Goal: Task Accomplishment & Management: Use online tool/utility

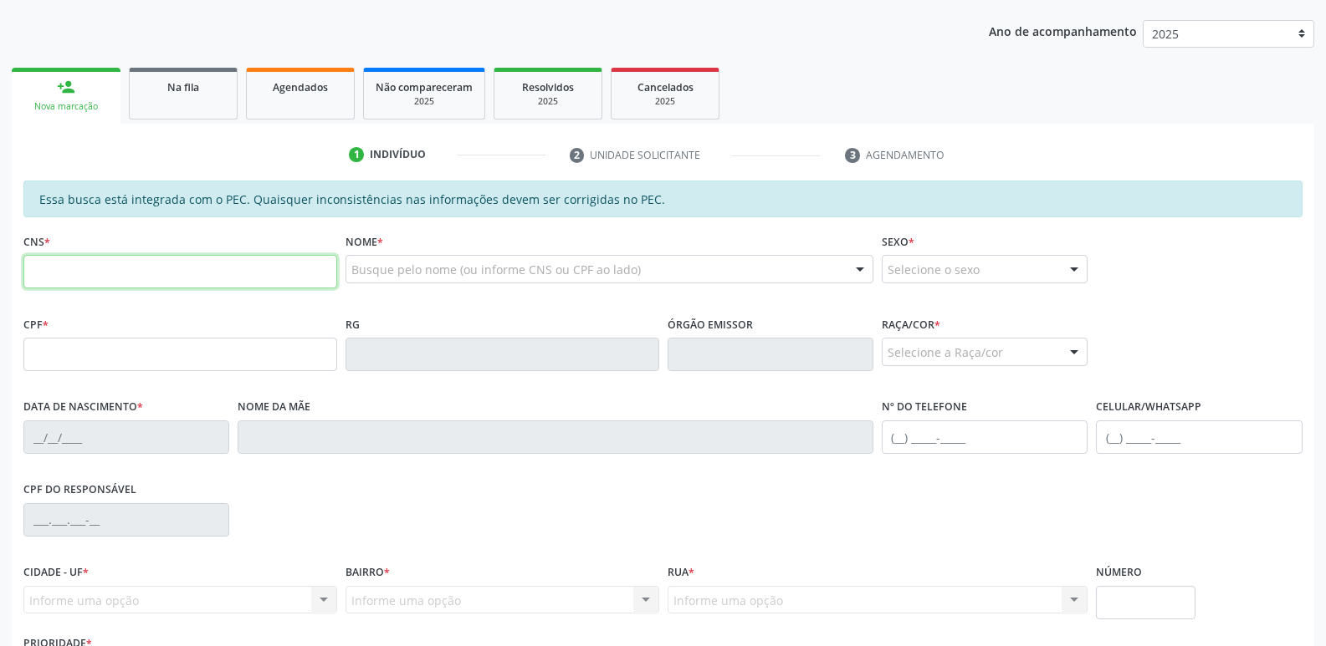
scroll to position [418, 0]
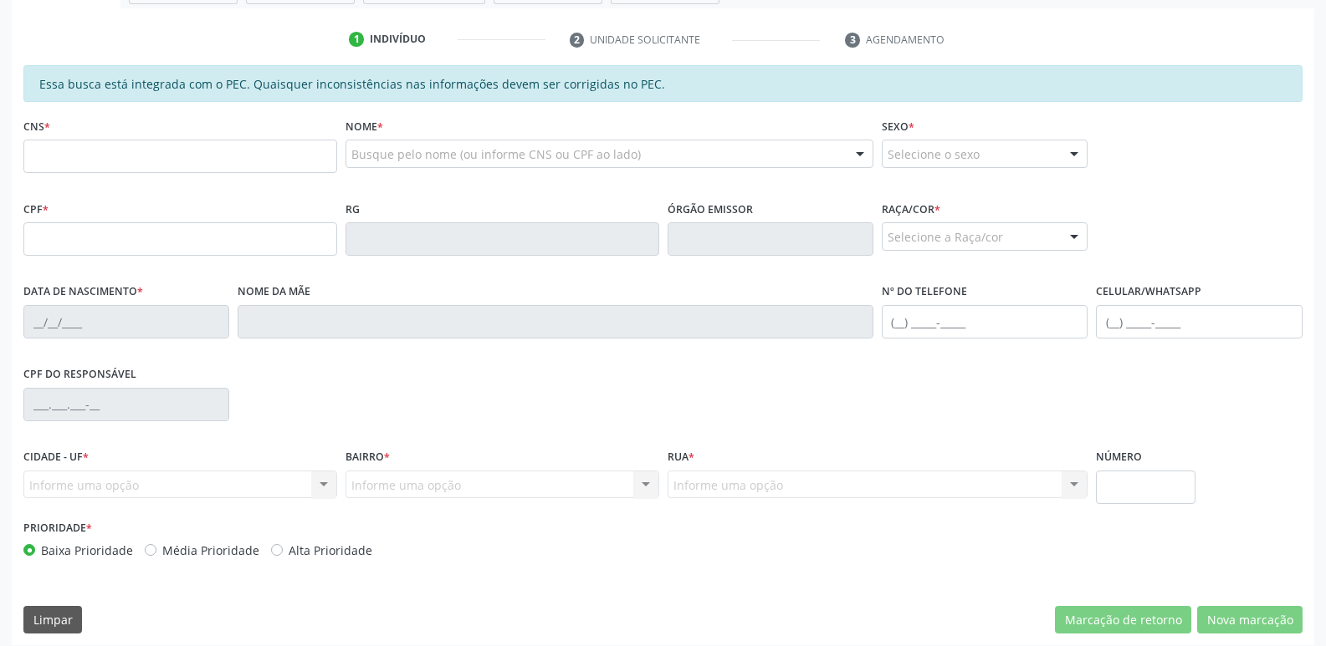
click at [480, 197] on div "RG" at bounding box center [502, 226] width 314 height 59
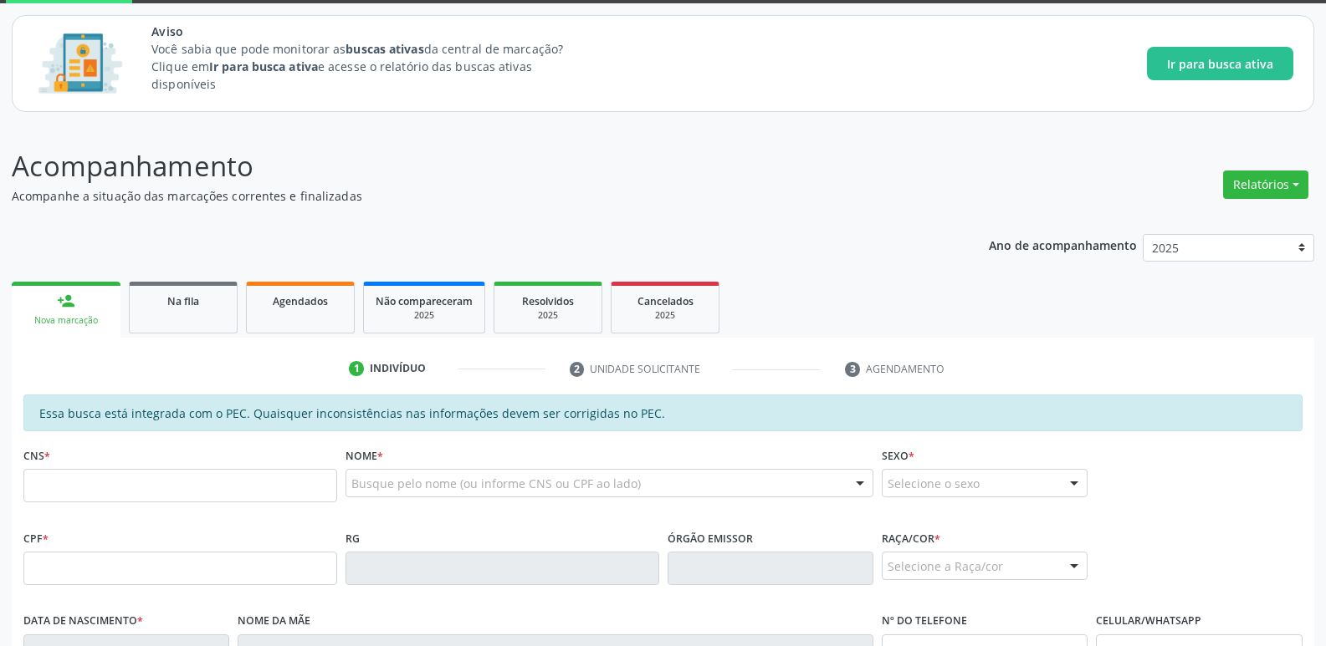
scroll to position [251, 0]
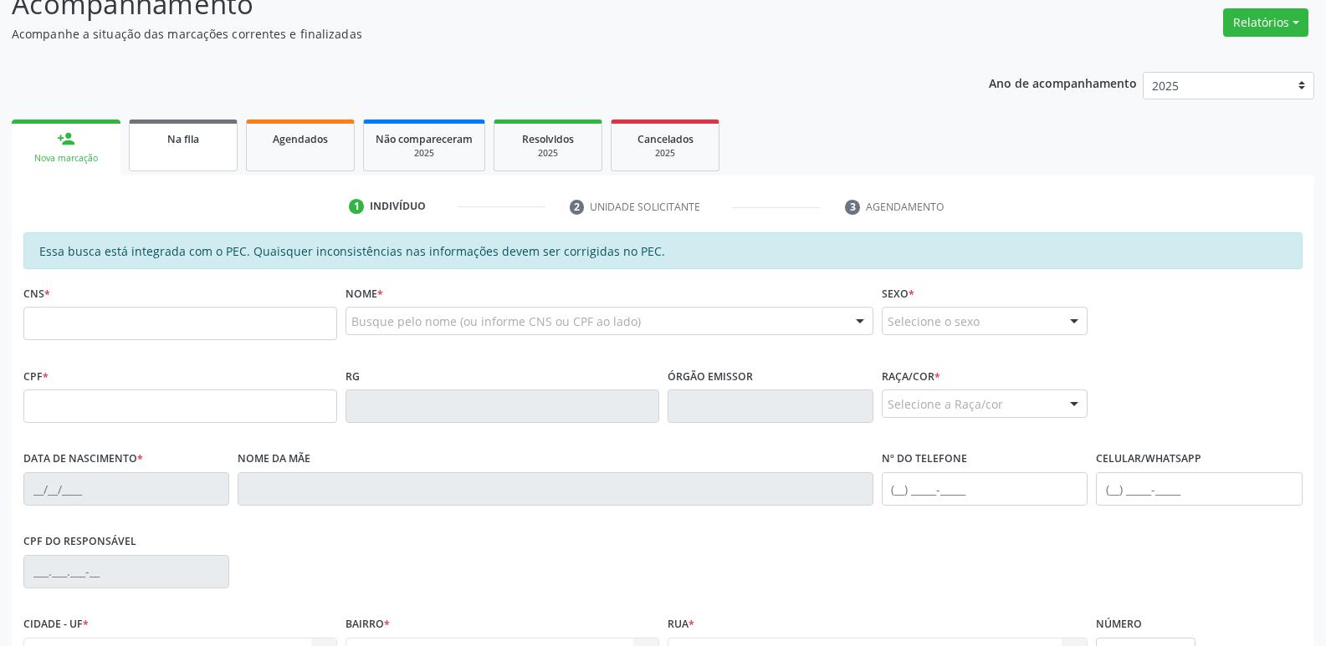
click at [194, 131] on div "Na fila" at bounding box center [183, 139] width 84 height 18
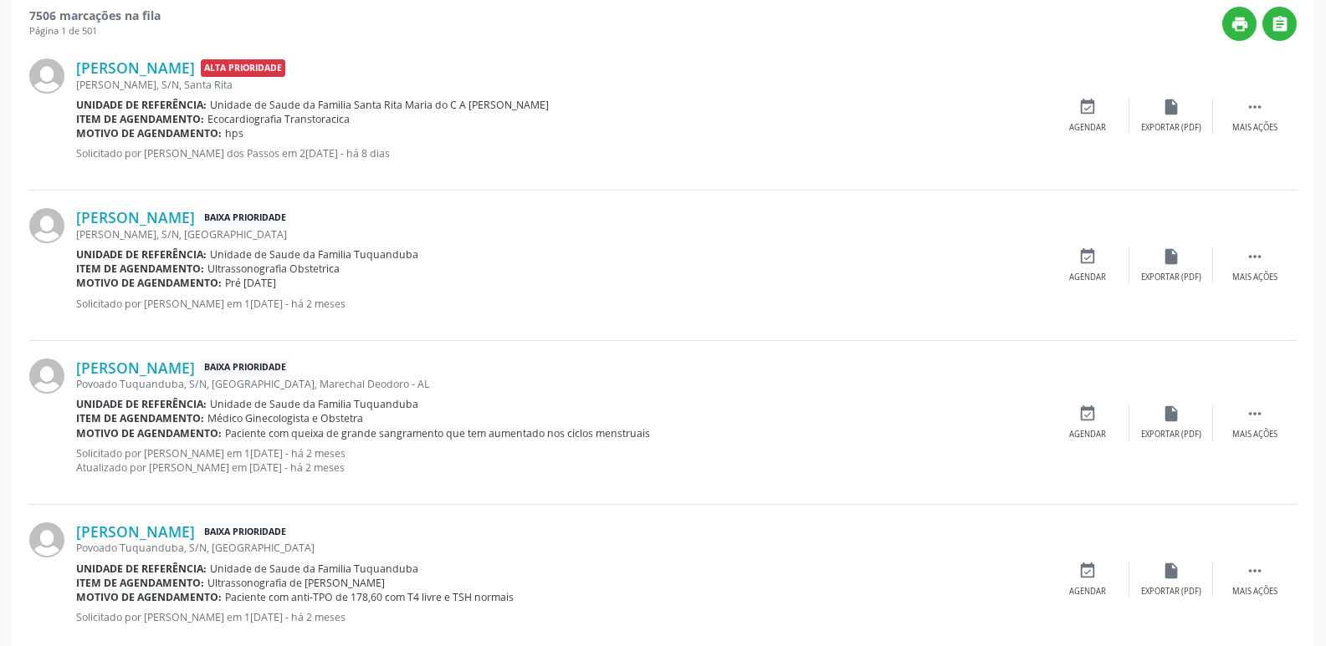
scroll to position [585, 0]
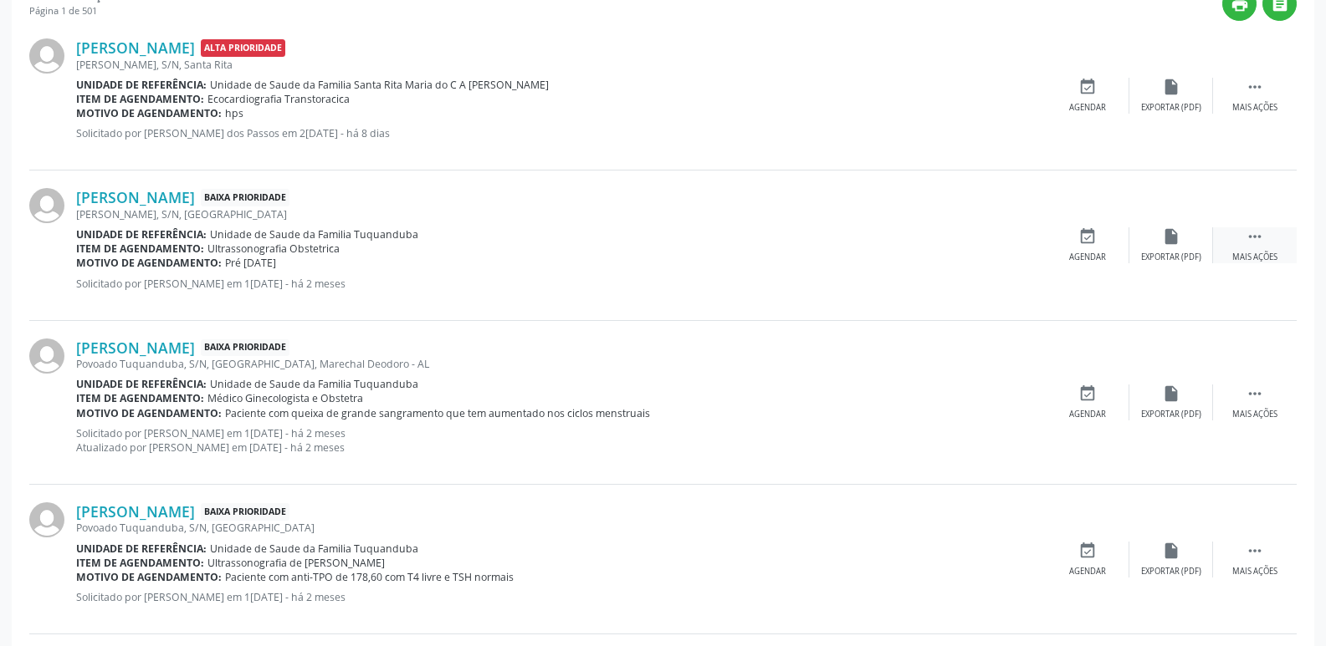
click at [1244, 235] on div " Mais ações" at bounding box center [1255, 245] width 84 height 36
click at [925, 243] on icon "insert_drive_file" at bounding box center [920, 236] width 18 height 18
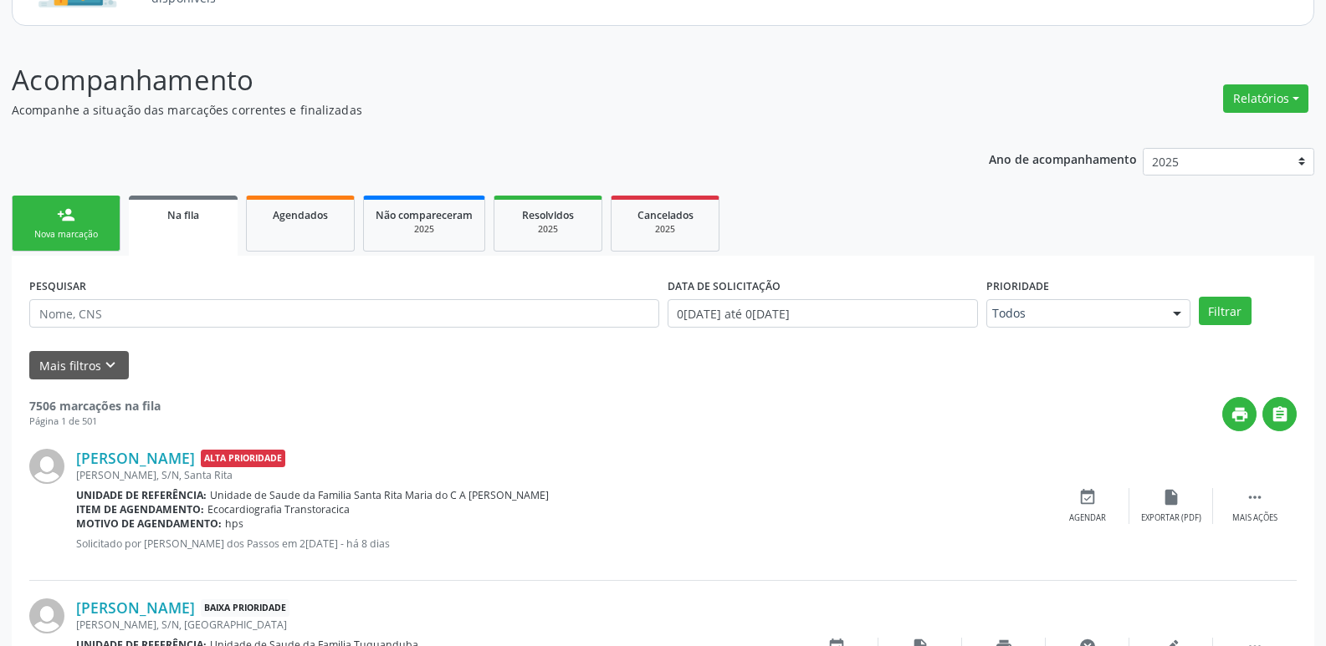
scroll to position [167, 0]
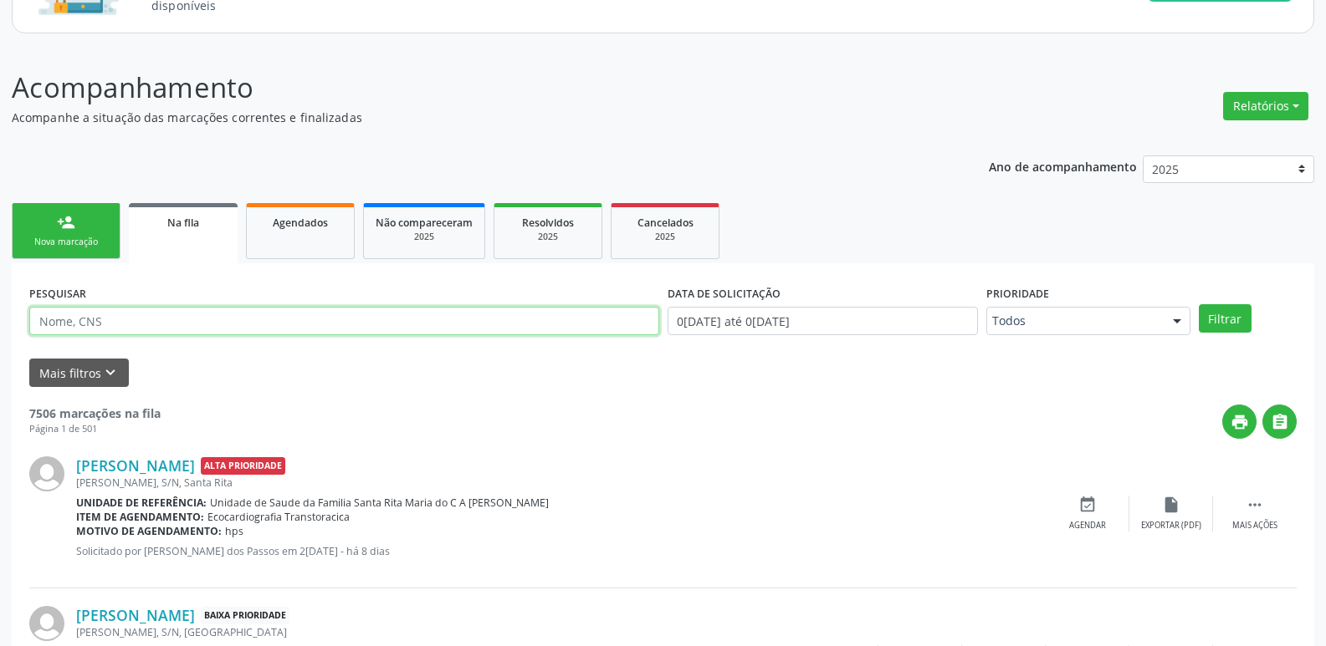
click at [299, 324] on input "text" at bounding box center [344, 321] width 630 height 28
type input "c"
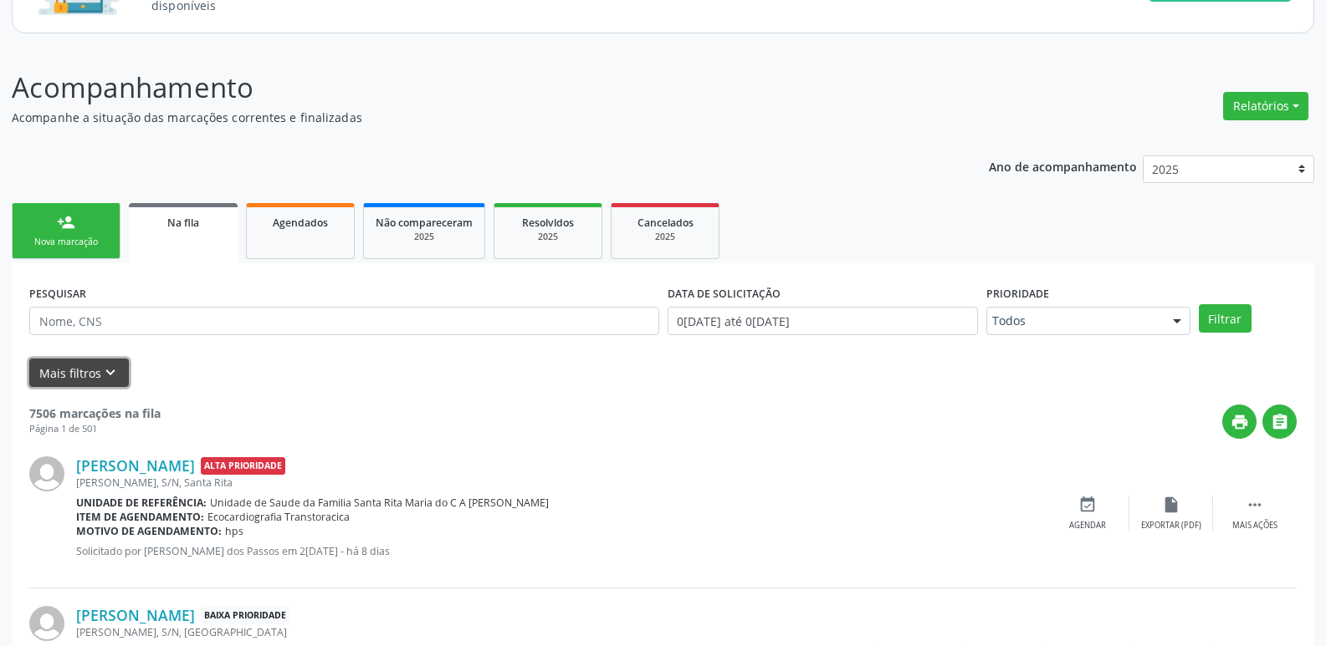
click at [90, 370] on button "Mais filtros keyboard_arrow_down" at bounding box center [79, 373] width 100 height 29
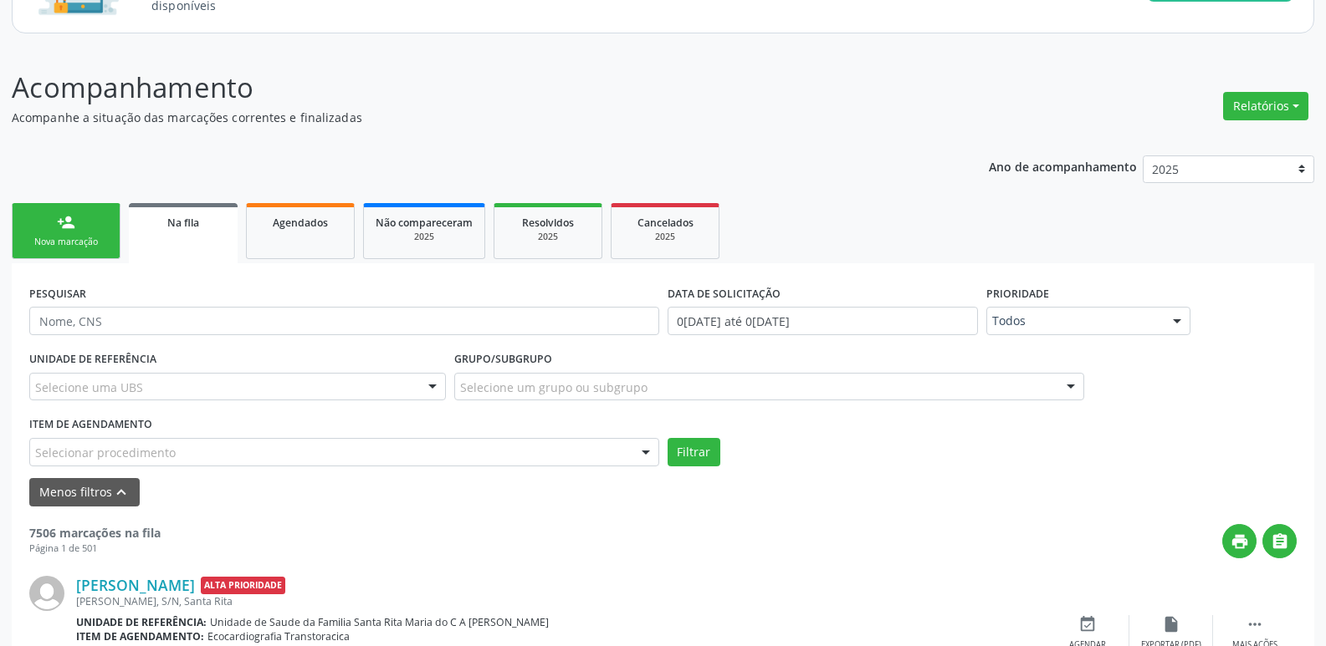
click at [202, 395] on div "Selecione uma UBS" at bounding box center [237, 387] width 416 height 28
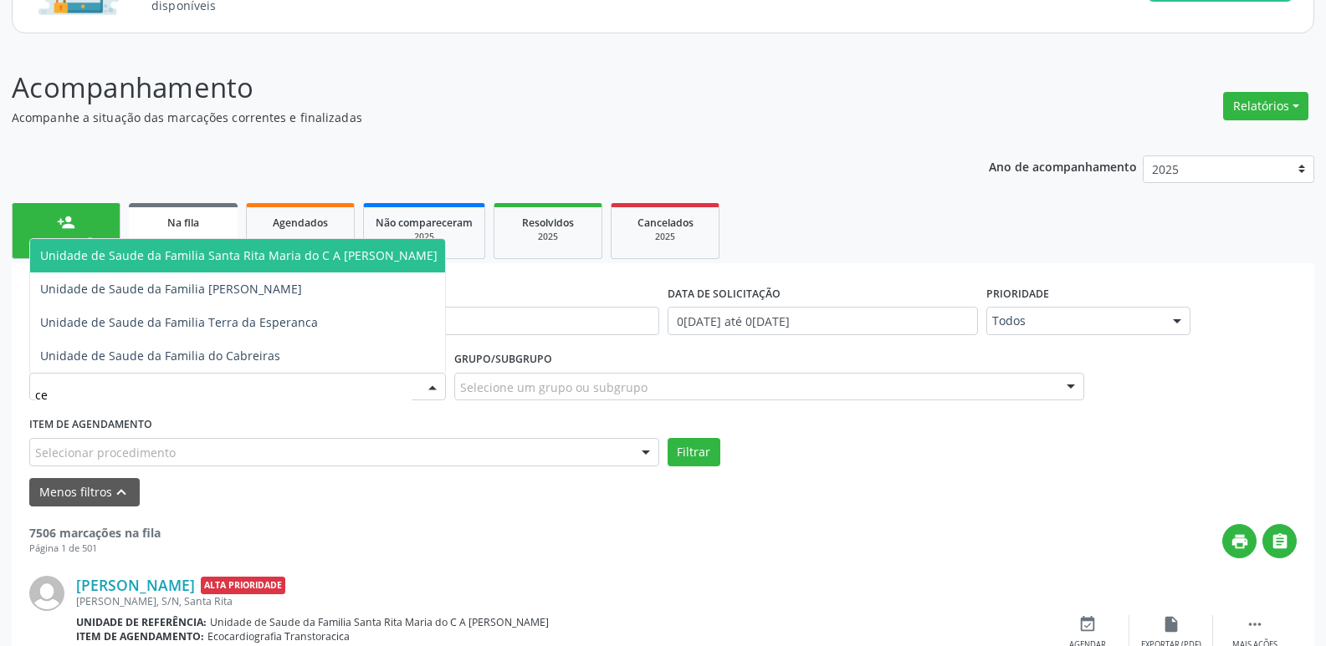
type input "c"
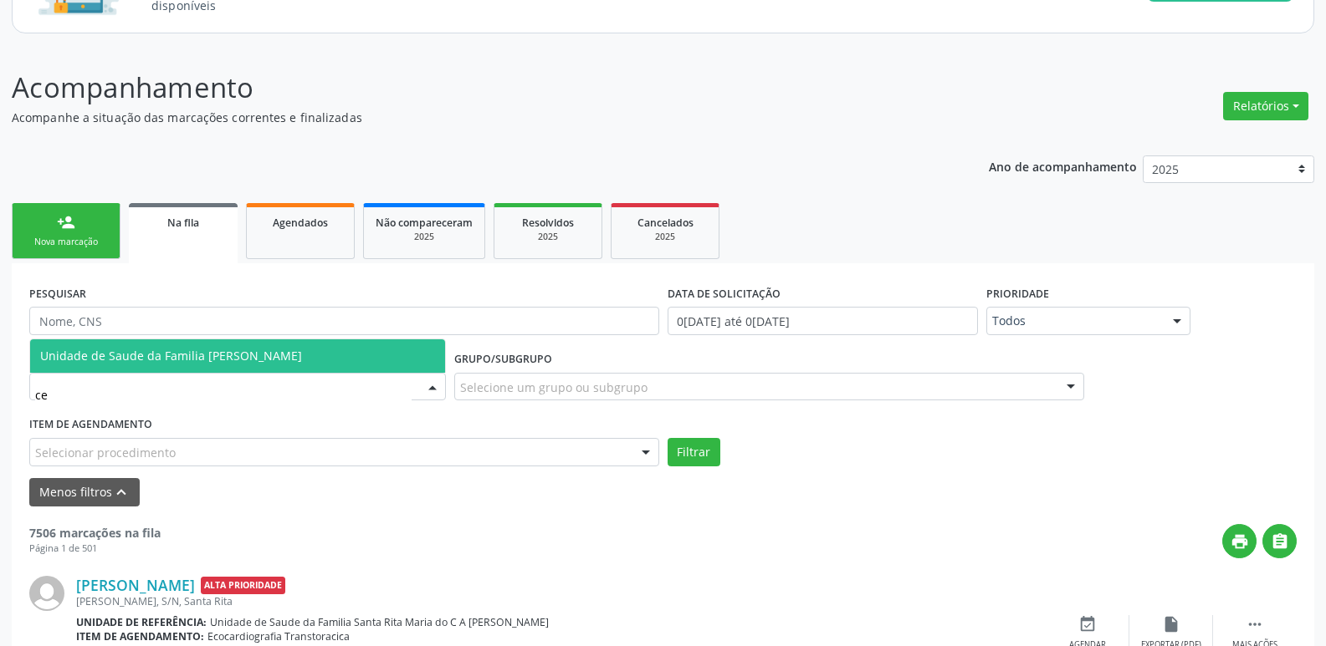
type input "c"
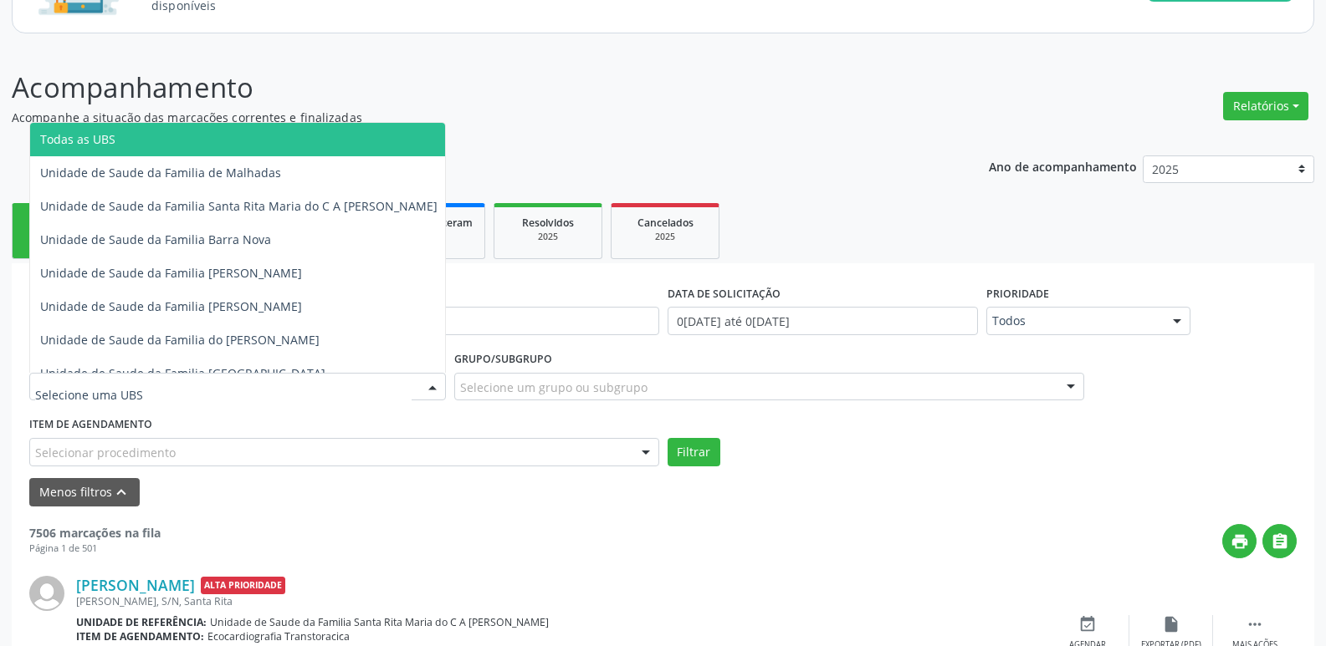
click at [217, 379] on div at bounding box center [237, 387] width 416 height 28
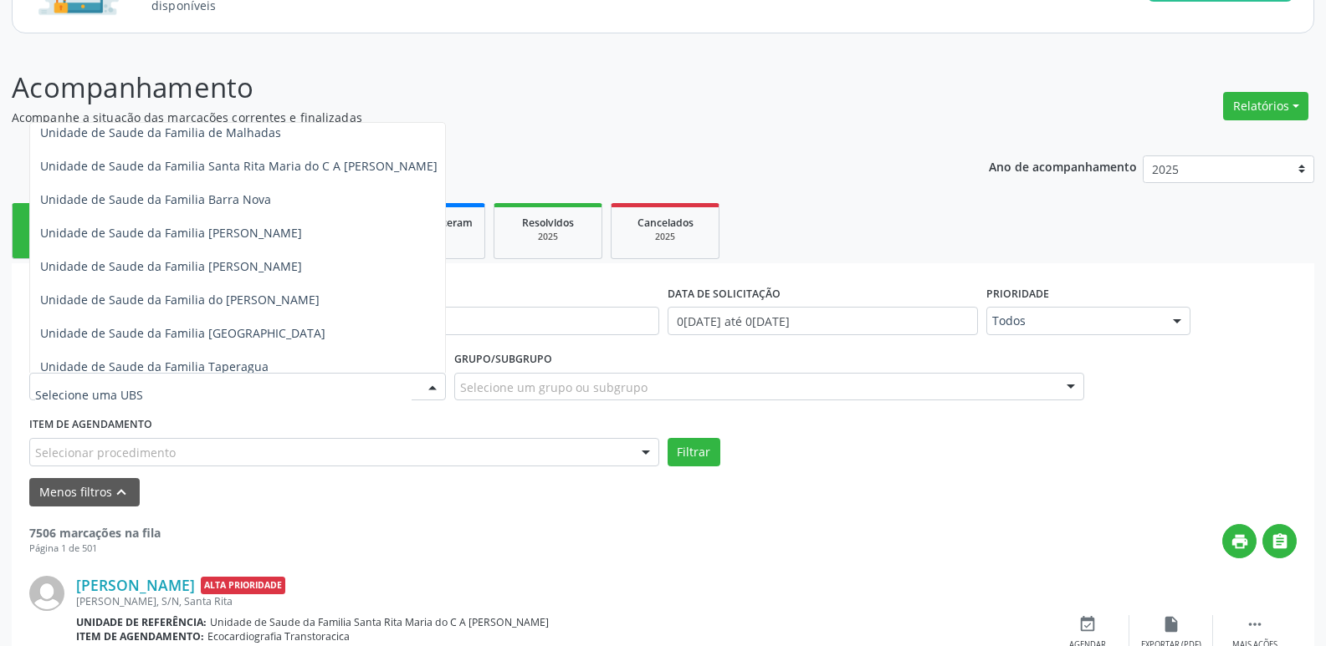
scroll to position [0, 0]
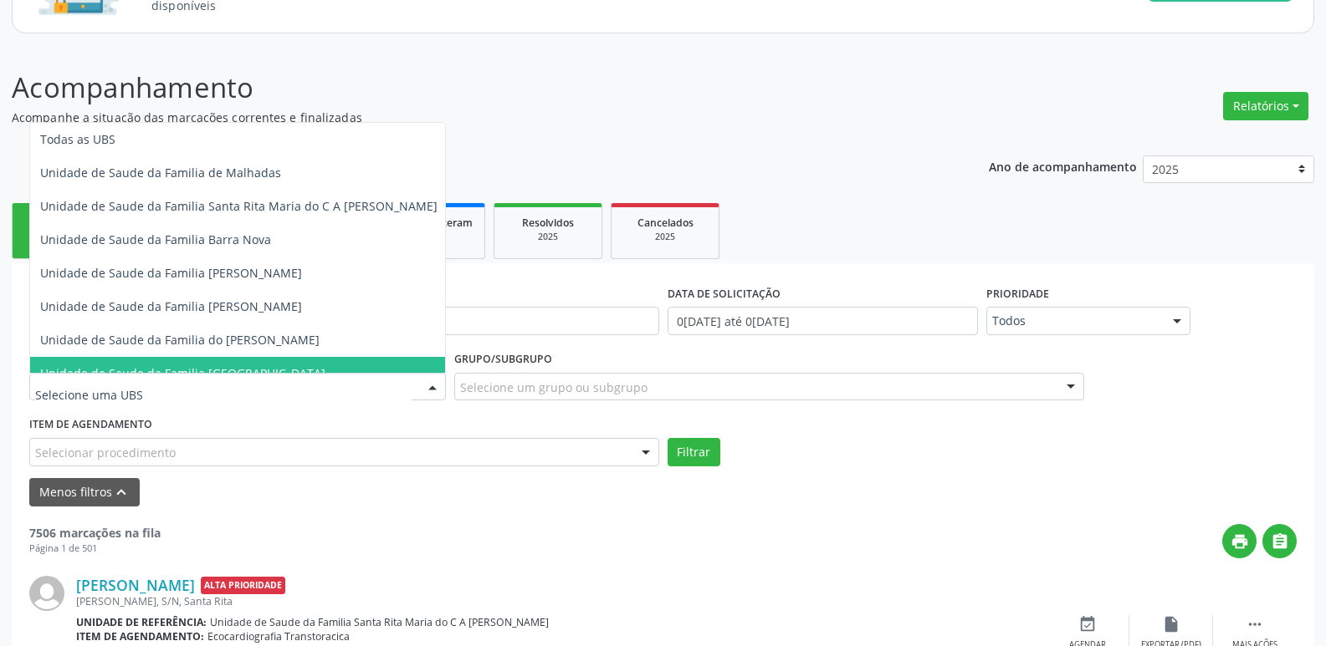
click at [447, 541] on div "print " at bounding box center [729, 541] width 1136 height 34
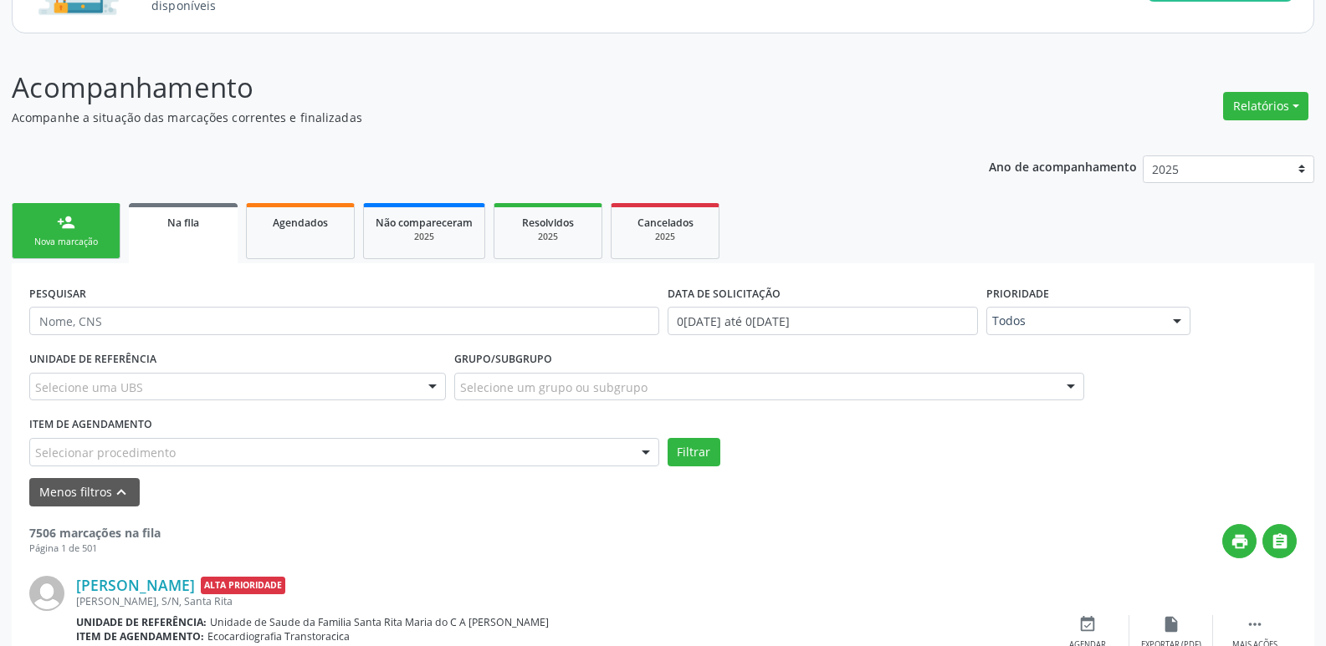
click at [466, 445] on div "Selecionar procedimento" at bounding box center [344, 452] width 630 height 28
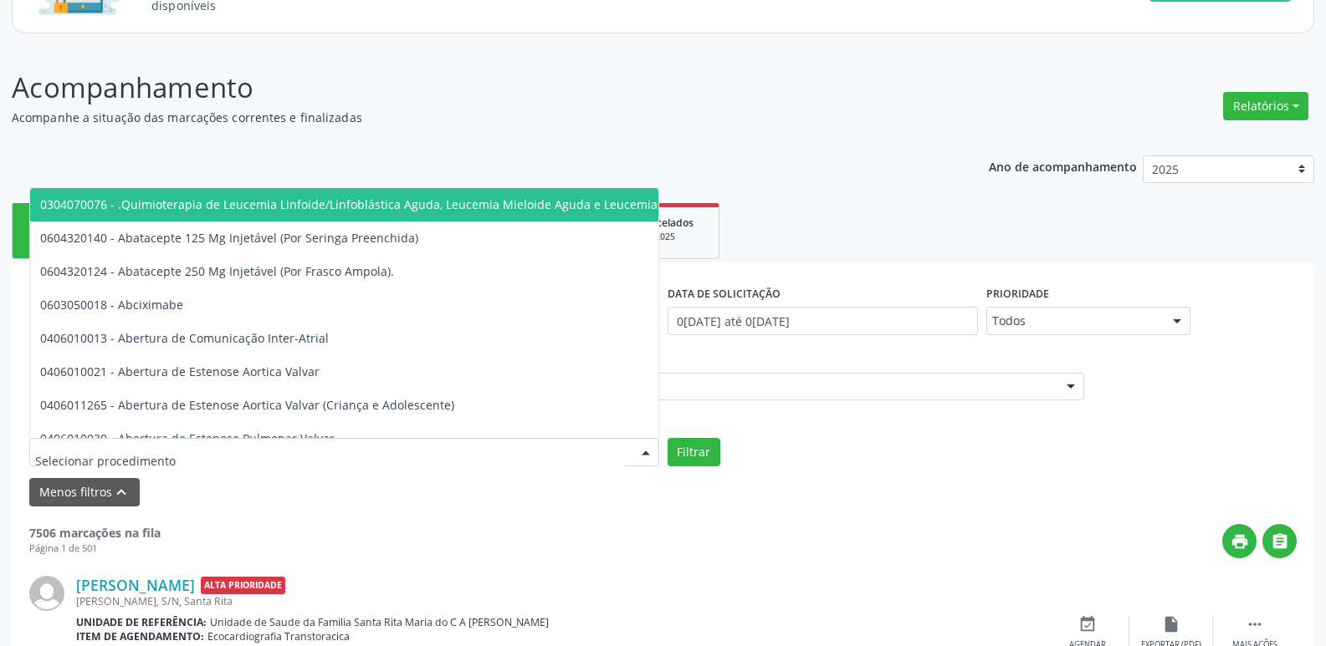
click at [498, 541] on div "print " at bounding box center [729, 541] width 1136 height 34
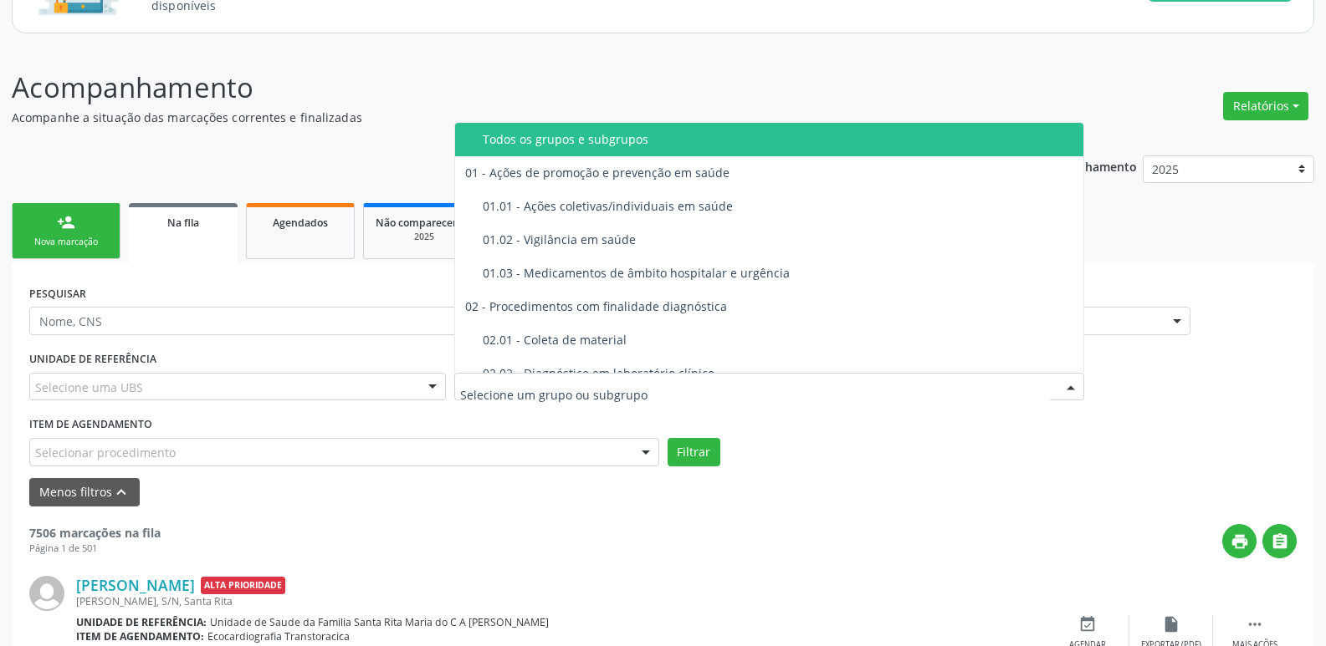
click at [480, 455] on div "Selecionar procedimento" at bounding box center [344, 452] width 630 height 28
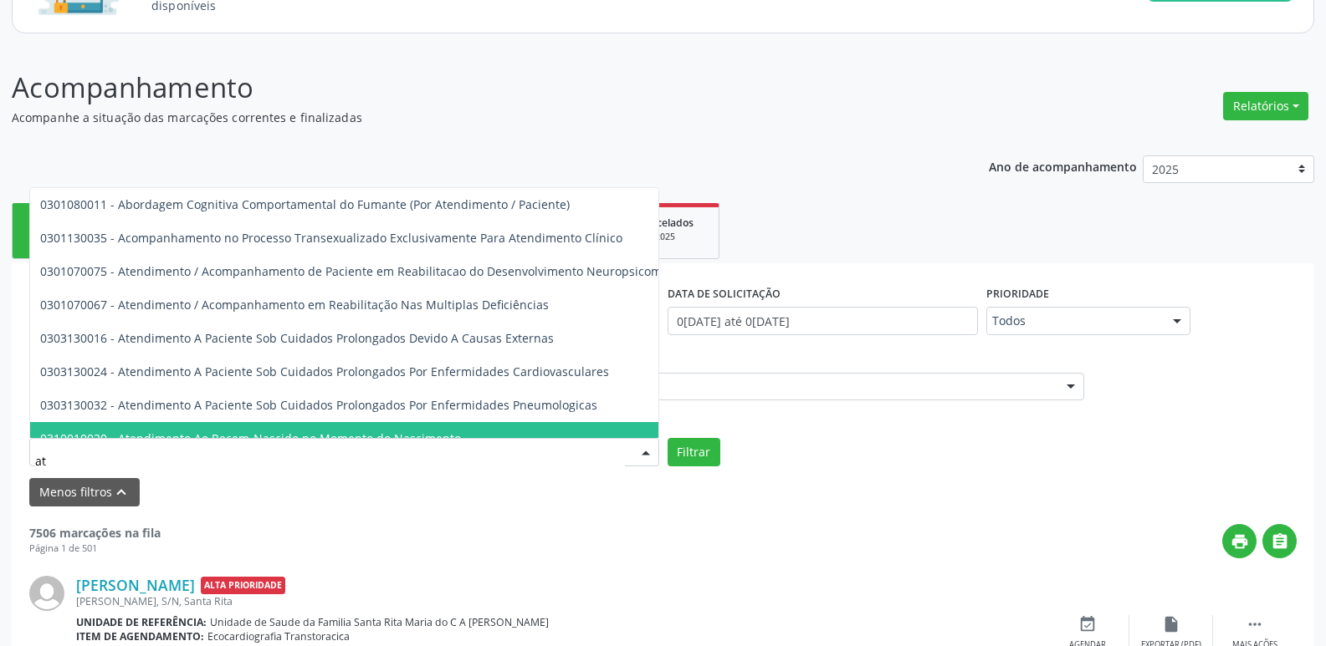
type input "a"
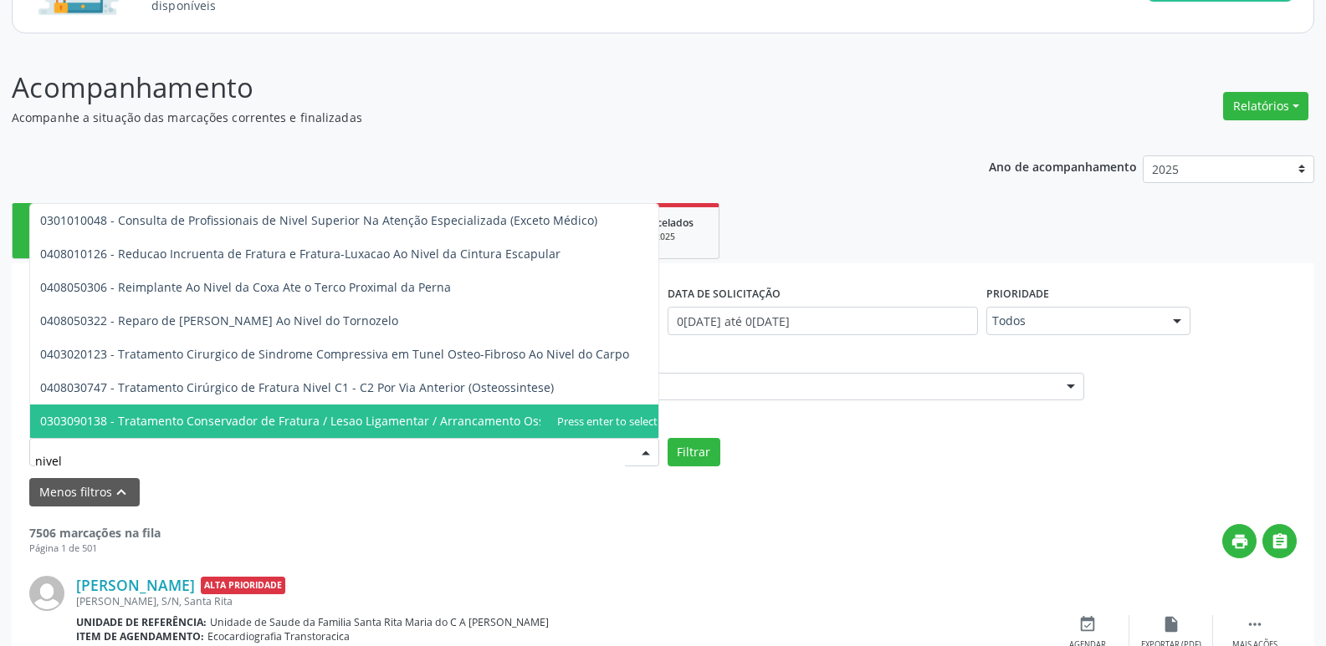
type input "nivel s"
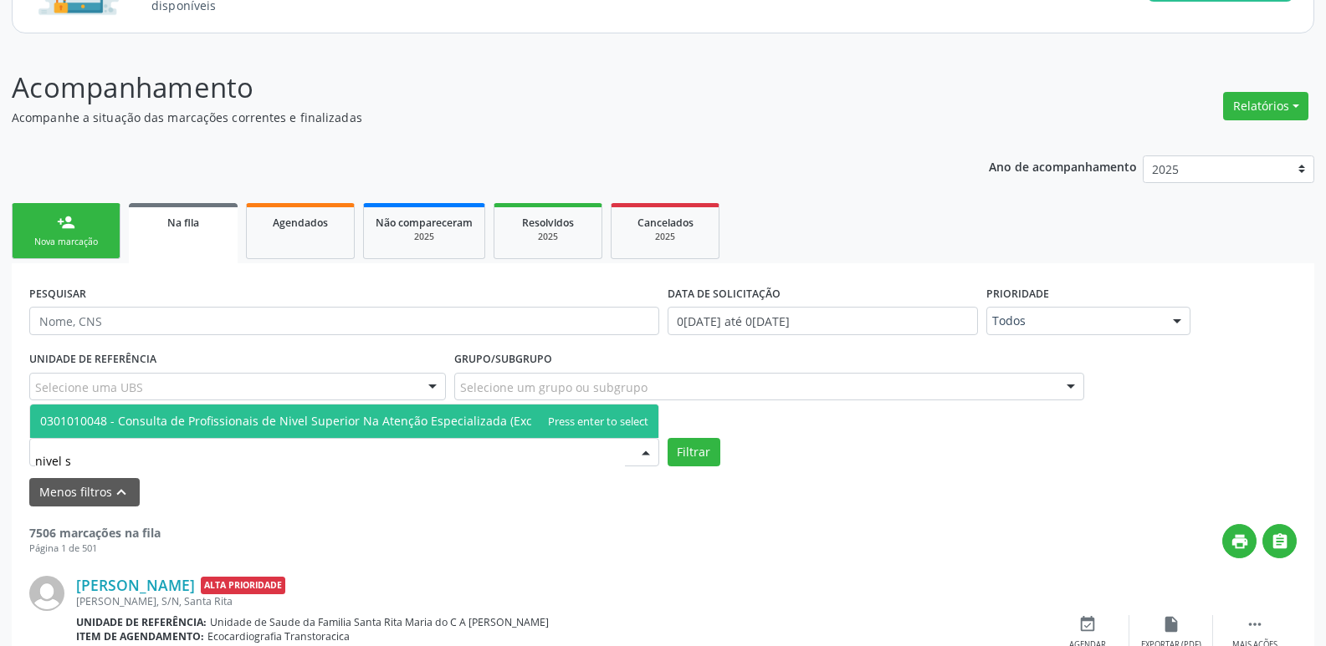
click at [554, 428] on span "0301010048 - Consulta de Profissionais de Nivel Superior Na Atenção Especializa…" at bounding box center [344, 421] width 628 height 33
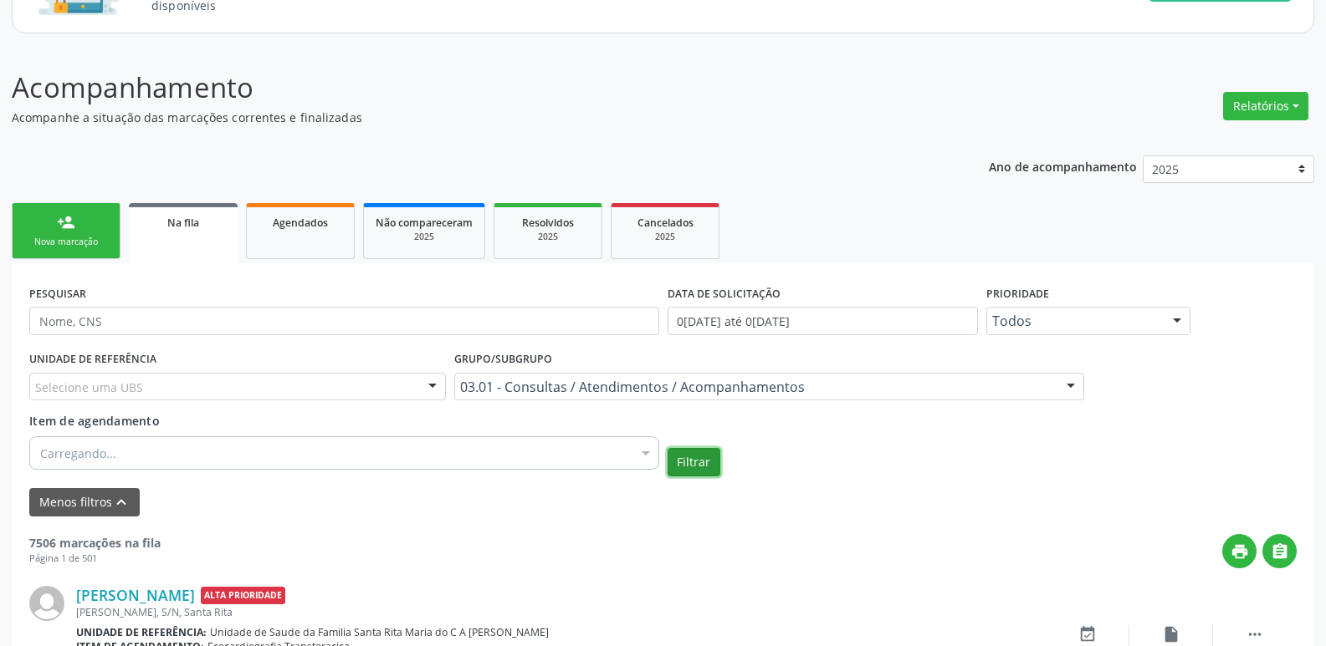
click at [688, 458] on button "Filtrar" at bounding box center [693, 462] width 53 height 28
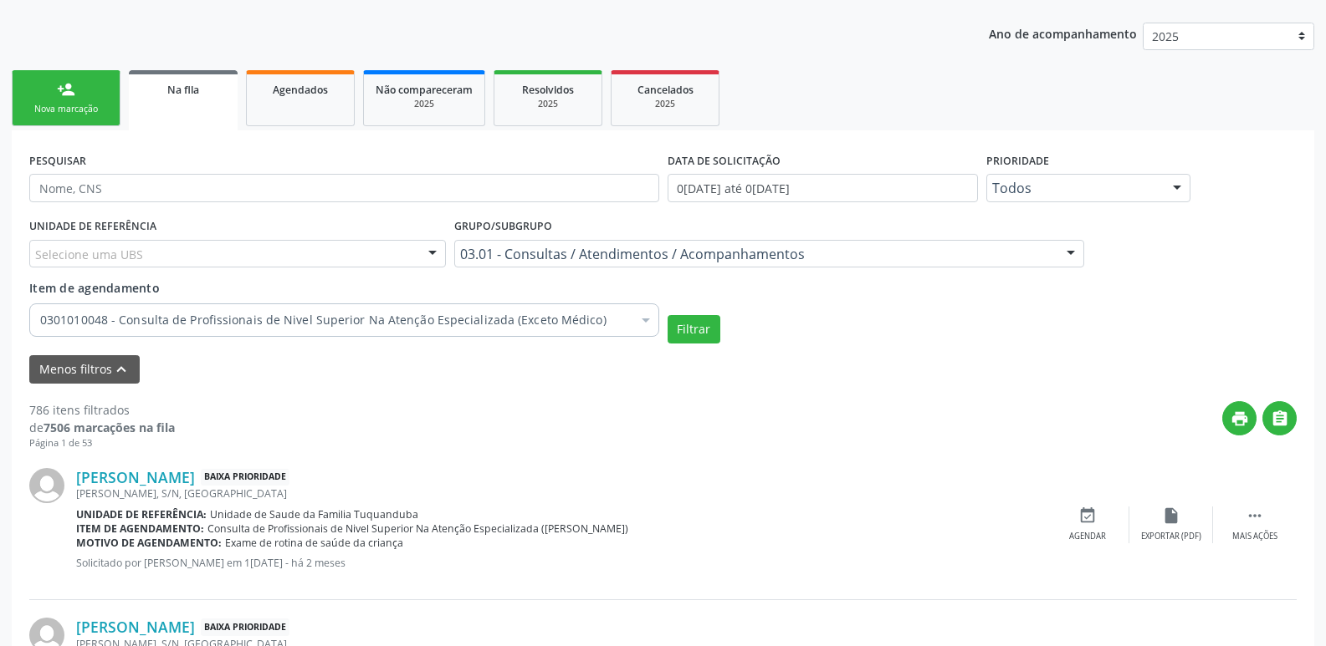
scroll to position [167, 0]
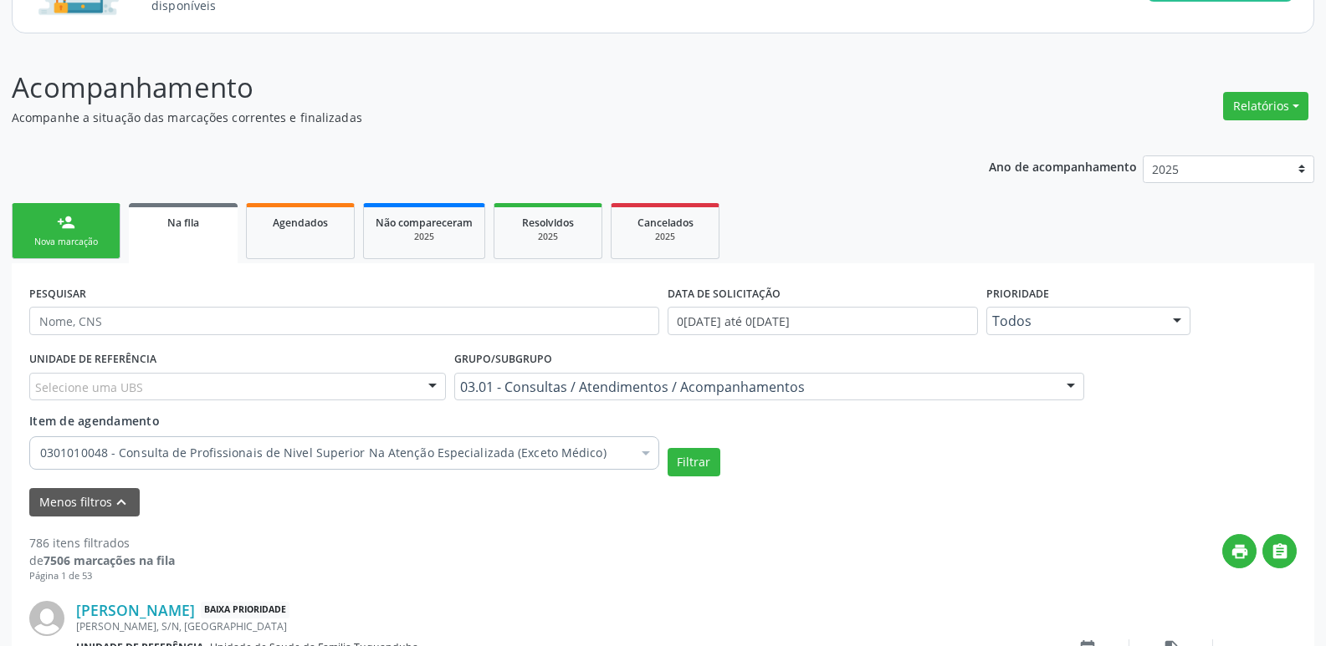
click at [58, 253] on link "person_add Nova marcação" at bounding box center [66, 231] width 109 height 56
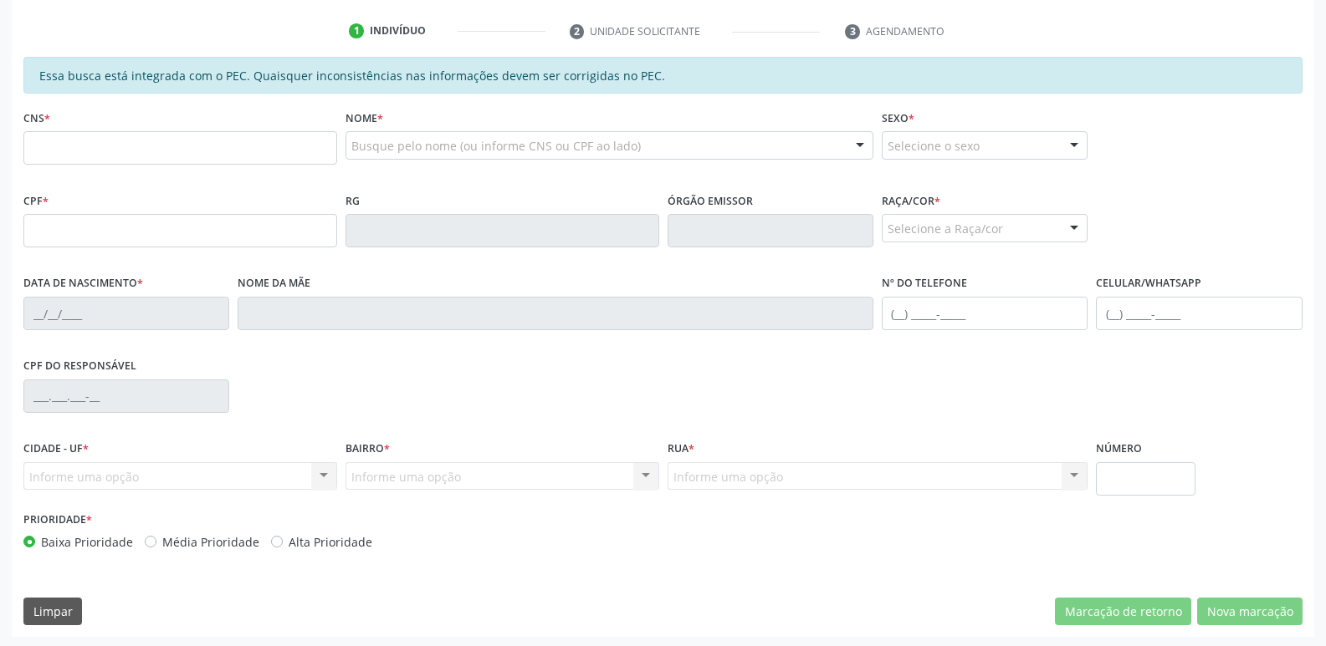
scroll to position [429, 0]
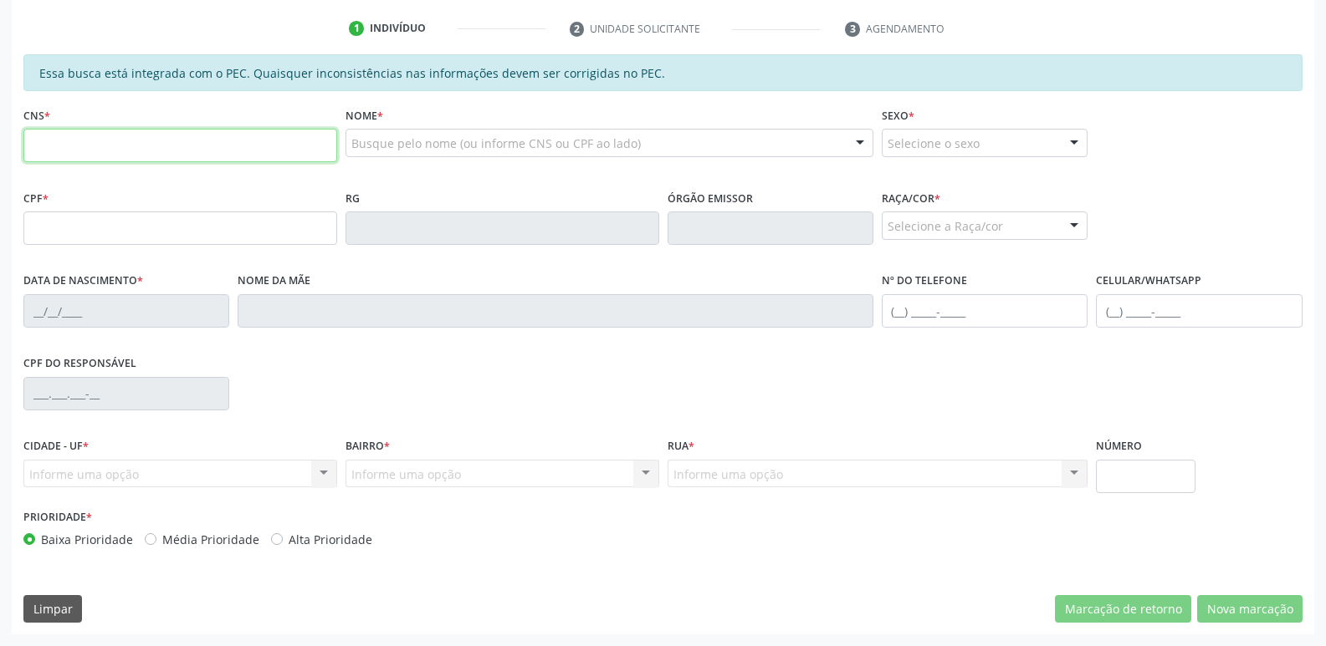
click at [156, 137] on input "text" at bounding box center [180, 145] width 314 height 33
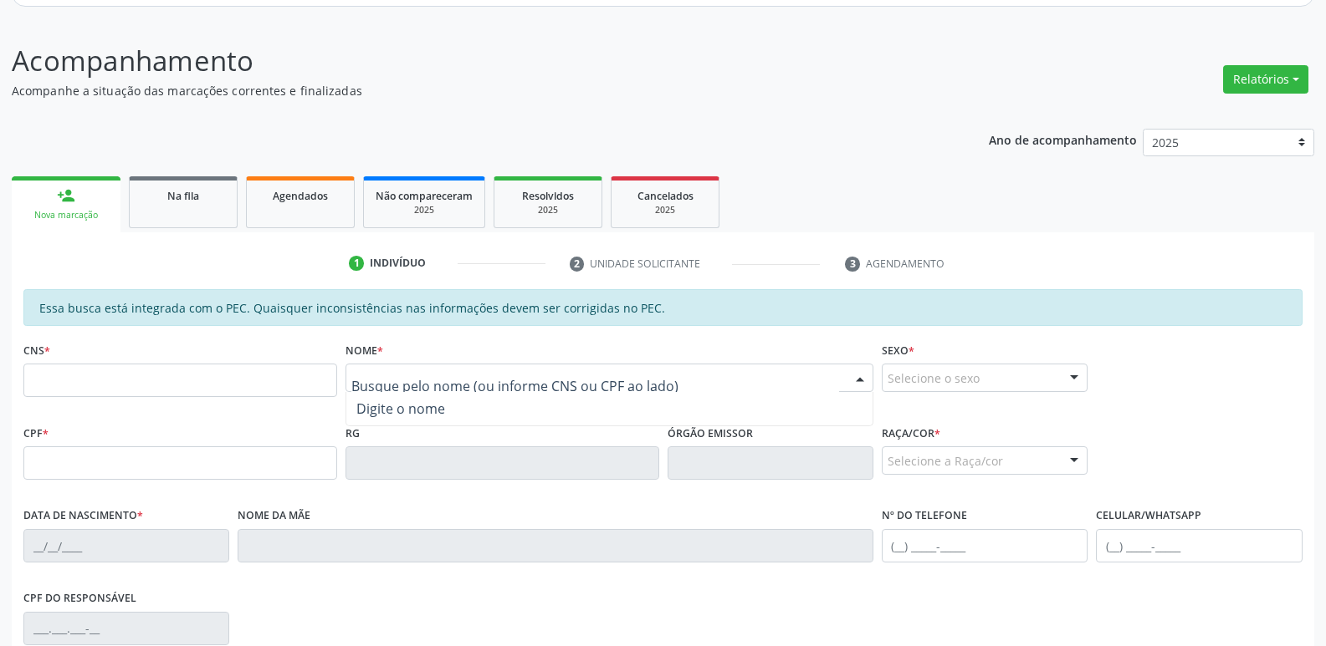
scroll to position [0, 0]
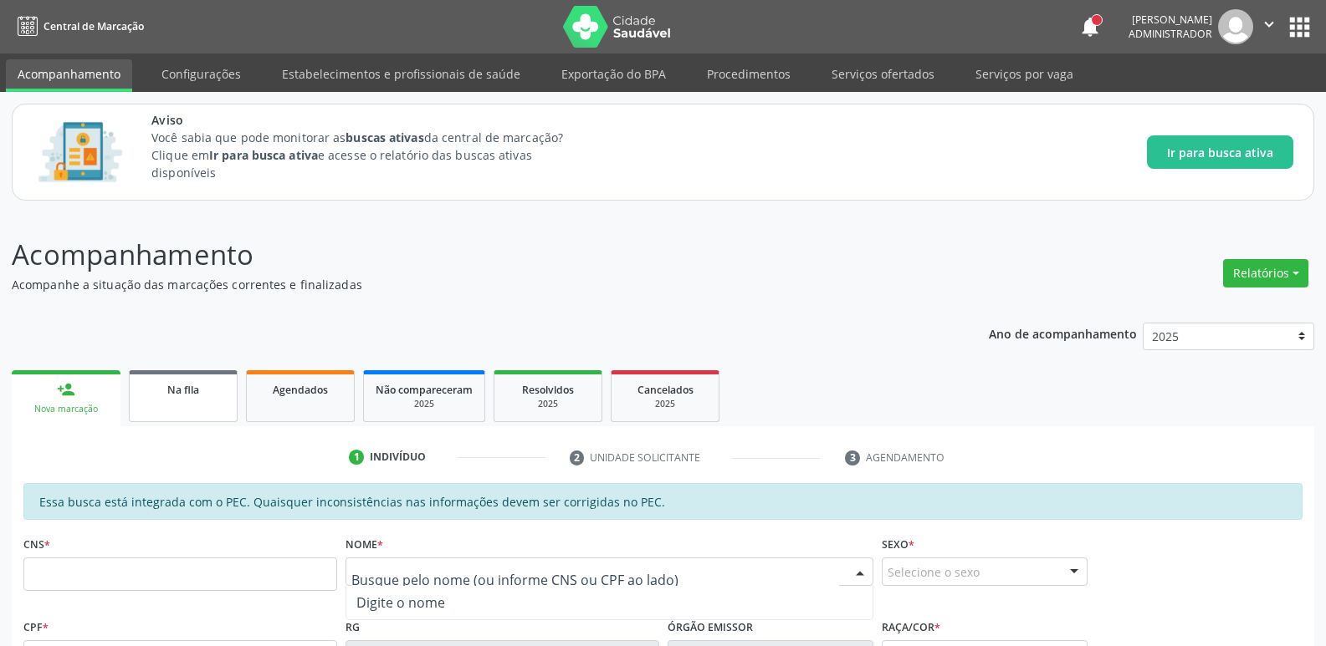
click at [178, 392] on span "Na fila" at bounding box center [183, 390] width 32 height 14
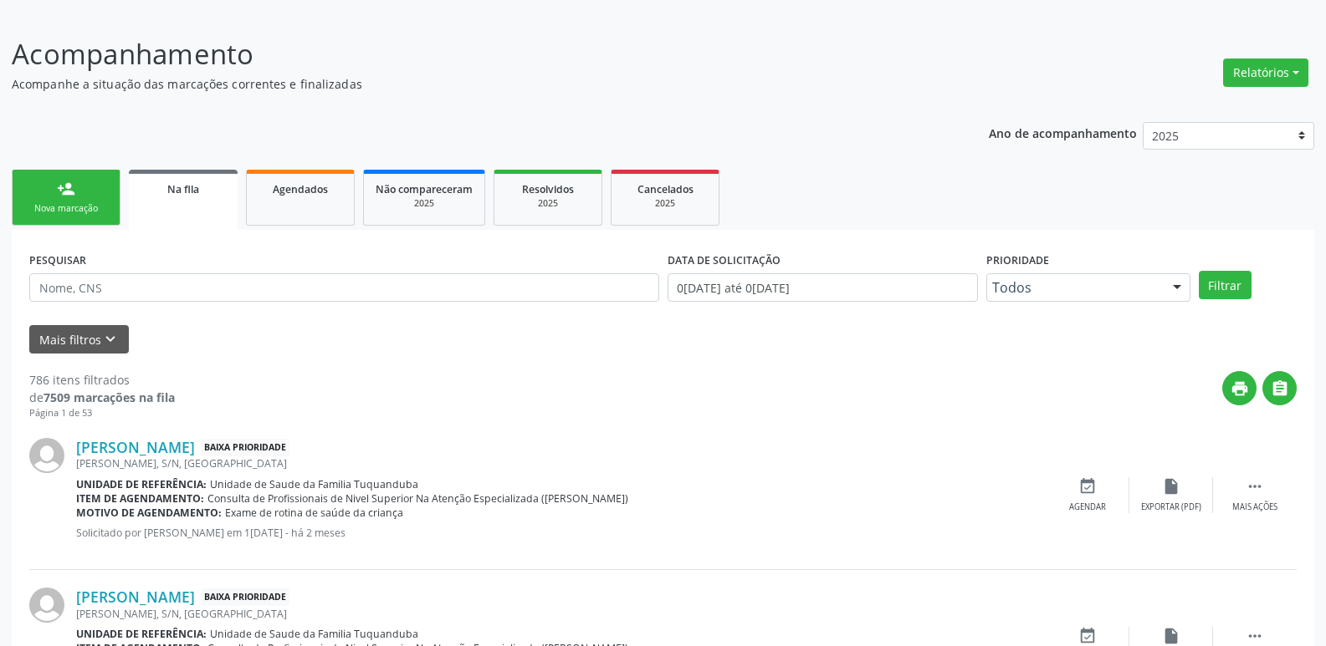
scroll to position [251, 0]
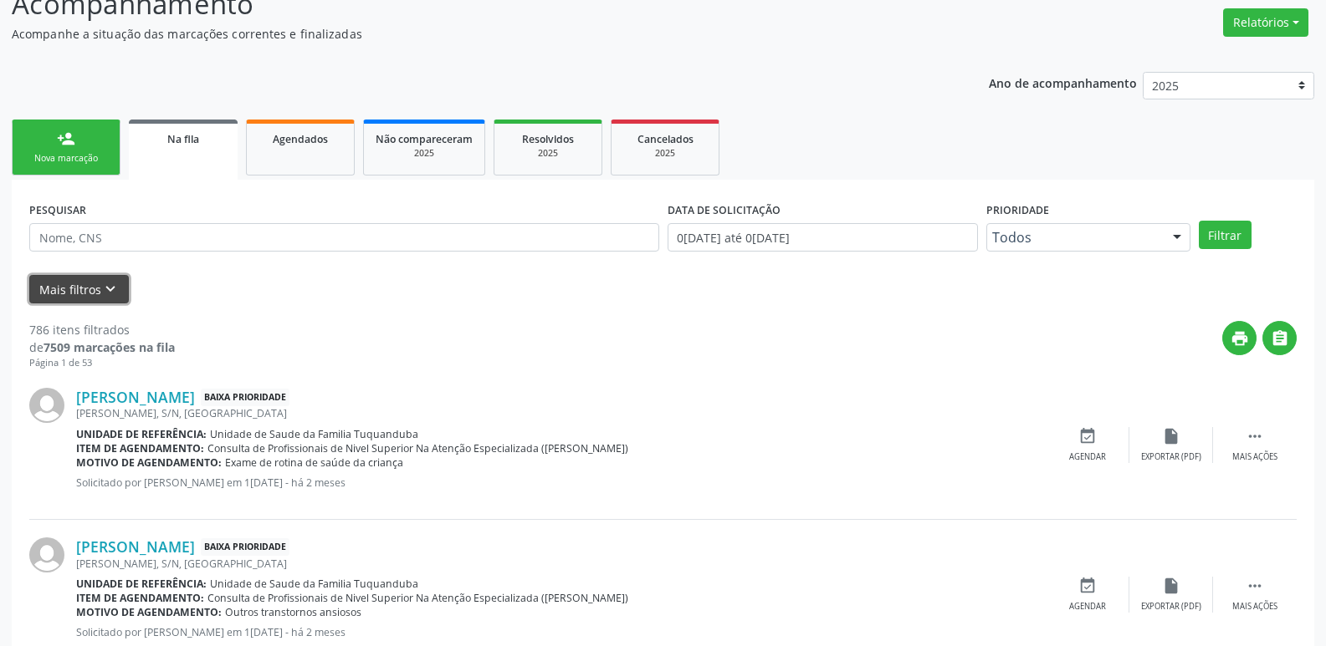
click at [66, 291] on button "Mais filtros keyboard_arrow_down" at bounding box center [79, 289] width 100 height 29
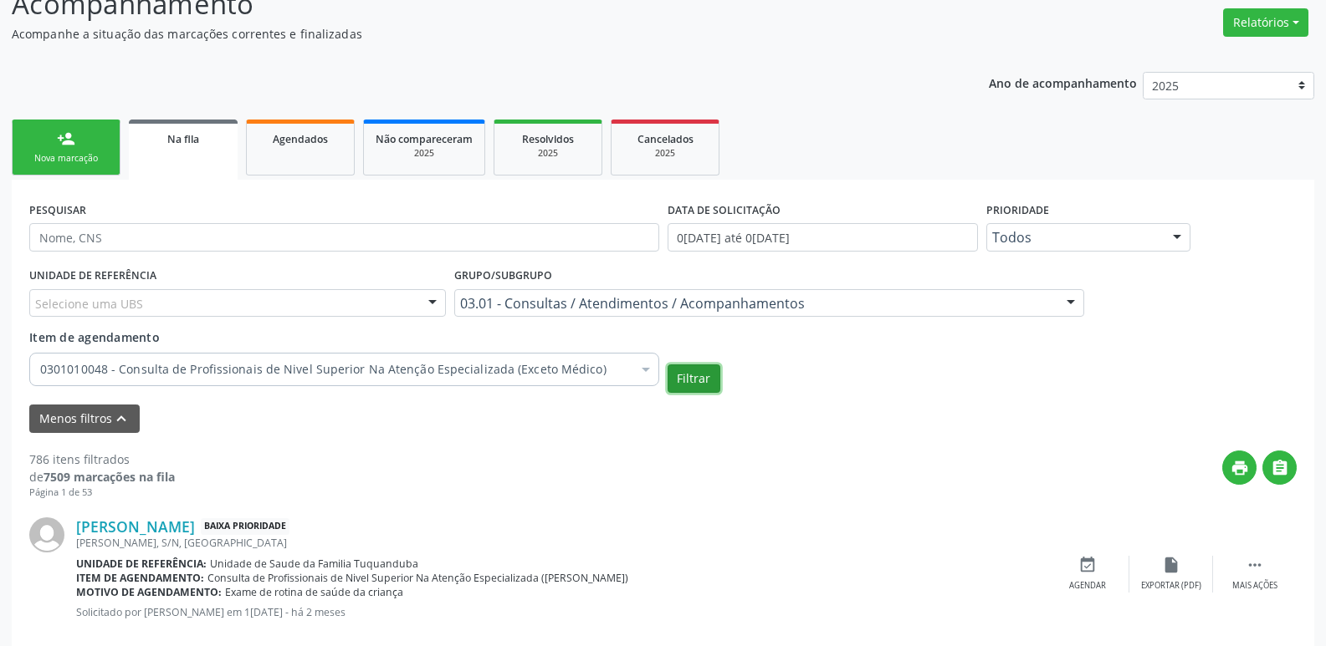
click at [708, 375] on button "Filtrar" at bounding box center [693, 379] width 53 height 28
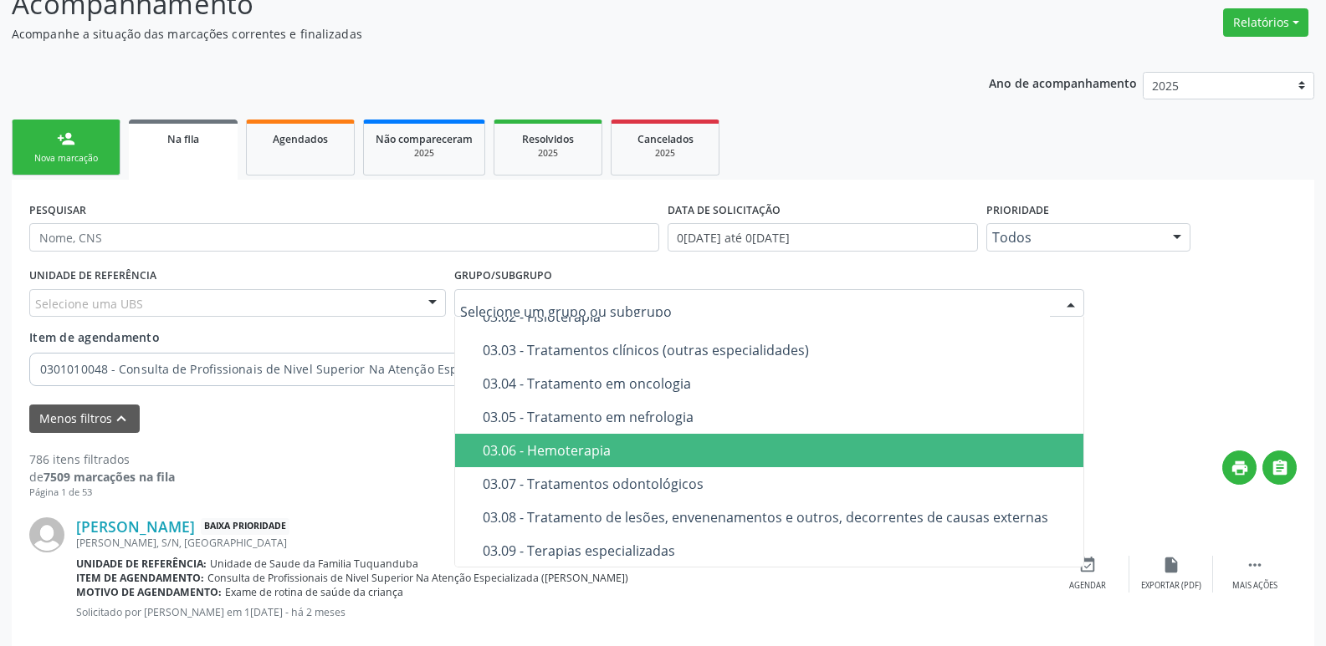
scroll to position [836, 0]
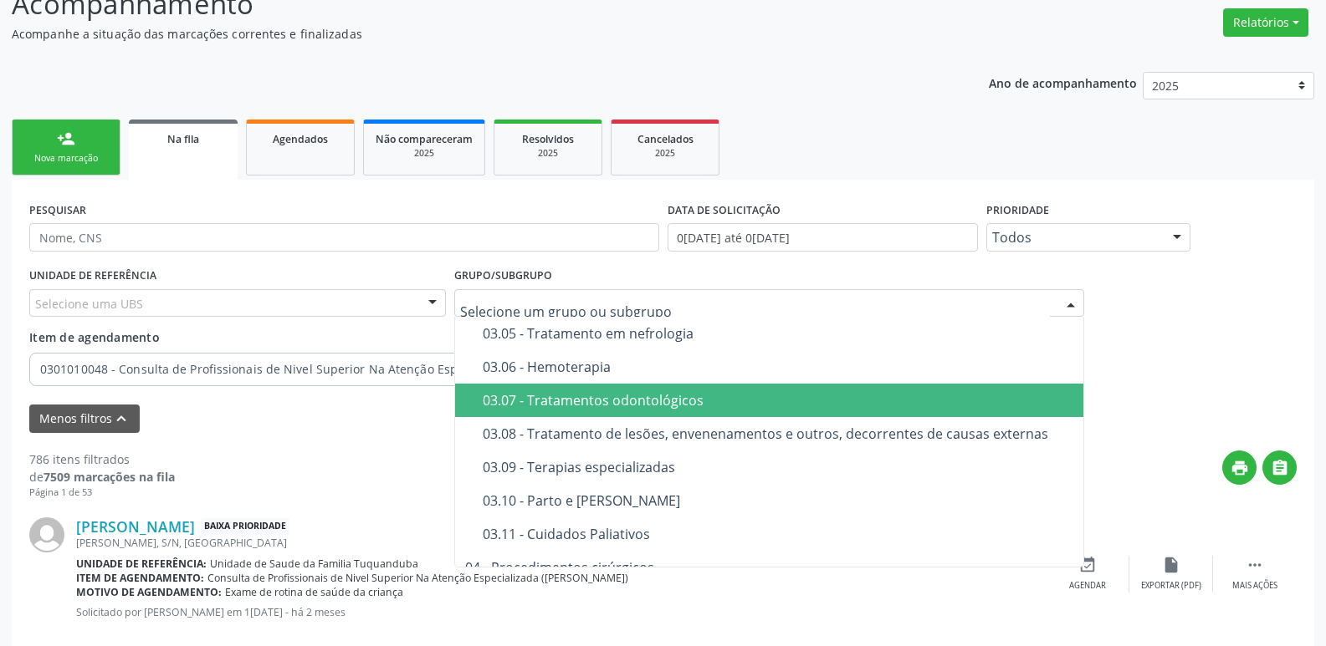
click at [730, 393] on span "03.07 - Tratamentos odontológicos" at bounding box center [769, 400] width 628 height 33
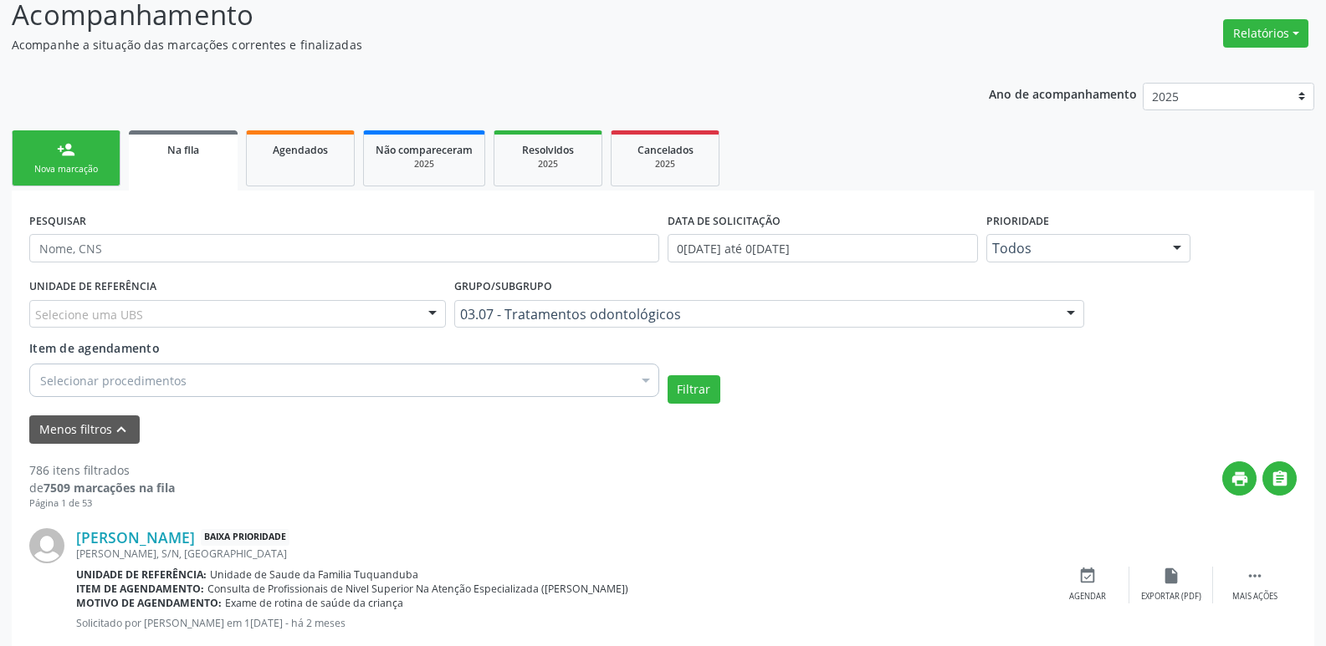
scroll to position [0, 0]
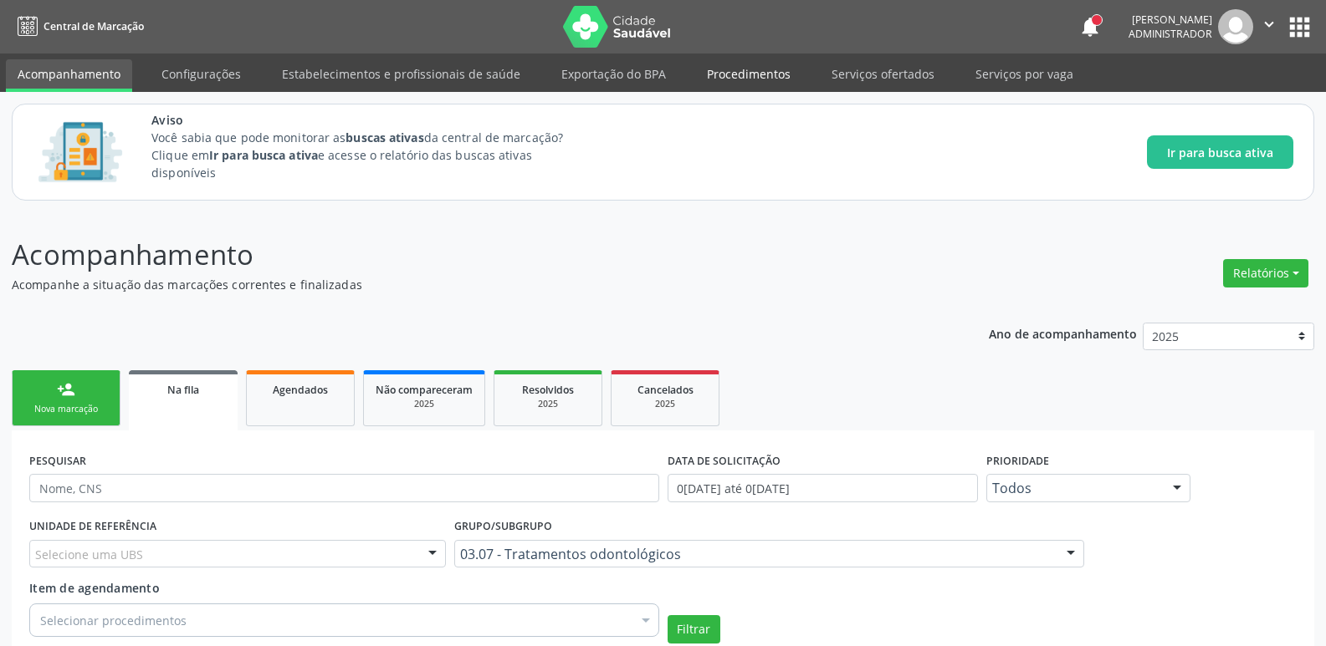
click at [736, 65] on link "Procedimentos" at bounding box center [748, 73] width 107 height 29
click at [760, 66] on link "Procedimentos" at bounding box center [748, 75] width 107 height 33
click at [722, 79] on link "Procedimentos" at bounding box center [748, 75] width 107 height 33
click at [605, 73] on link "Exportação do BPA" at bounding box center [613, 73] width 128 height 29
click at [771, 70] on link "Procedimentos" at bounding box center [748, 73] width 107 height 29
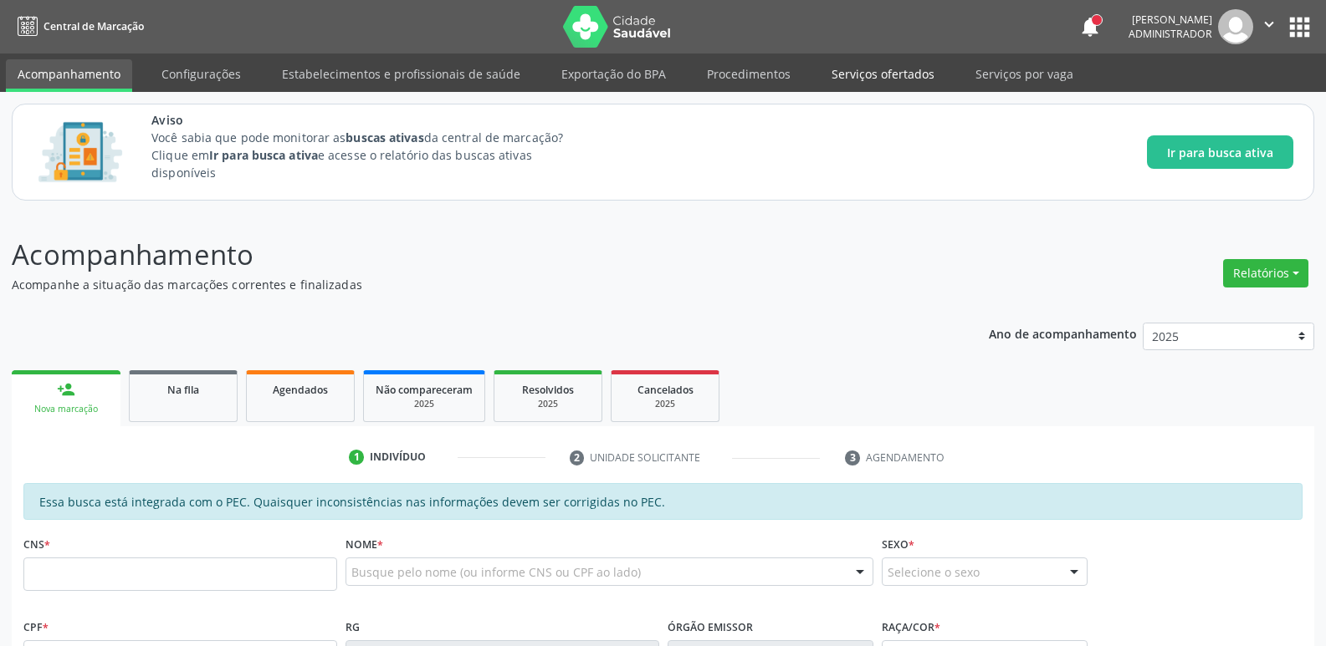
click at [839, 74] on link "Serviços ofertados" at bounding box center [883, 73] width 126 height 29
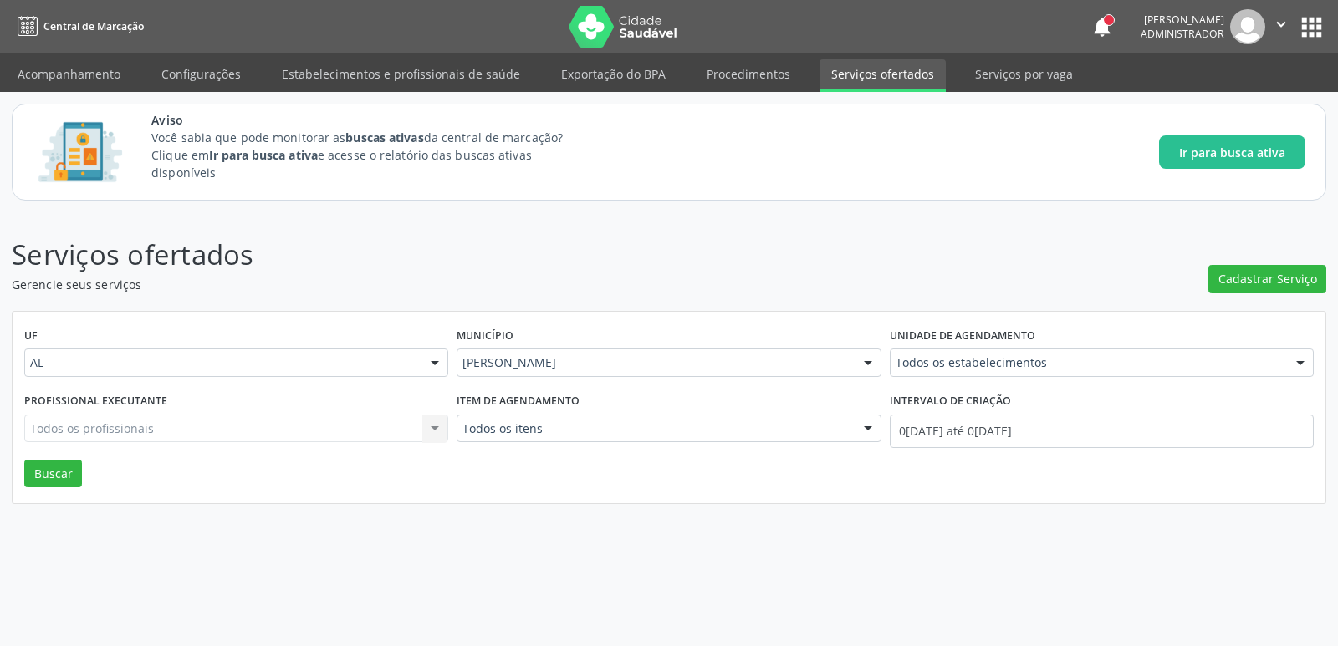
click at [283, 419] on div "Todos os profissionais Todos os profissionais Nenhum resultado encontrado para:…" at bounding box center [236, 429] width 424 height 28
click at [753, 68] on link "Procedimentos" at bounding box center [748, 73] width 107 height 29
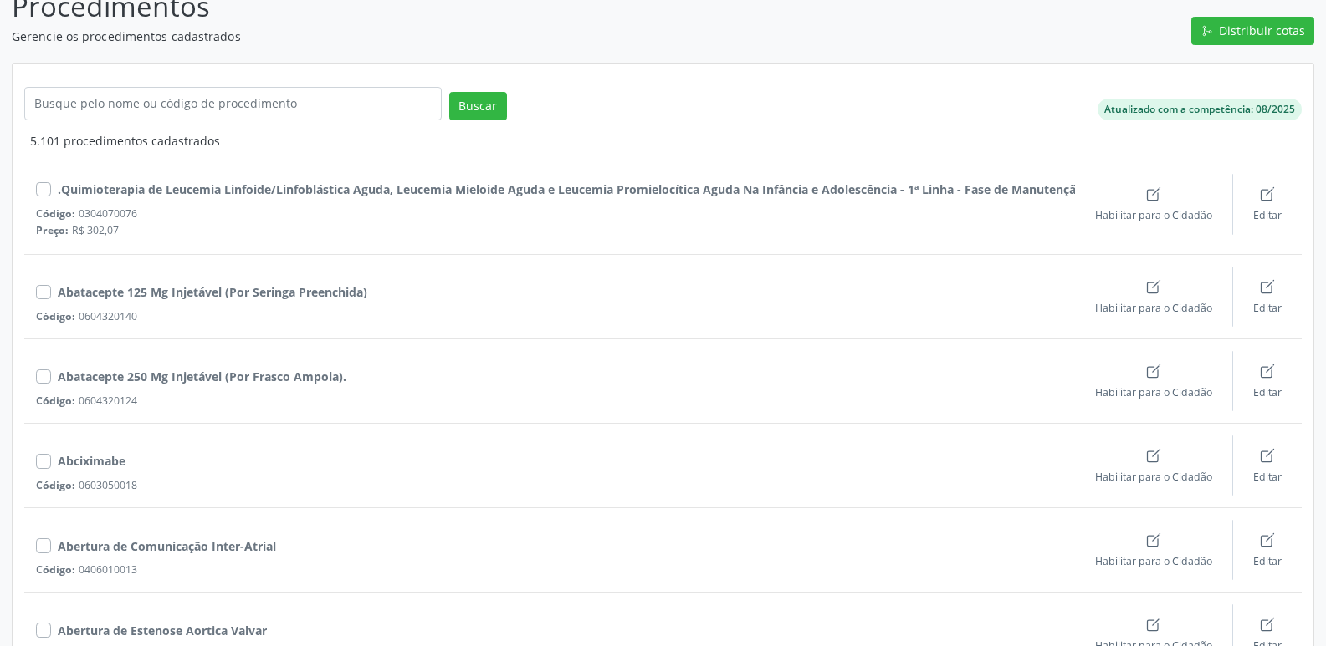
scroll to position [251, 0]
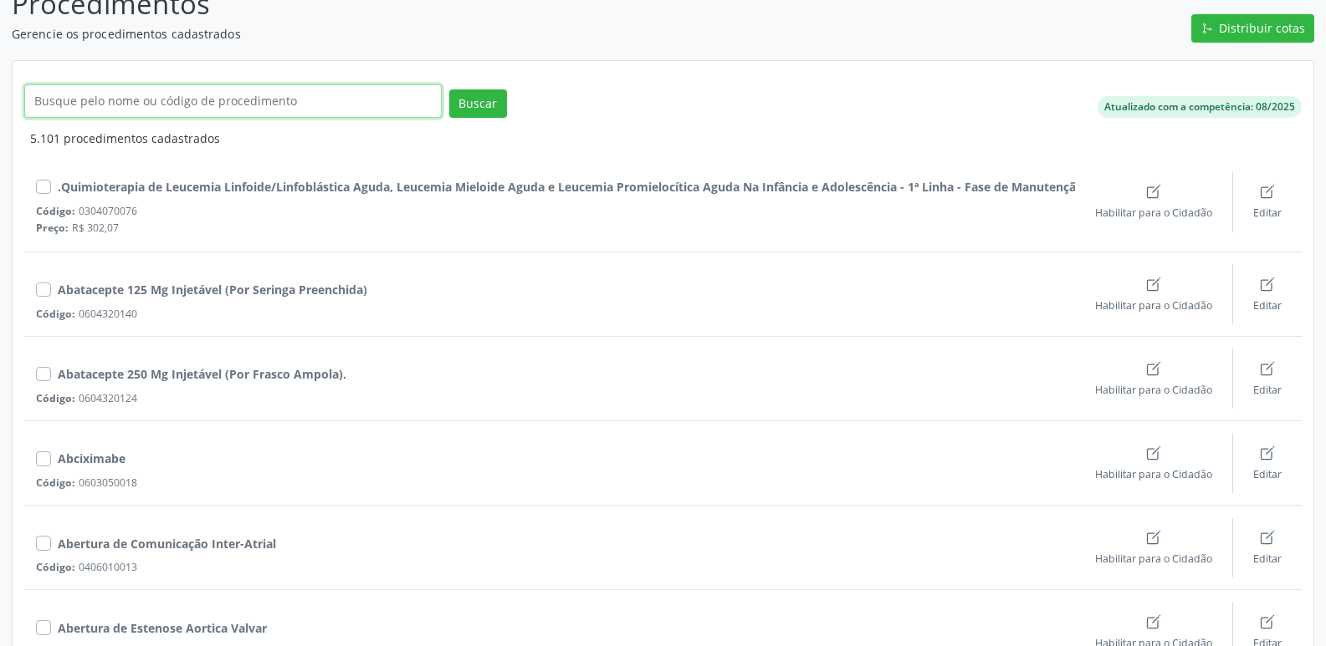
click at [203, 110] on input "text" at bounding box center [232, 100] width 417 height 33
type input "ondotologico"
click button "Buscar" at bounding box center [478, 103] width 58 height 28
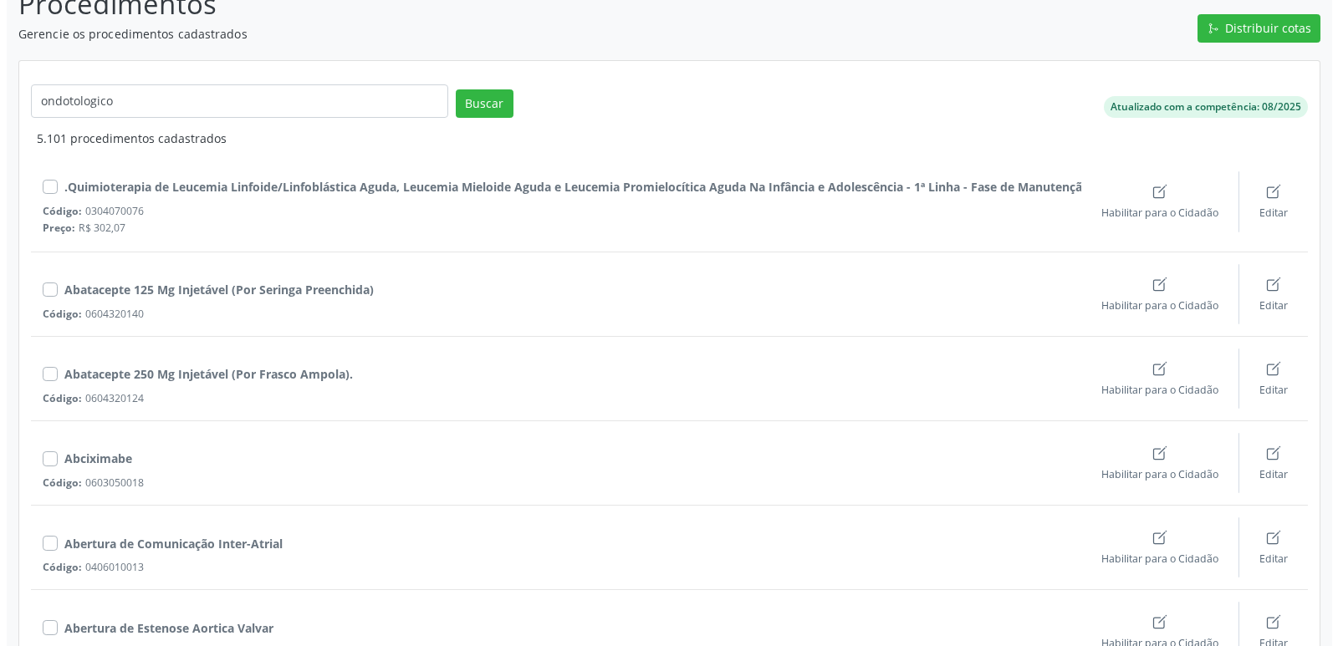
scroll to position [0, 0]
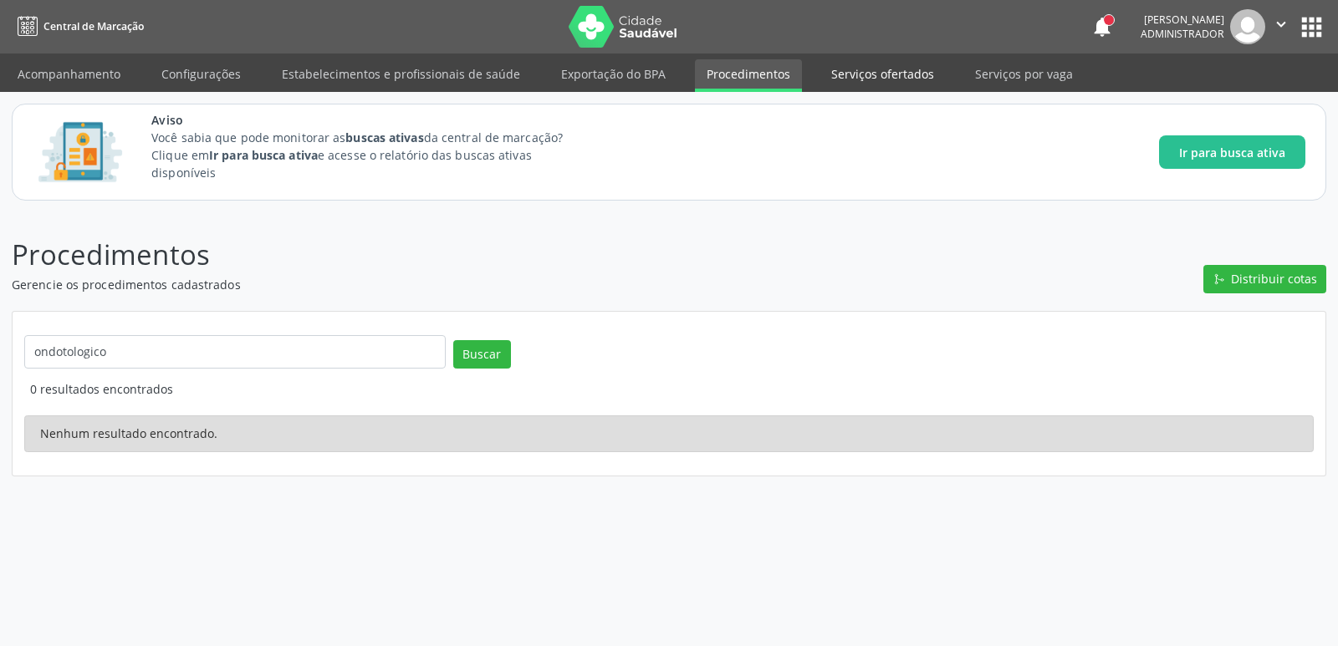
click at [898, 72] on link "Serviços ofertados" at bounding box center [883, 73] width 126 height 29
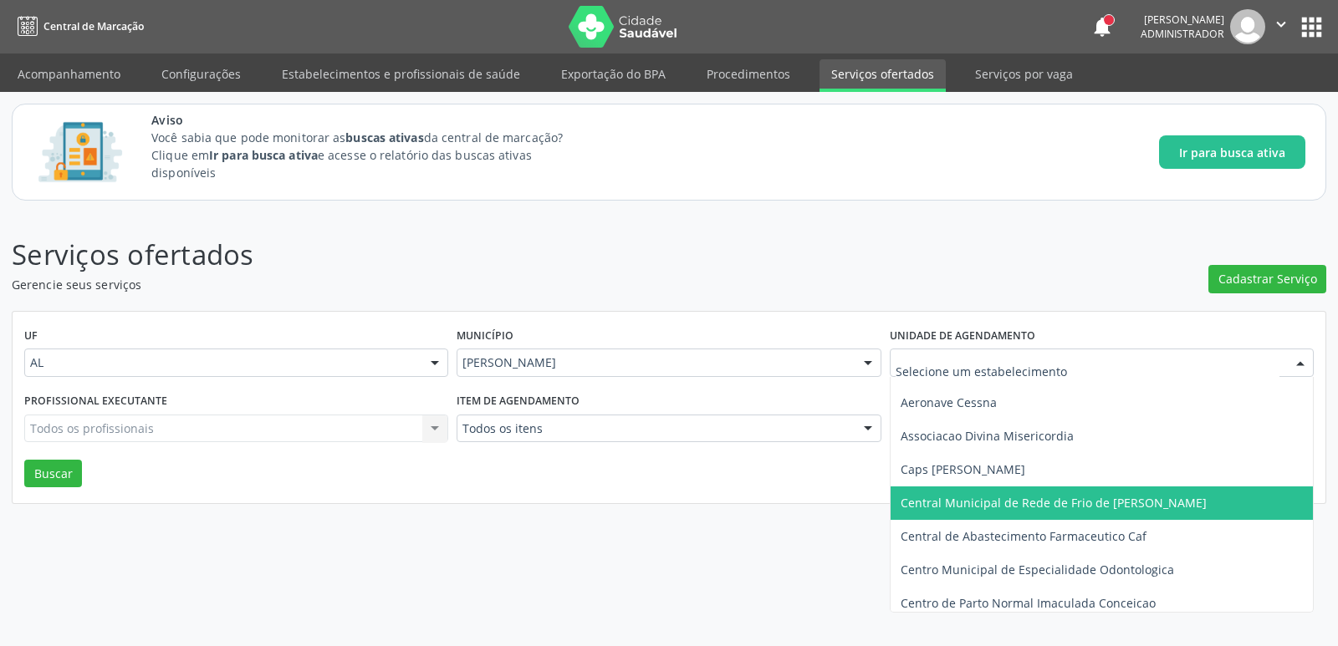
scroll to position [84, 0]
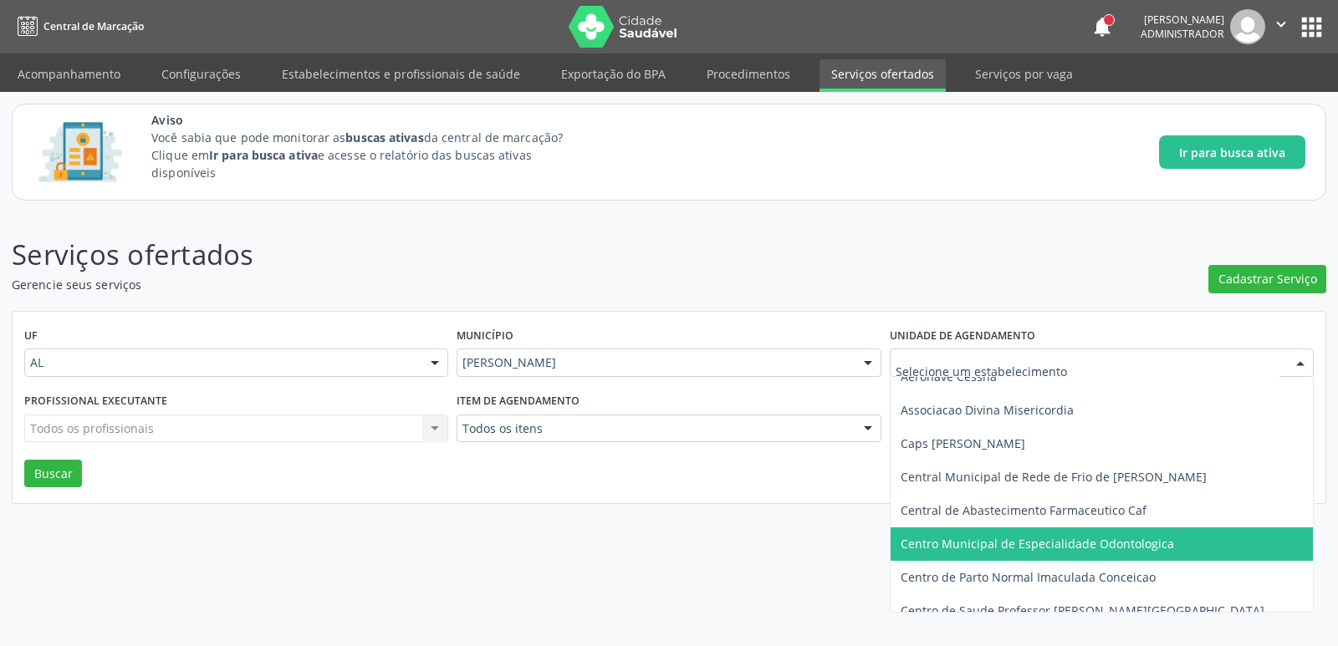
click at [1041, 553] on span "Centro Municipal de Especialidade Odontologica" at bounding box center [1102, 544] width 422 height 33
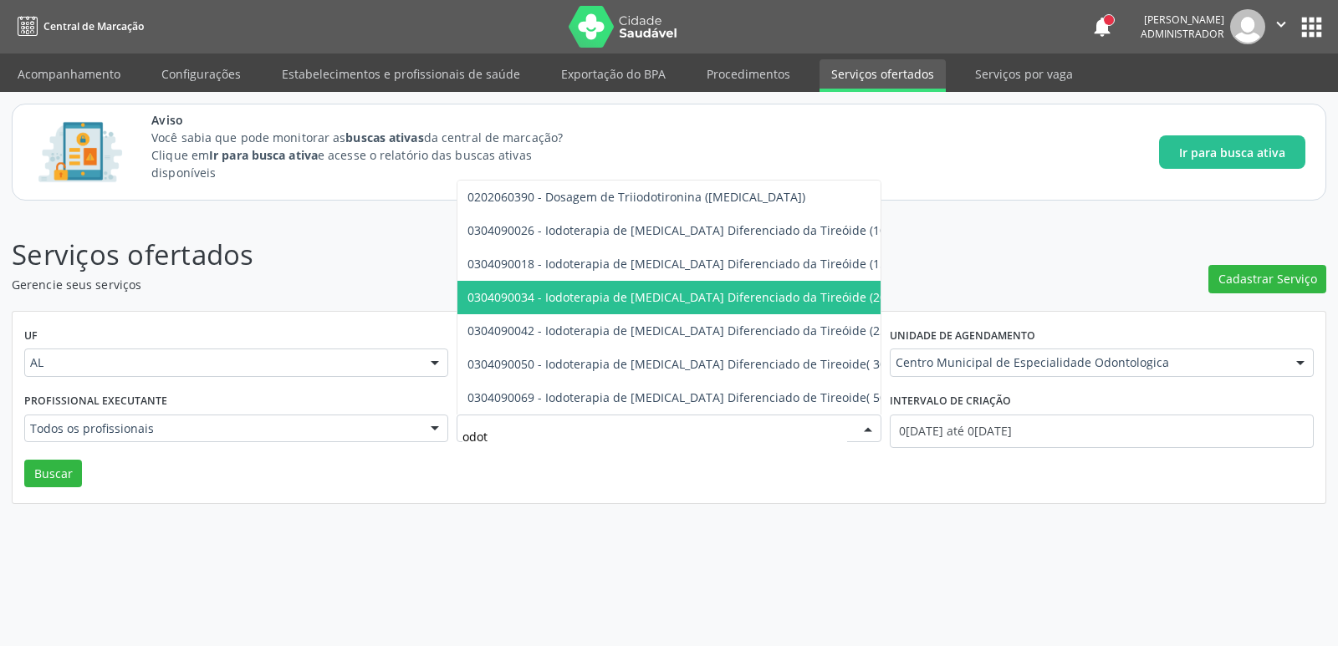
scroll to position [0, 0]
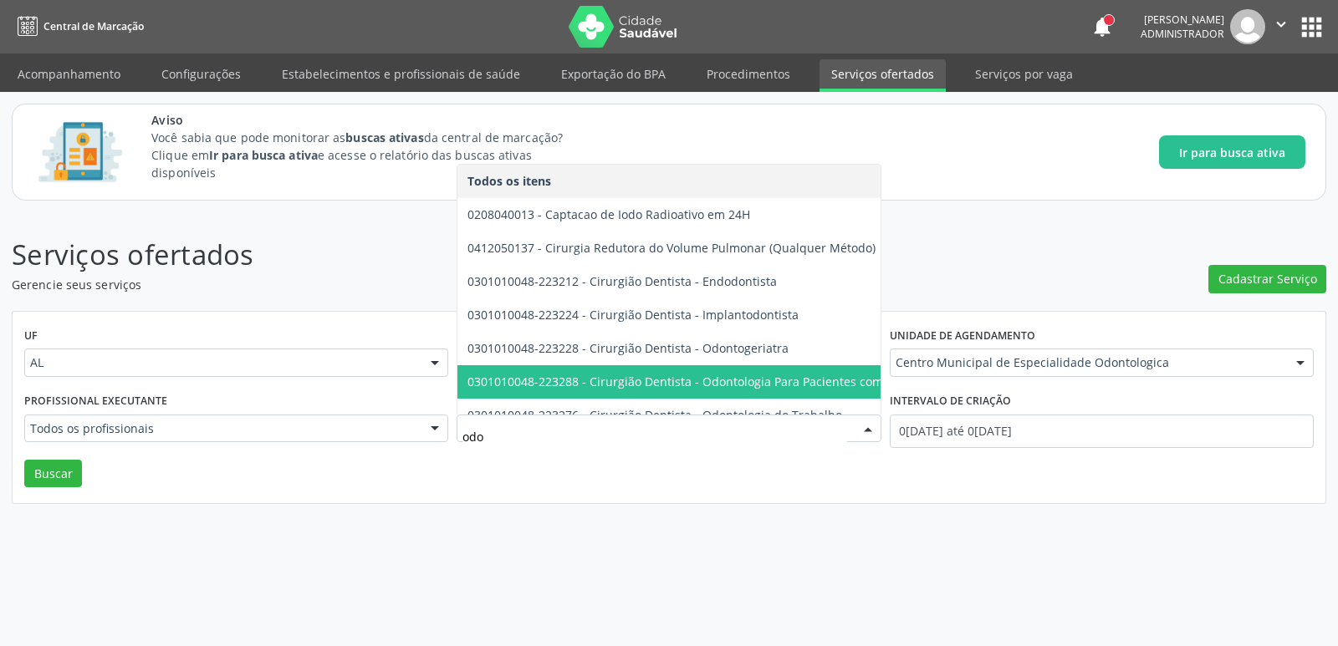
type input "odon"
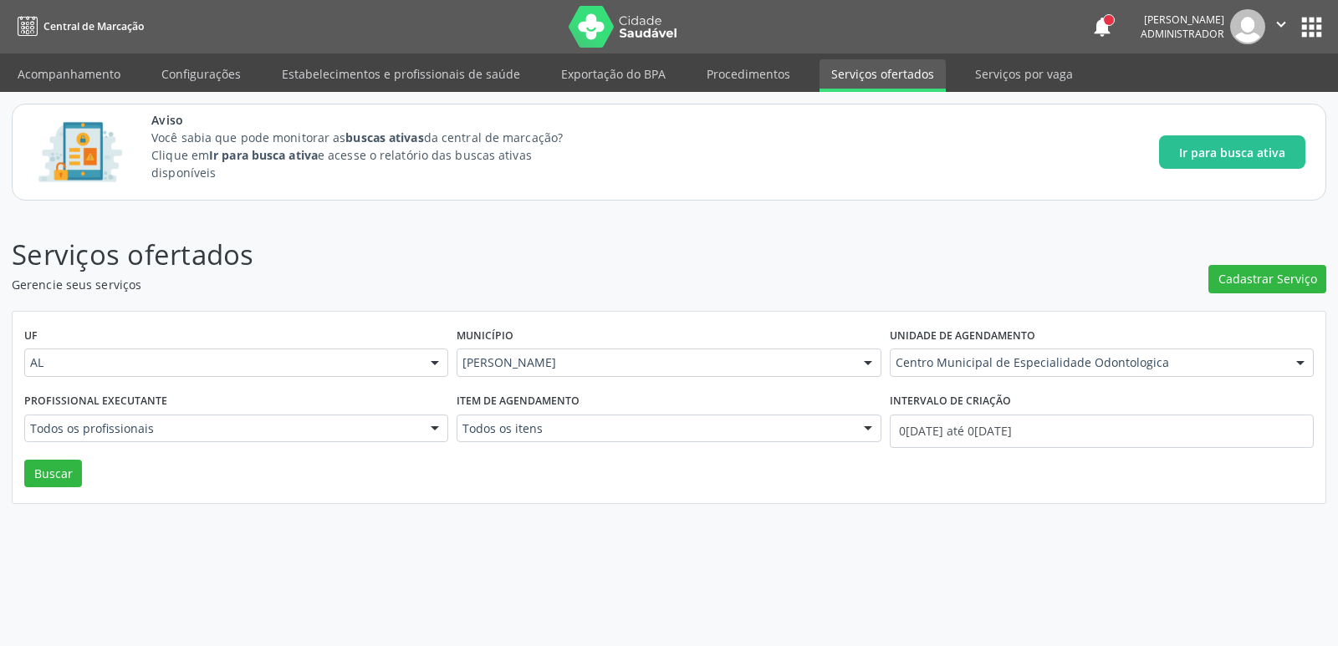
click at [1057, 234] on header "Serviços ofertados Gerencie seus serviços Cadastrar Serviço" at bounding box center [669, 263] width 1315 height 59
click at [88, 66] on link "Acompanhamento" at bounding box center [69, 73] width 126 height 29
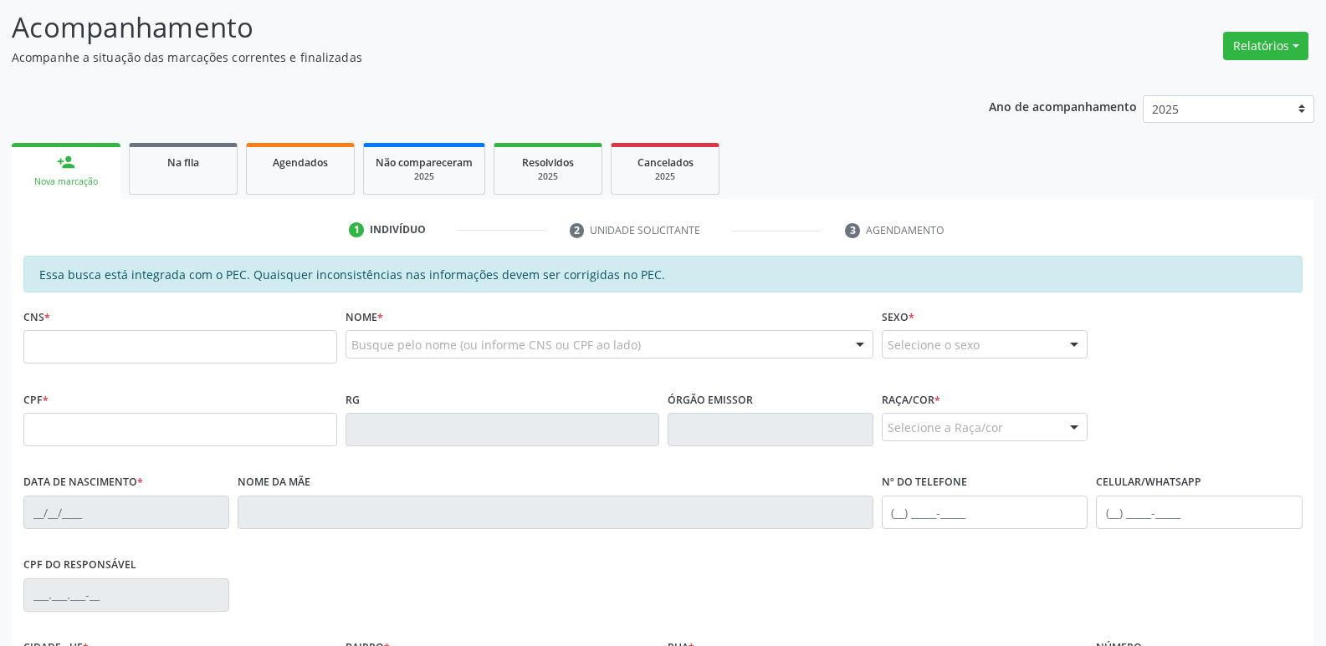
scroll to position [251, 0]
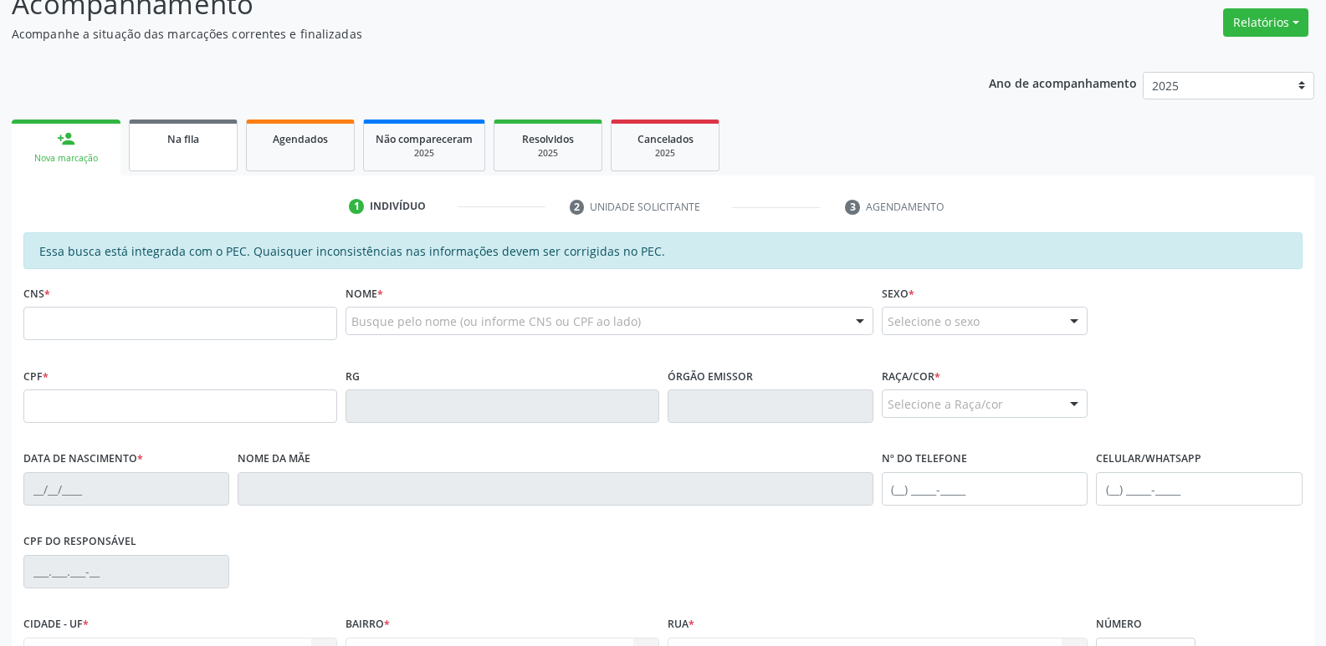
click at [156, 127] on link "Na fila" at bounding box center [183, 146] width 109 height 52
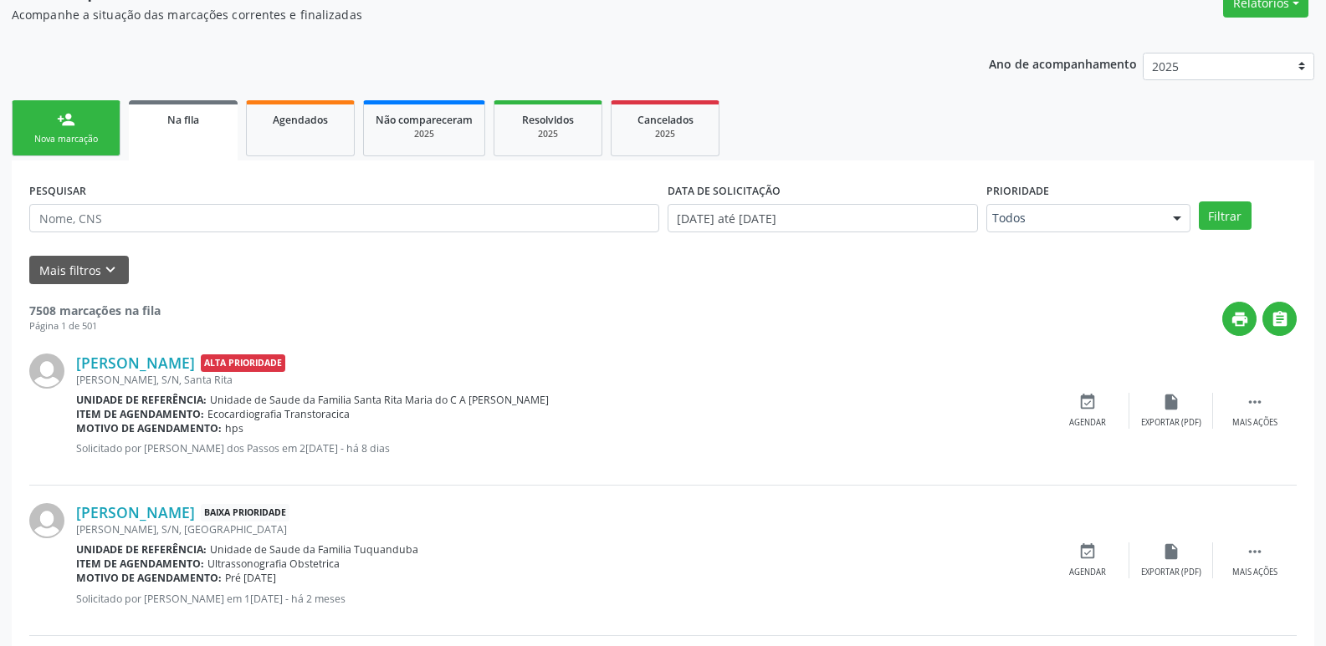
scroll to position [335, 0]
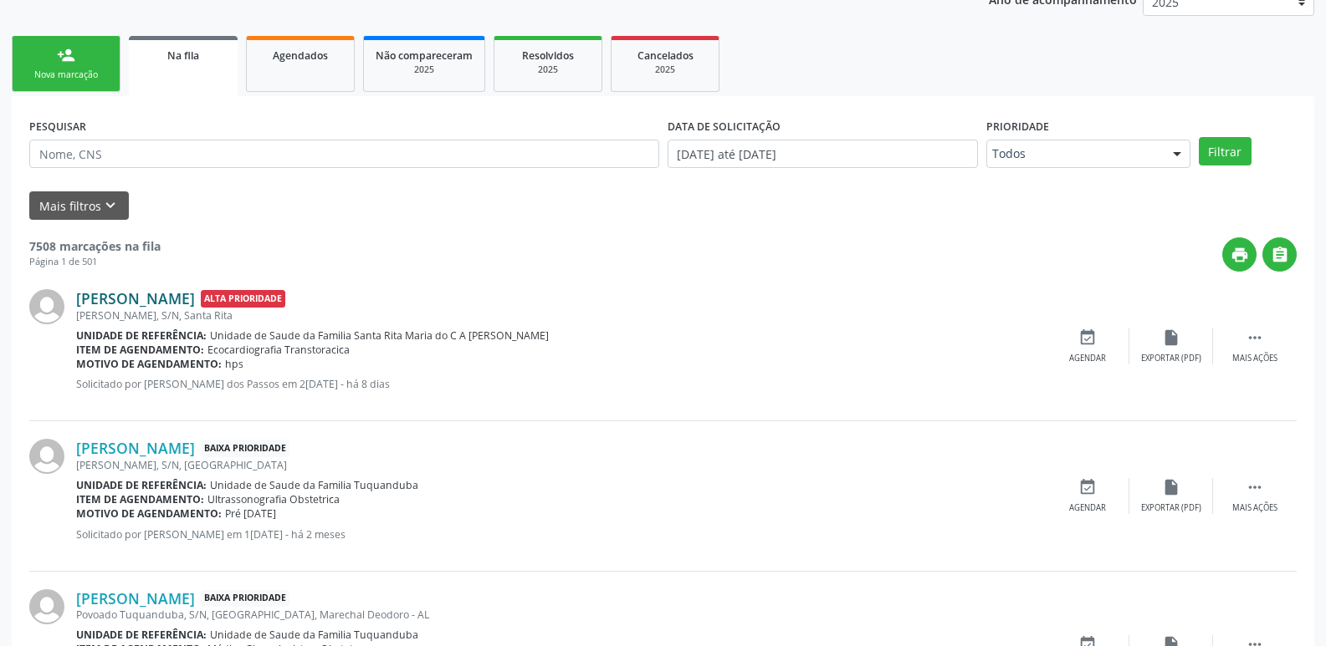
click at [114, 295] on link "[PERSON_NAME]" at bounding box center [135, 298] width 119 height 18
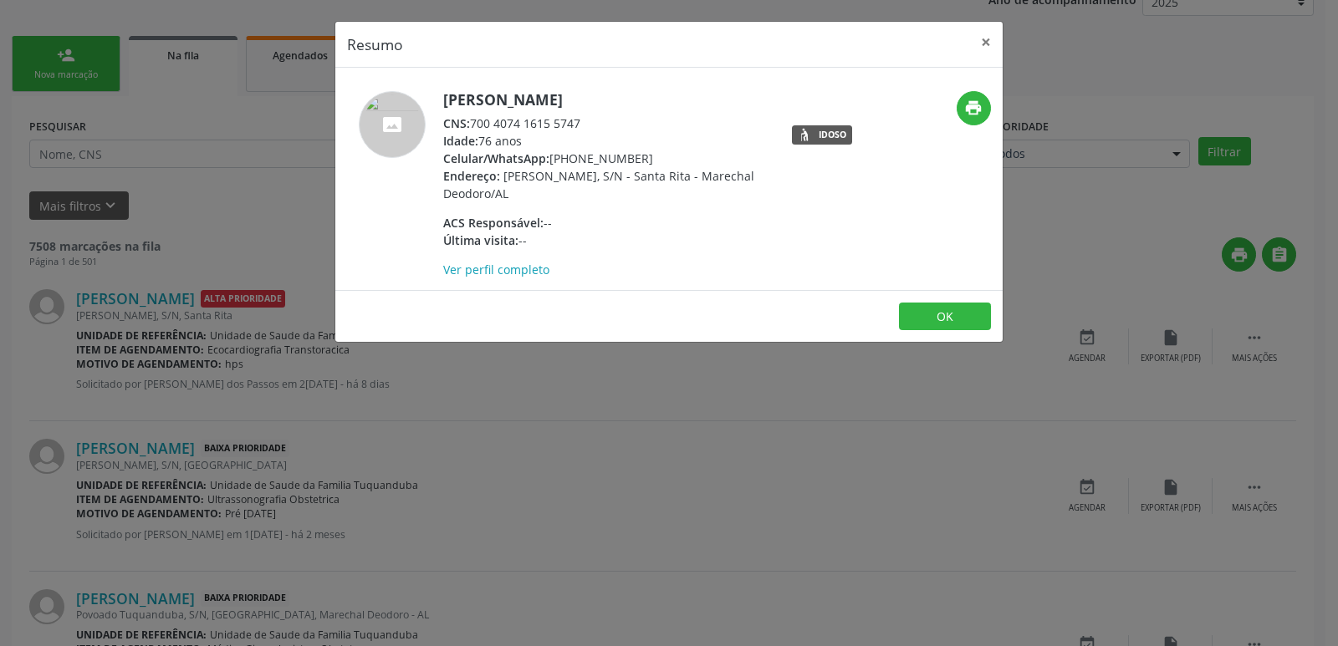
drag, startPoint x: 439, startPoint y: 80, endPoint x: 638, endPoint y: 233, distance: 251.1
click at [638, 233] on div "[PERSON_NAME] CNS: 700 4074 1615 5747 Idade: 76 anos Celular/WhatsApp: [PHONE_N…" at bounding box center [668, 179] width 667 height 222
click at [638, 233] on div "Última visita: --" at bounding box center [605, 241] width 325 height 18
click at [494, 266] on link "Ver perfil completo" at bounding box center [496, 270] width 106 height 16
click at [988, 43] on button "×" at bounding box center [985, 42] width 33 height 41
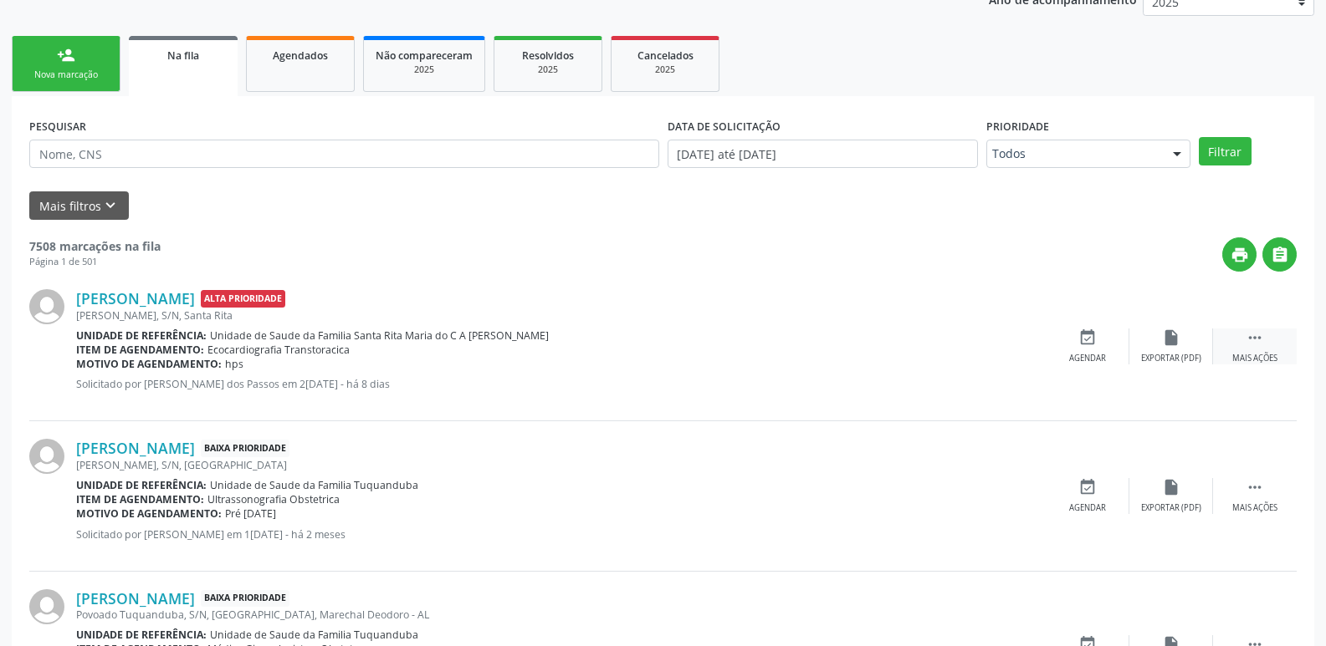
click at [1275, 330] on div " Mais ações" at bounding box center [1255, 347] width 84 height 36
click at [1020, 342] on div "print Imprimir" at bounding box center [1004, 347] width 84 height 36
click at [932, 344] on div "insert_drive_file Exportar (PDF)" at bounding box center [920, 347] width 84 height 36
click at [825, 338] on div "event_available Agendar" at bounding box center [836, 347] width 84 height 36
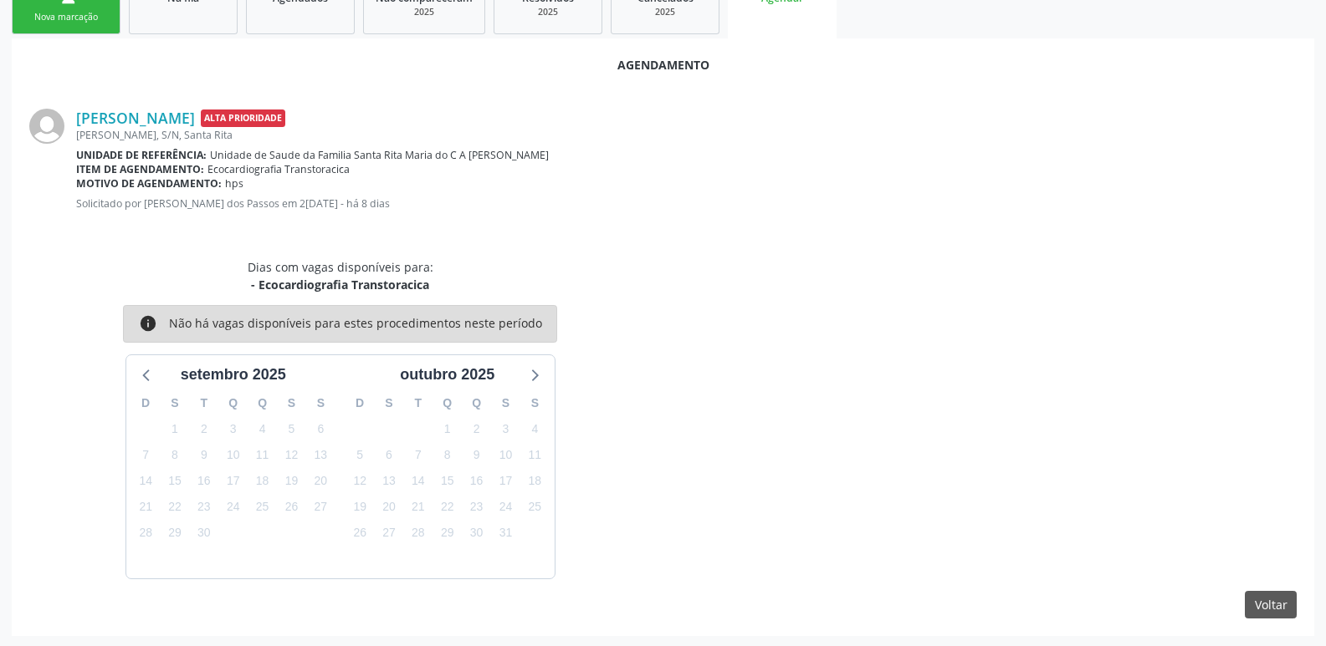
scroll to position [394, 0]
click at [1269, 600] on button "Voltar" at bounding box center [1270, 604] width 52 height 28
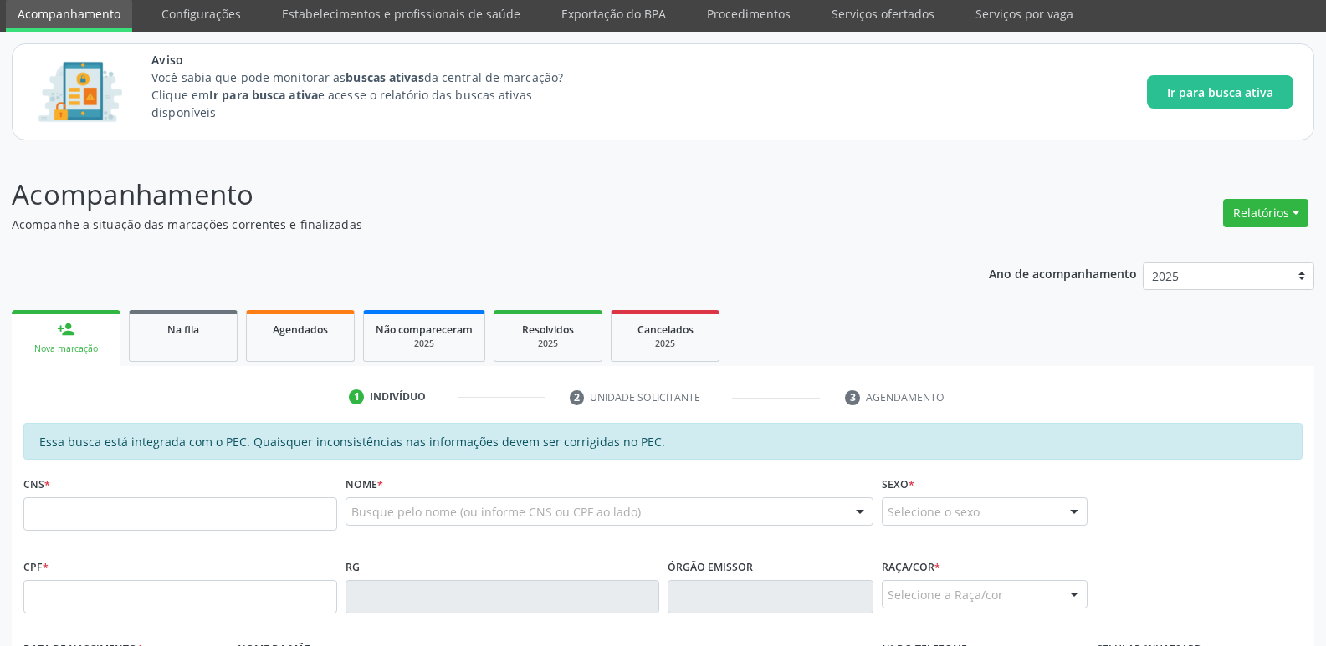
scroll to position [59, 0]
click at [185, 349] on link "Na fila" at bounding box center [183, 337] width 109 height 52
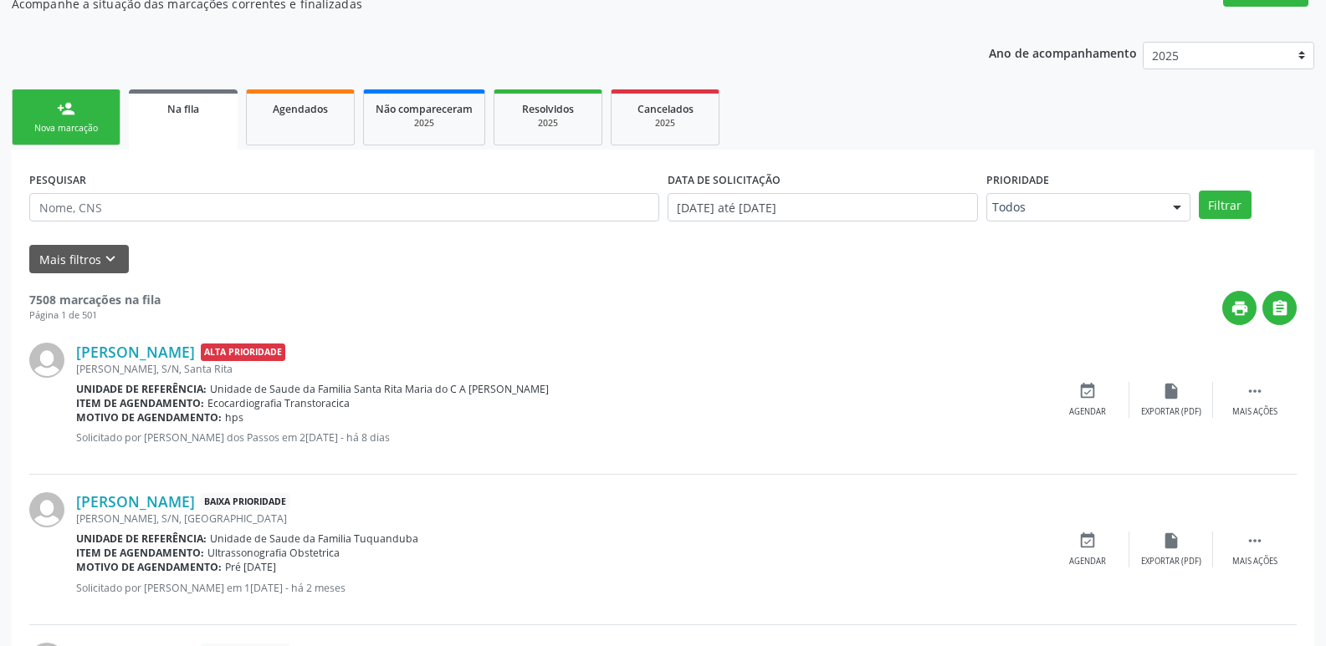
scroll to position [310, 0]
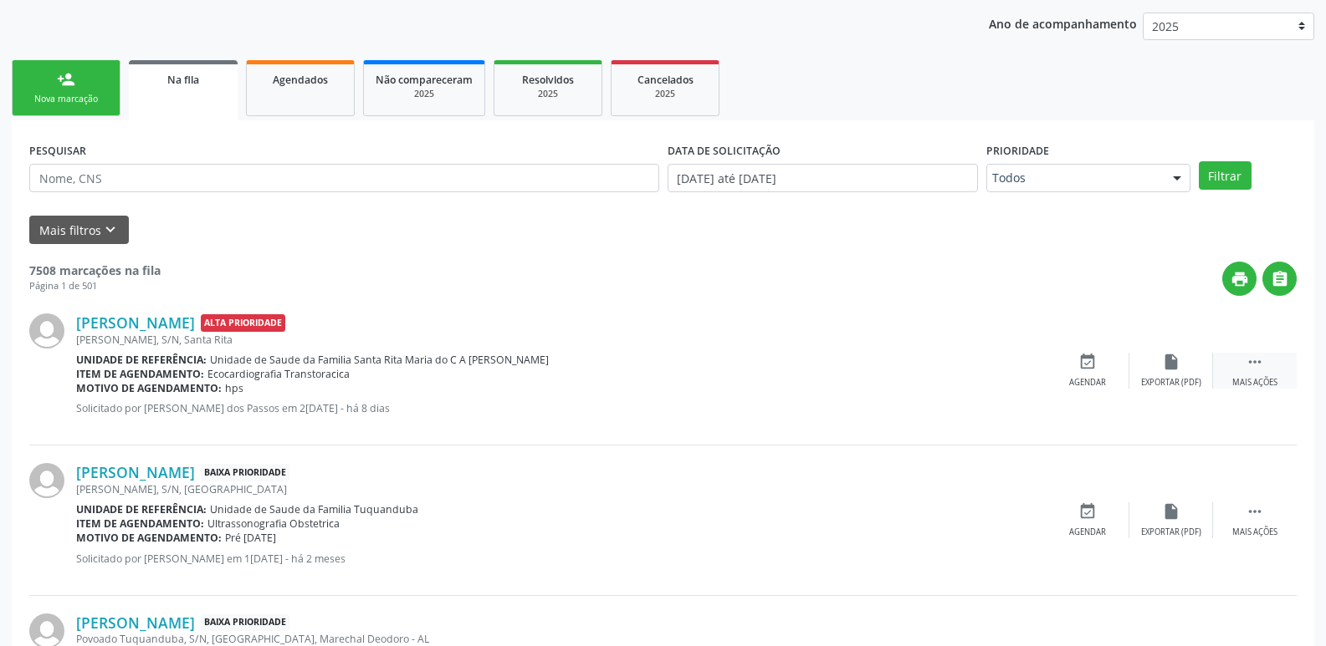
click at [1266, 383] on div "Mais ações" at bounding box center [1254, 383] width 45 height 12
click at [846, 370] on div "event_available Agendar" at bounding box center [836, 371] width 84 height 36
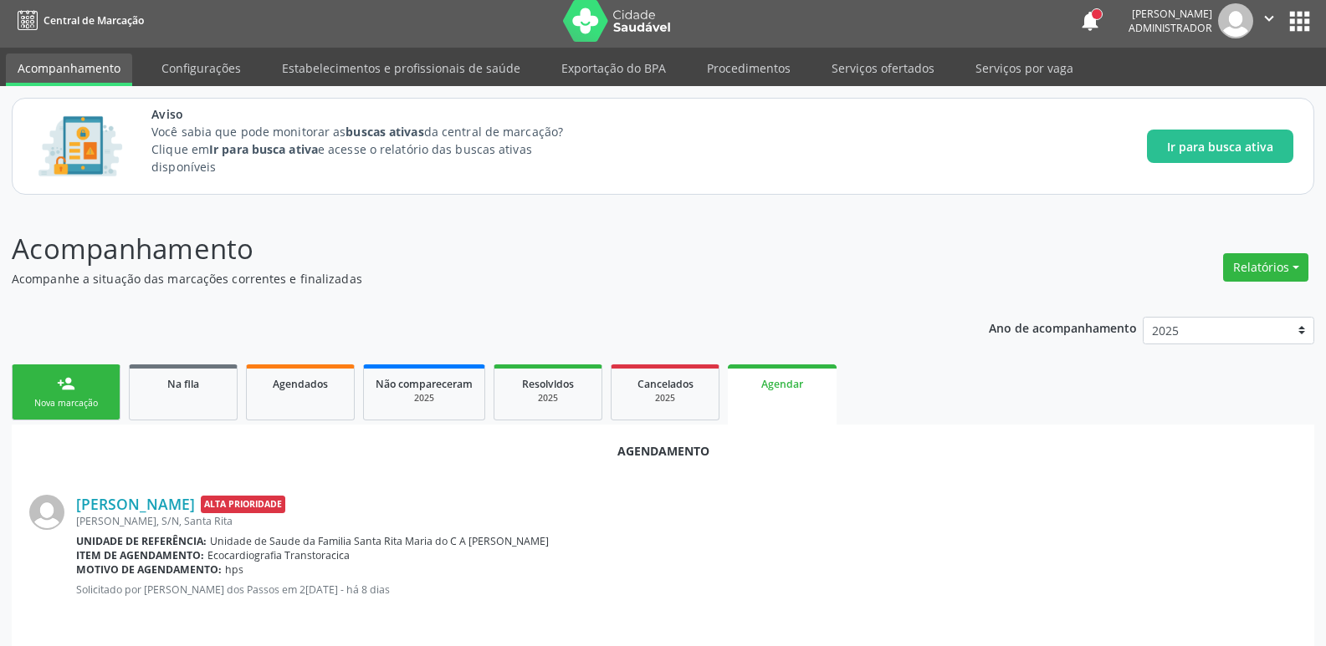
scroll to position [0, 0]
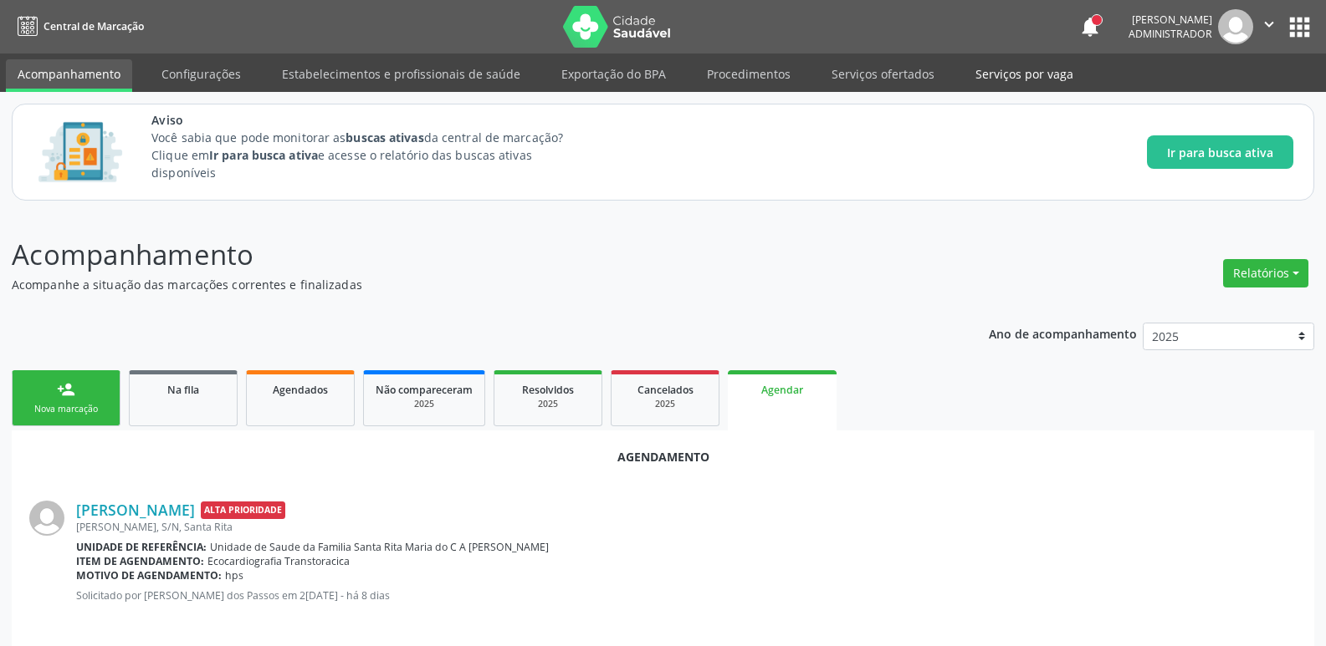
click at [1010, 66] on link "Serviços por vaga" at bounding box center [1023, 73] width 121 height 29
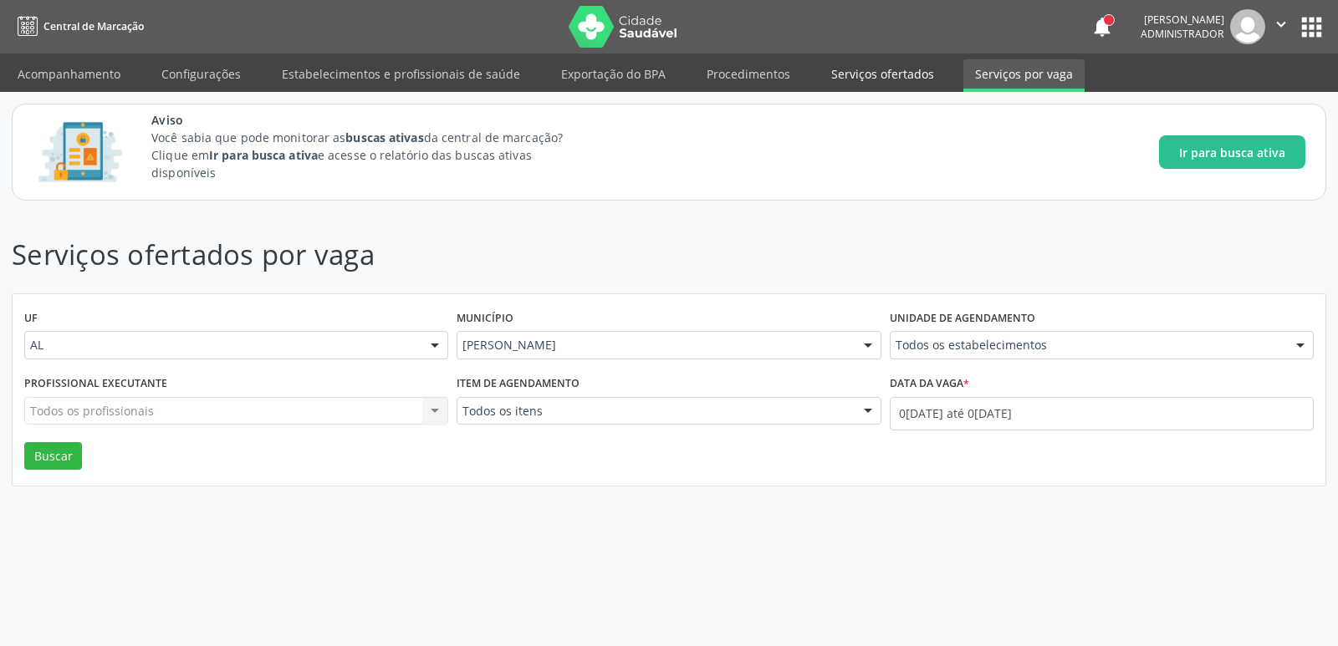
click at [862, 74] on link "Serviços ofertados" at bounding box center [883, 73] width 126 height 29
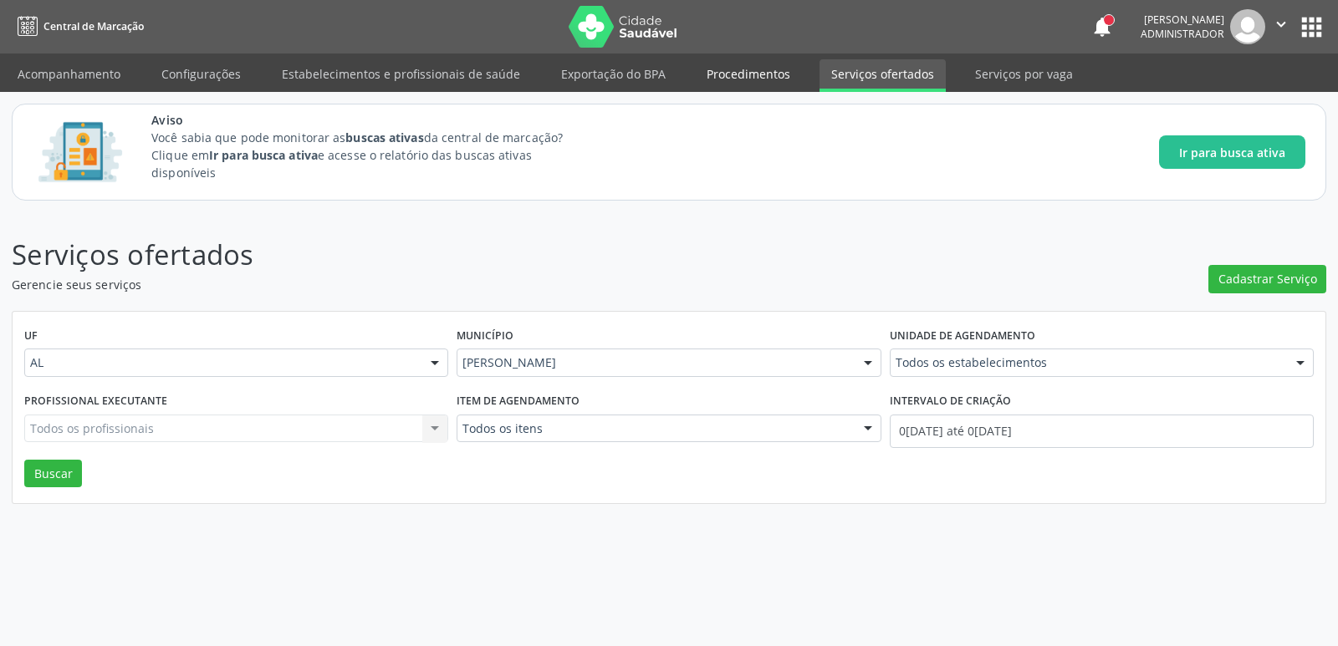
click at [736, 70] on link "Procedimentos" at bounding box center [748, 73] width 107 height 29
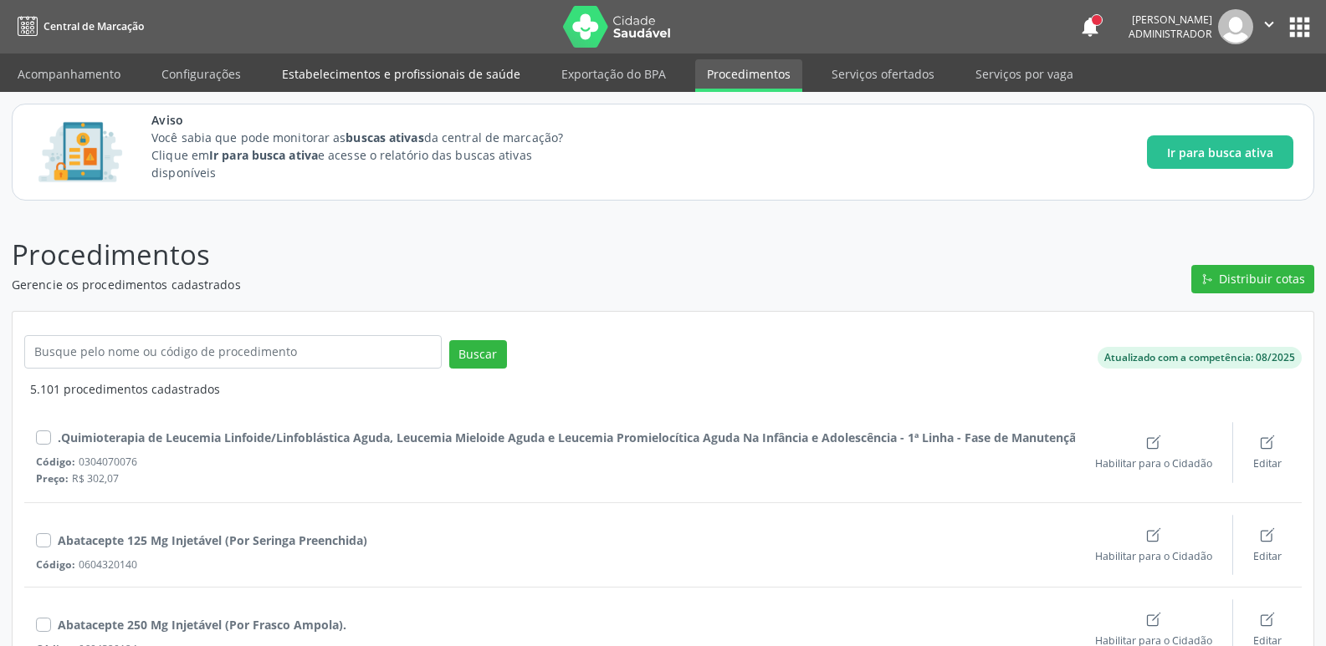
click at [345, 79] on link "Estabelecimentos e profissionais de saúde" at bounding box center [401, 73] width 262 height 29
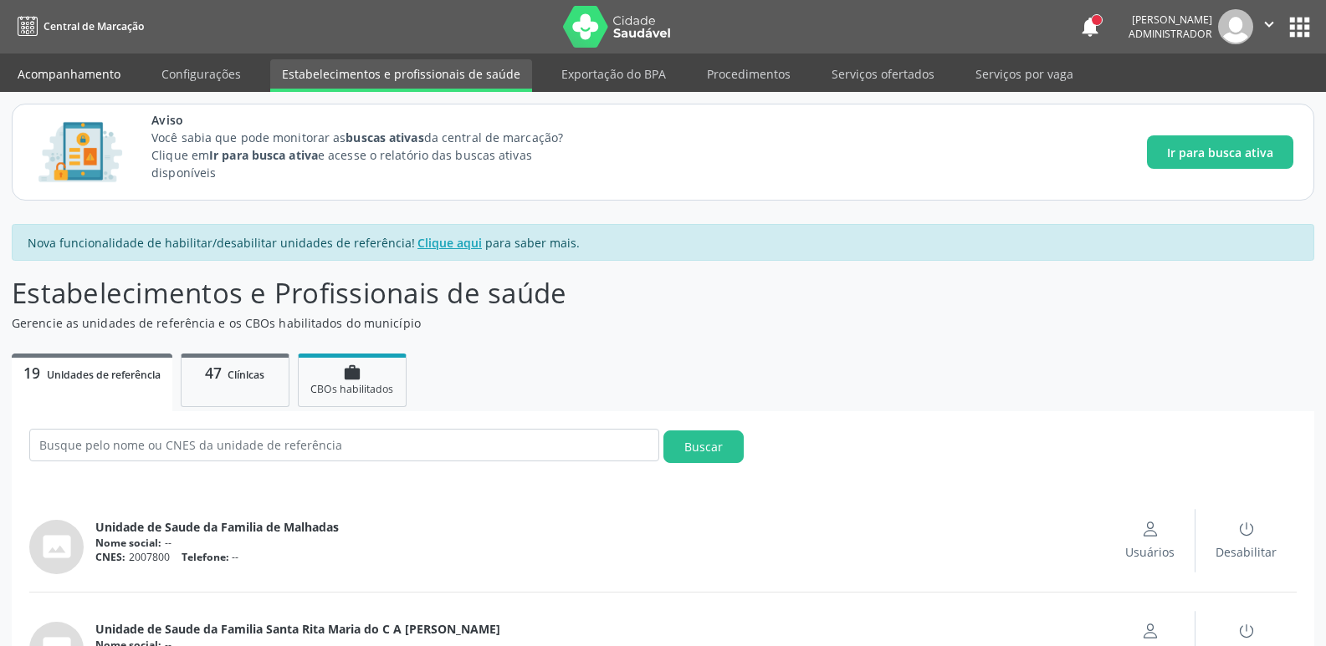
click at [105, 74] on link "Acompanhamento" at bounding box center [69, 73] width 126 height 29
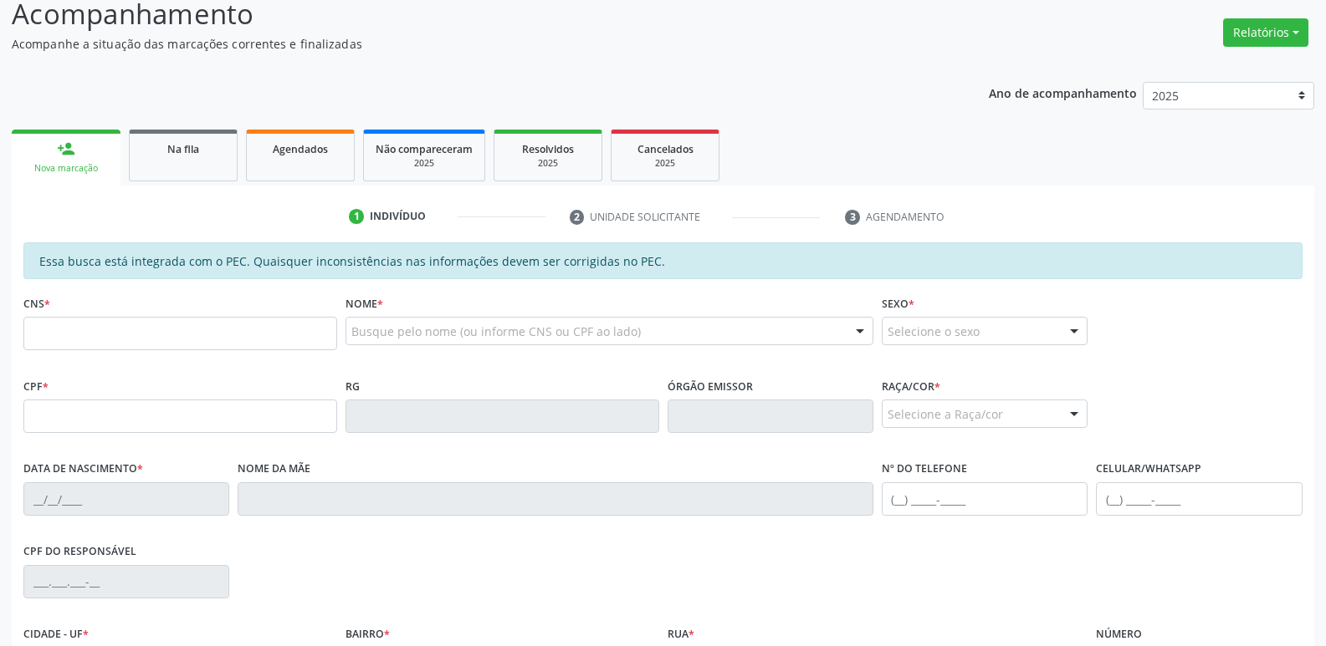
scroll to position [251, 0]
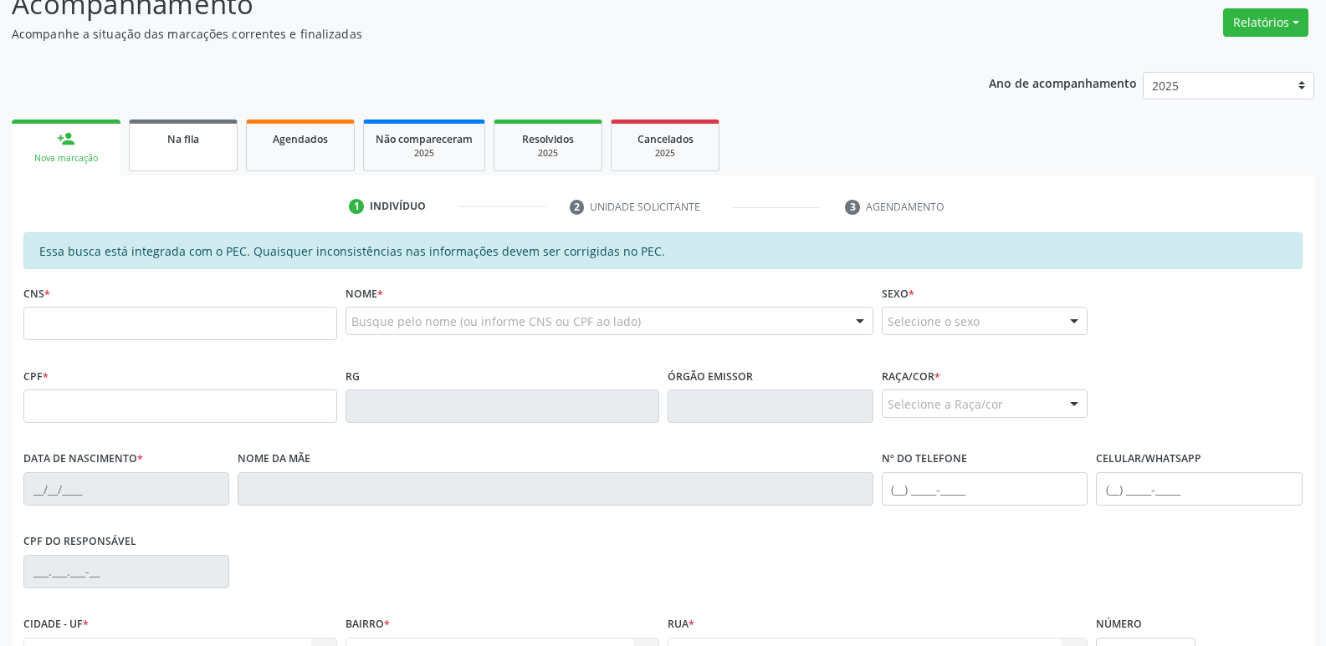
click at [196, 159] on link "Na fila" at bounding box center [183, 146] width 109 height 52
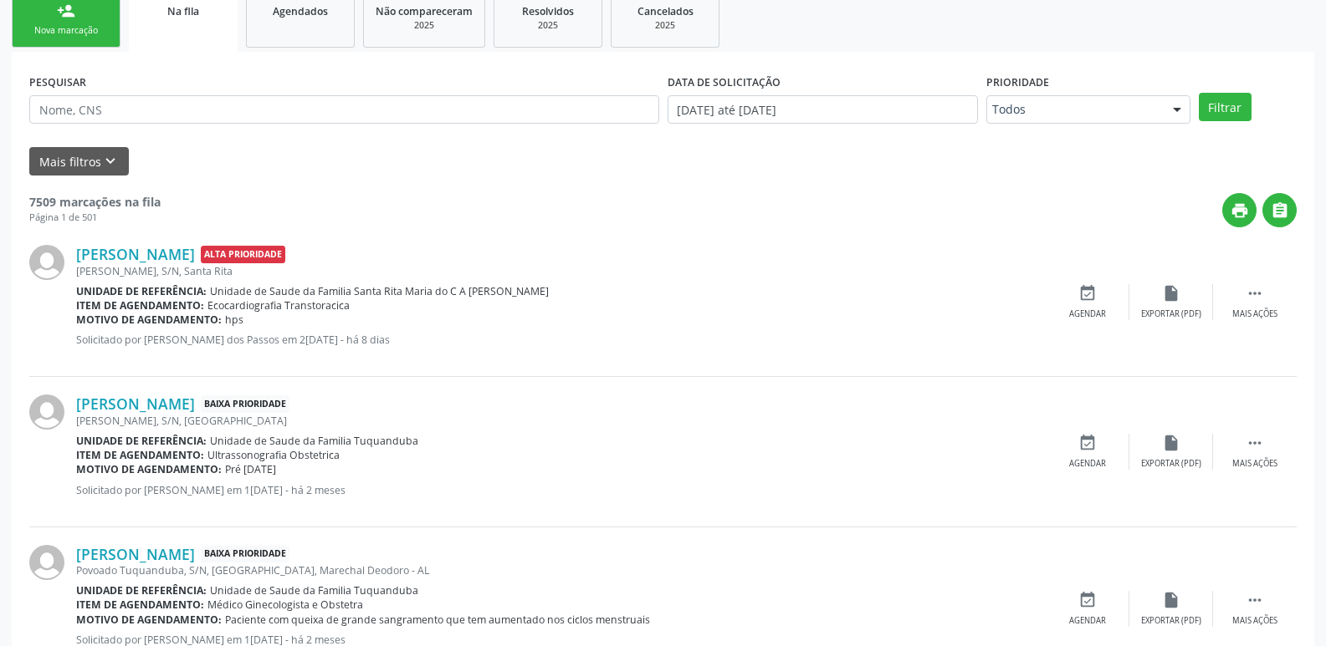
scroll to position [418, 0]
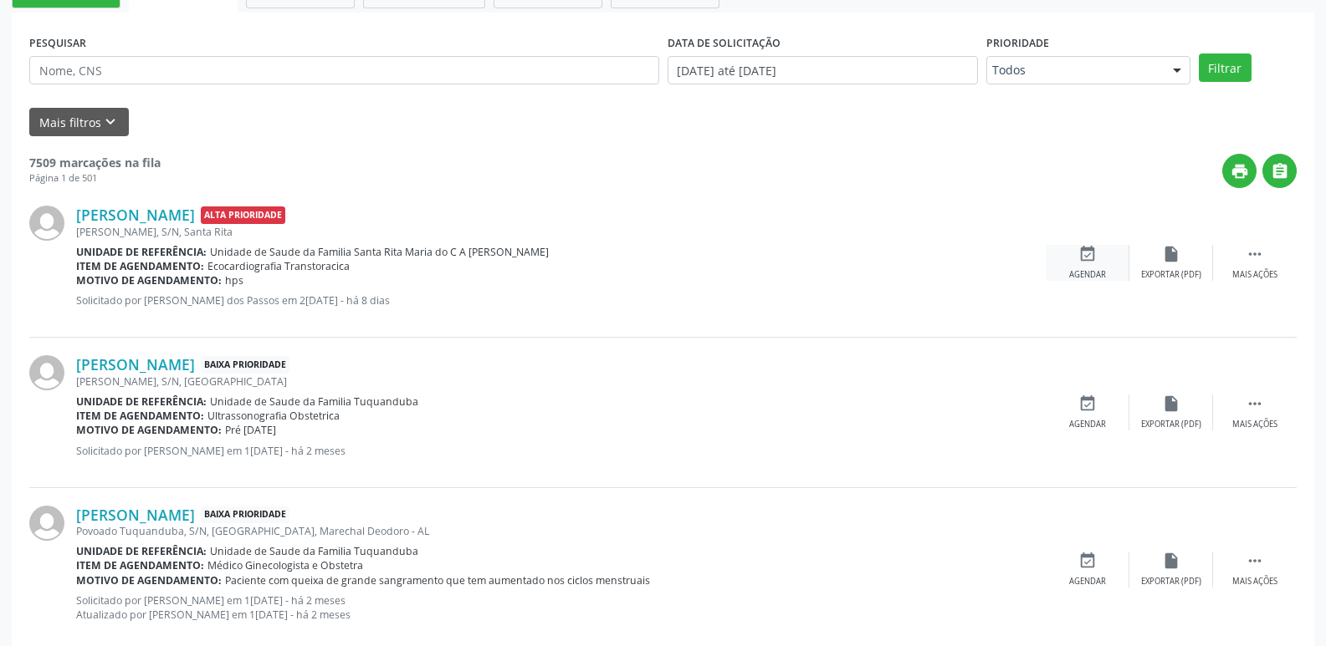
click at [1079, 268] on div "event_available Agendar" at bounding box center [1087, 263] width 84 height 36
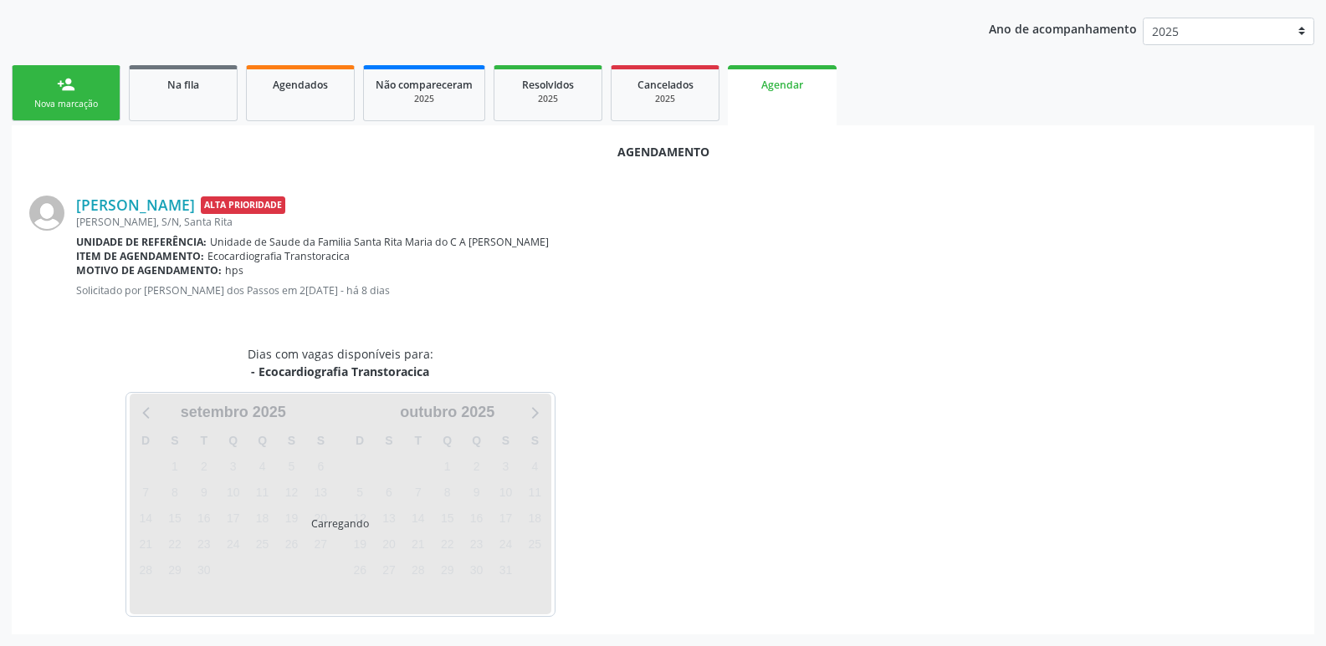
scroll to position [394, 0]
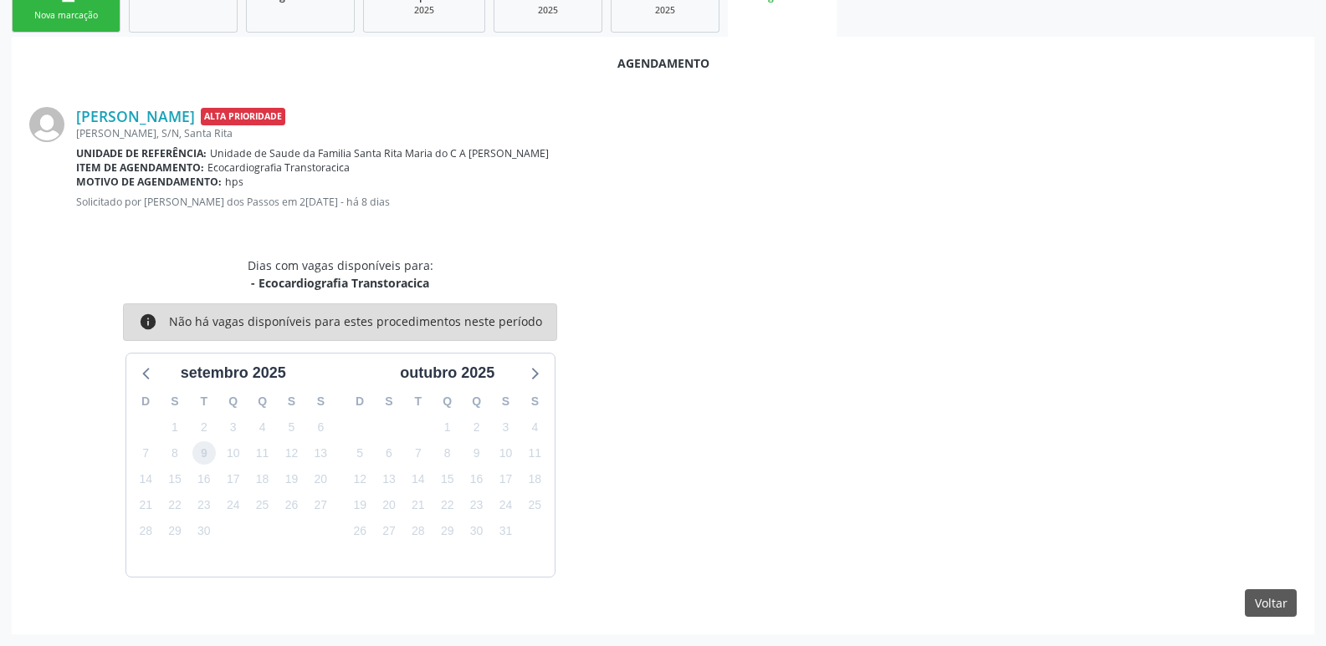
click at [202, 452] on span "9" at bounding box center [203, 453] width 23 height 23
click at [1257, 602] on button "Voltar" at bounding box center [1270, 604] width 52 height 28
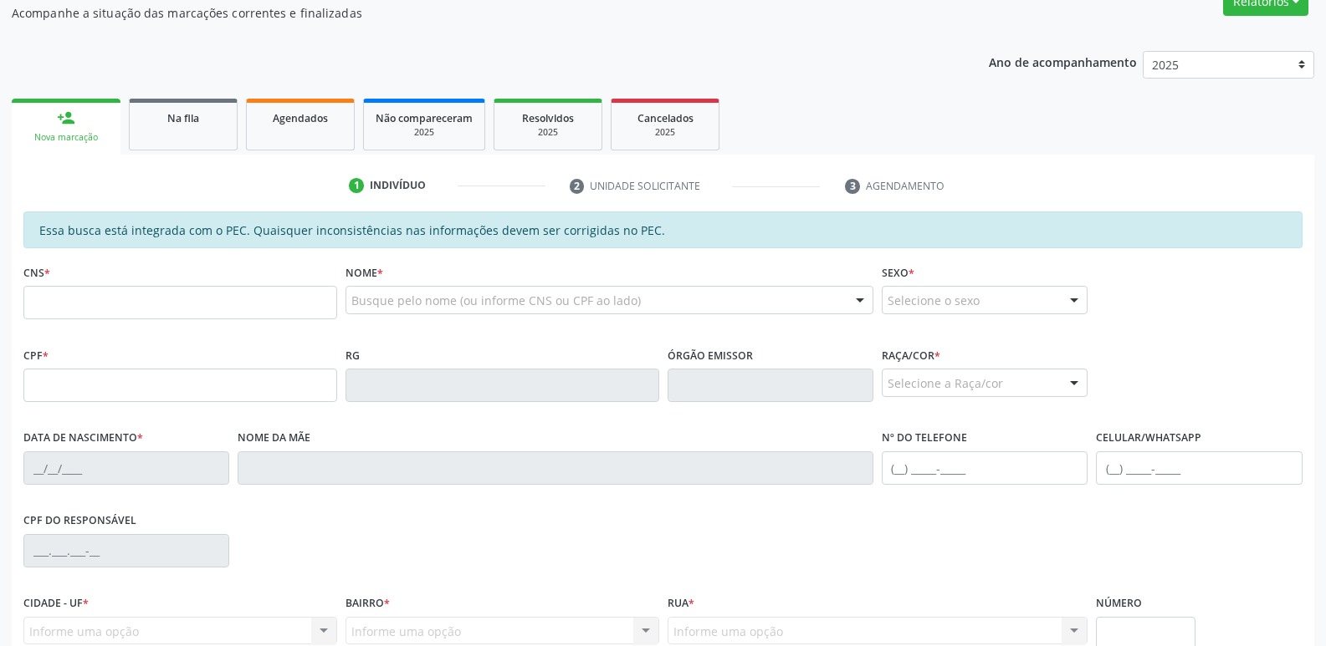
scroll to position [59, 0]
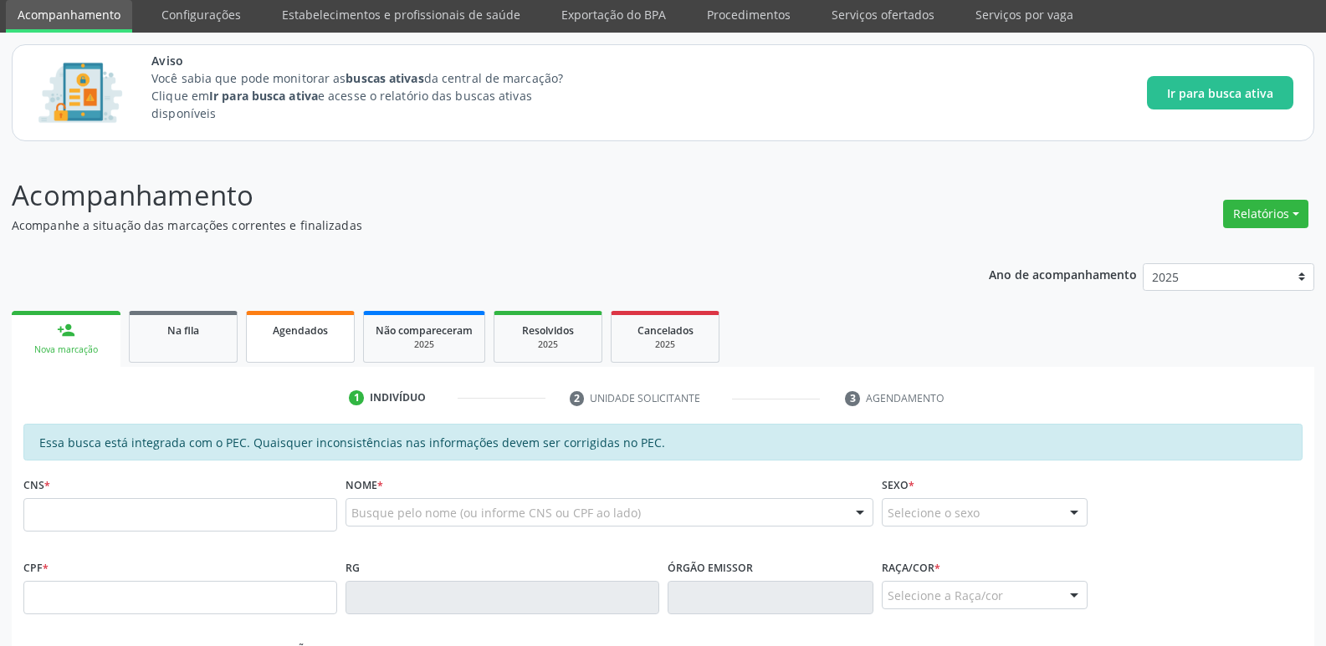
click at [321, 338] on div "Agendados" at bounding box center [300, 330] width 84 height 18
select select "8"
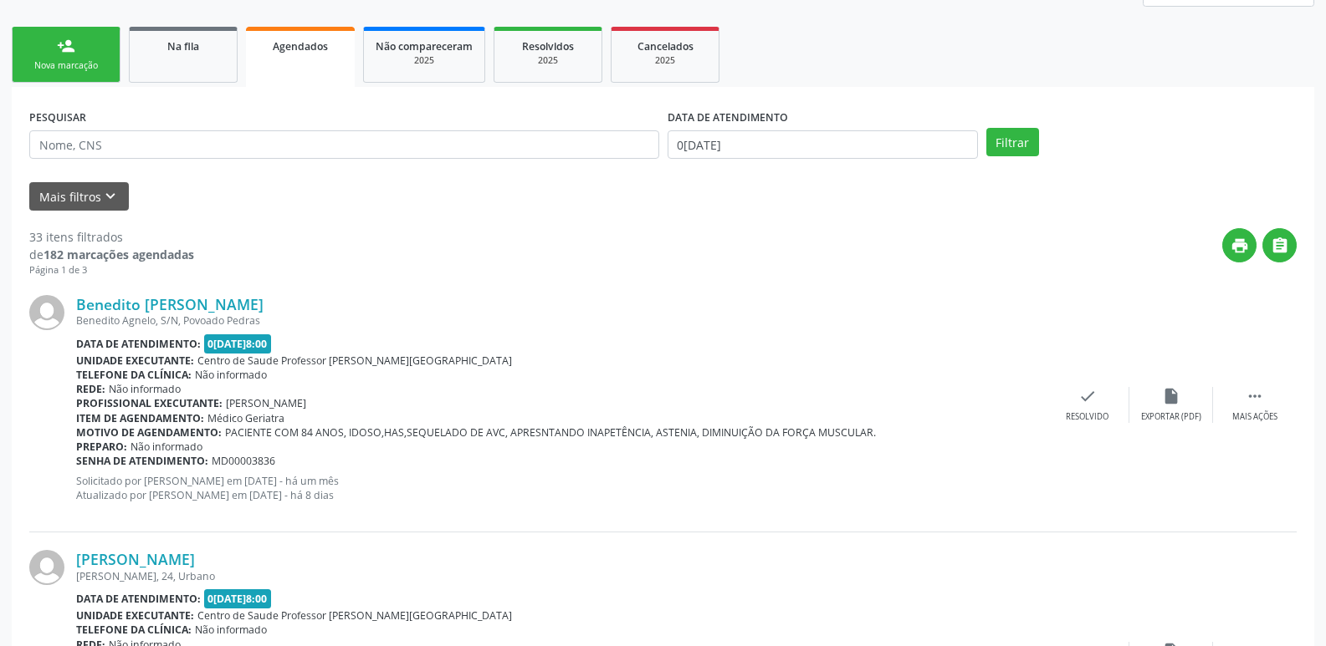
scroll to position [394, 0]
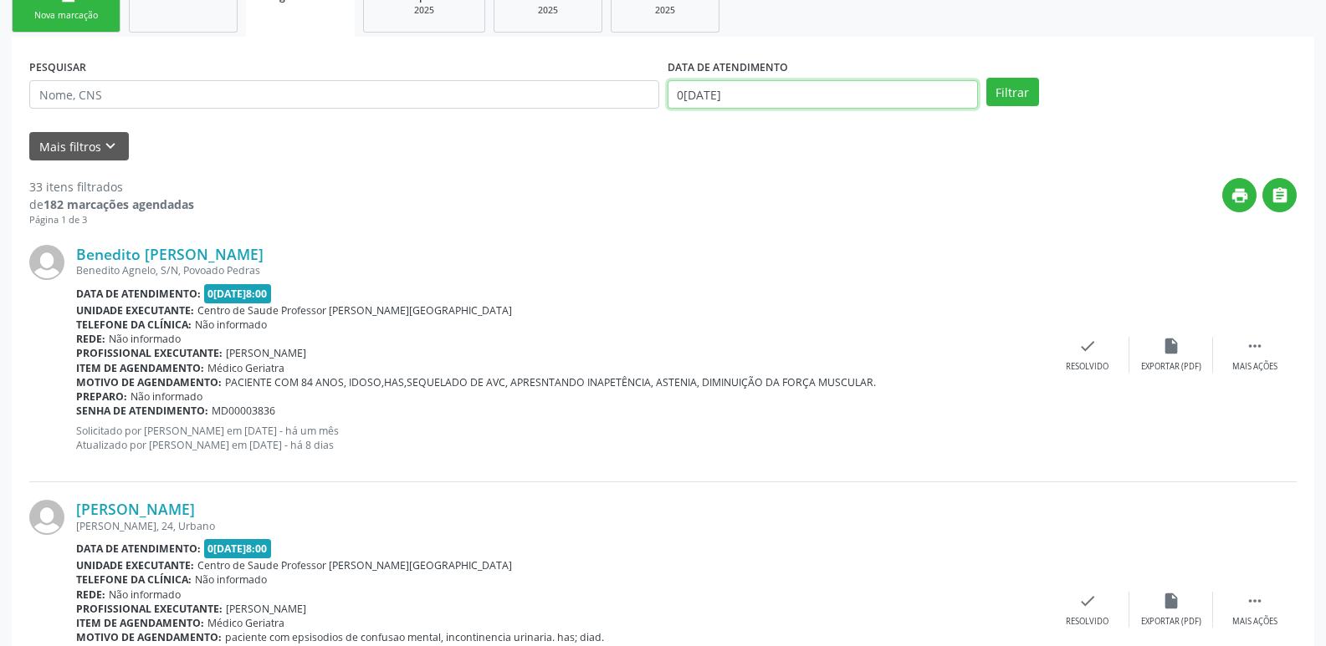
click at [909, 89] on input "0[DATE]" at bounding box center [822, 94] width 310 height 28
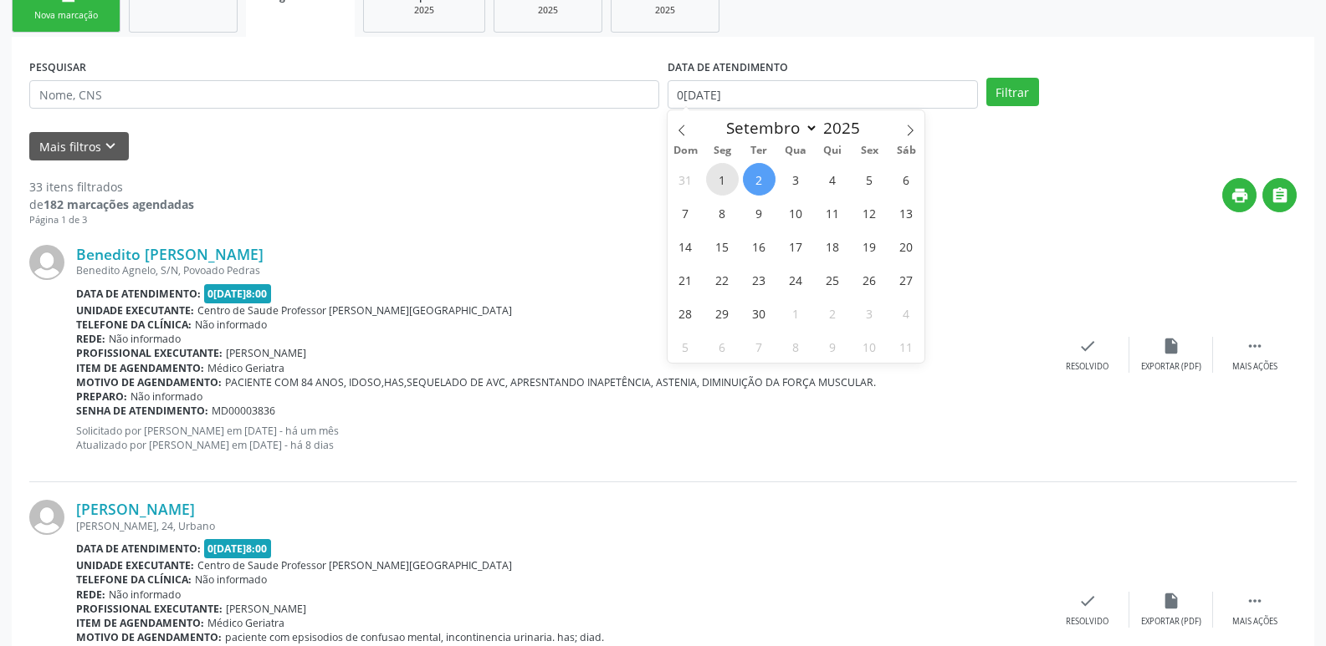
click at [724, 176] on span "1" at bounding box center [722, 179] width 33 height 33
type input "0[DATE]"
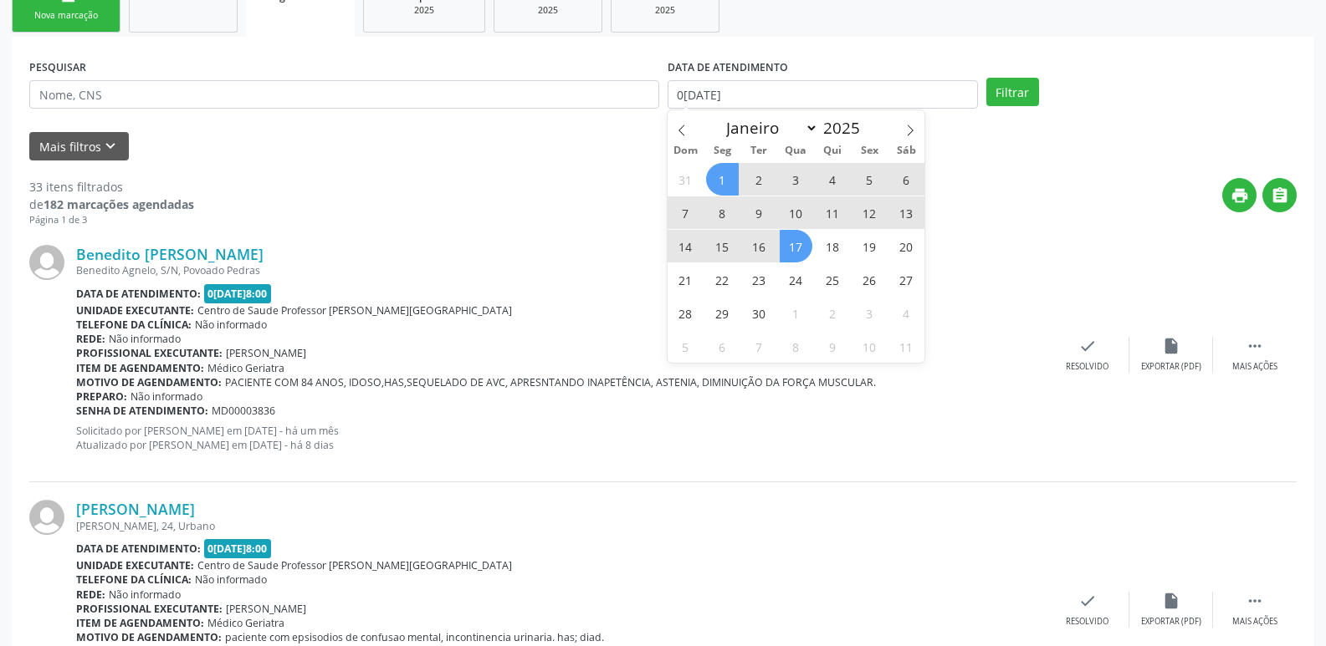
click at [788, 253] on span "17" at bounding box center [795, 246] width 33 height 33
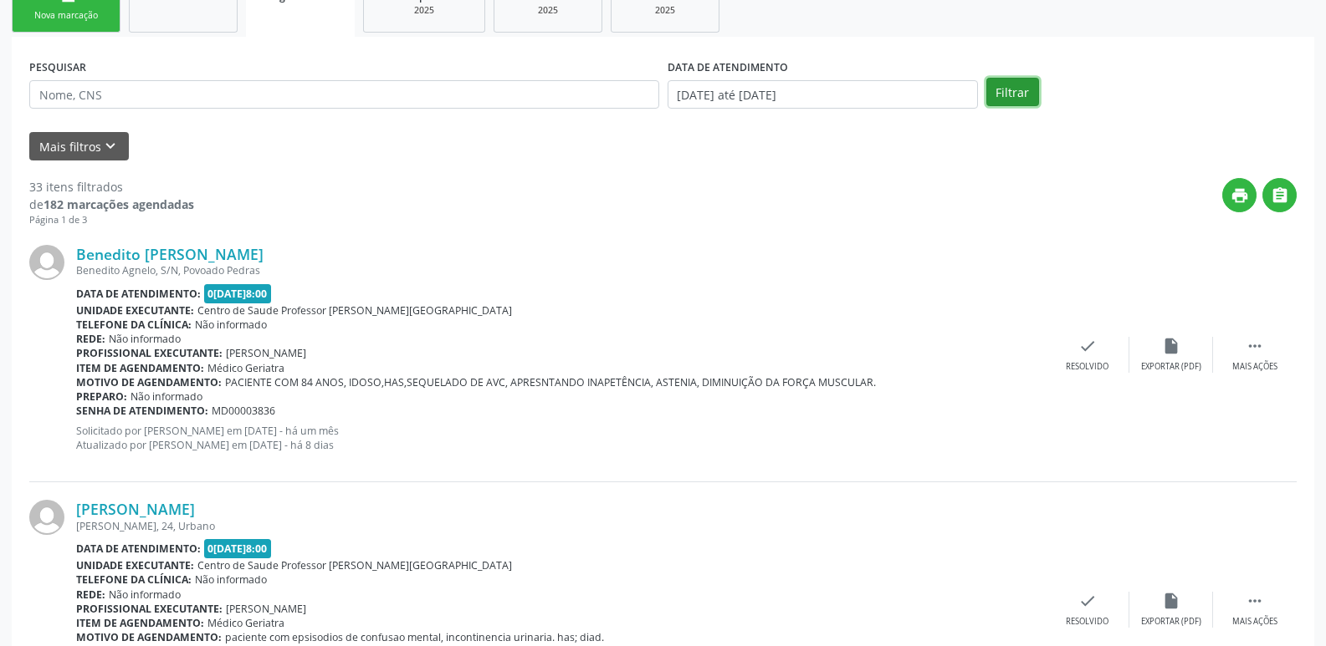
click at [1024, 81] on button "Filtrar" at bounding box center [1012, 92] width 53 height 28
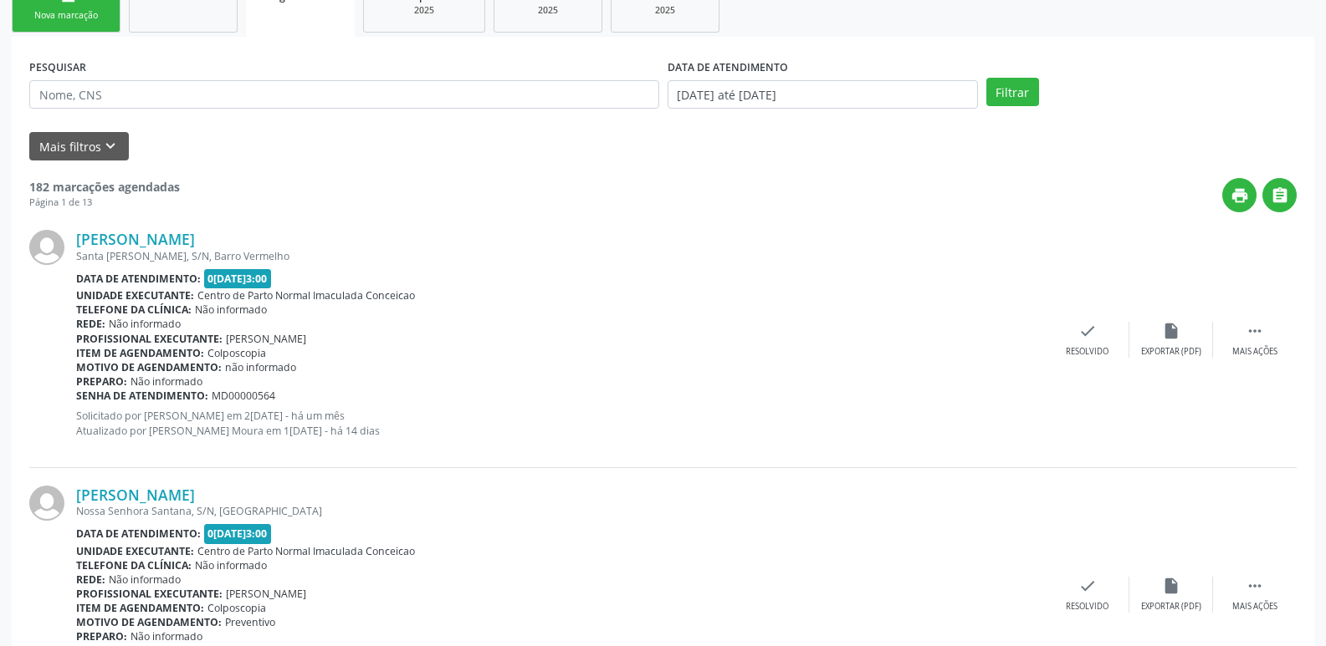
scroll to position [0, 0]
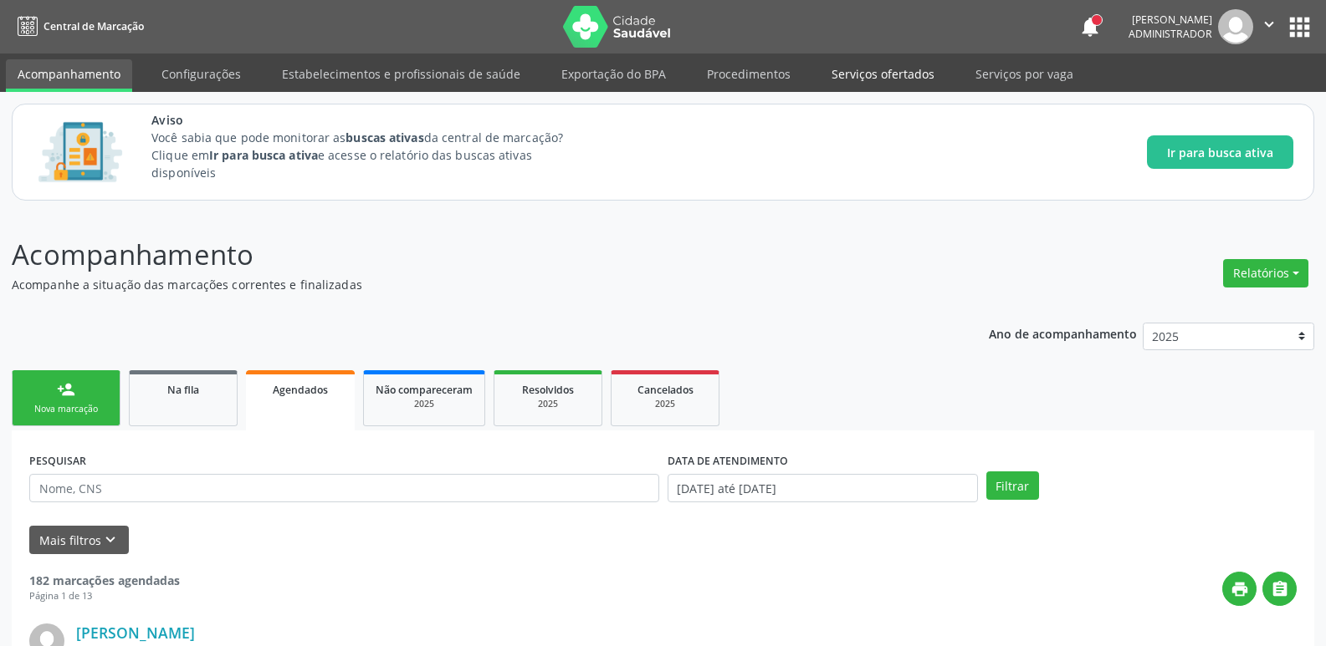
click at [836, 79] on link "Serviços ofertados" at bounding box center [883, 73] width 126 height 29
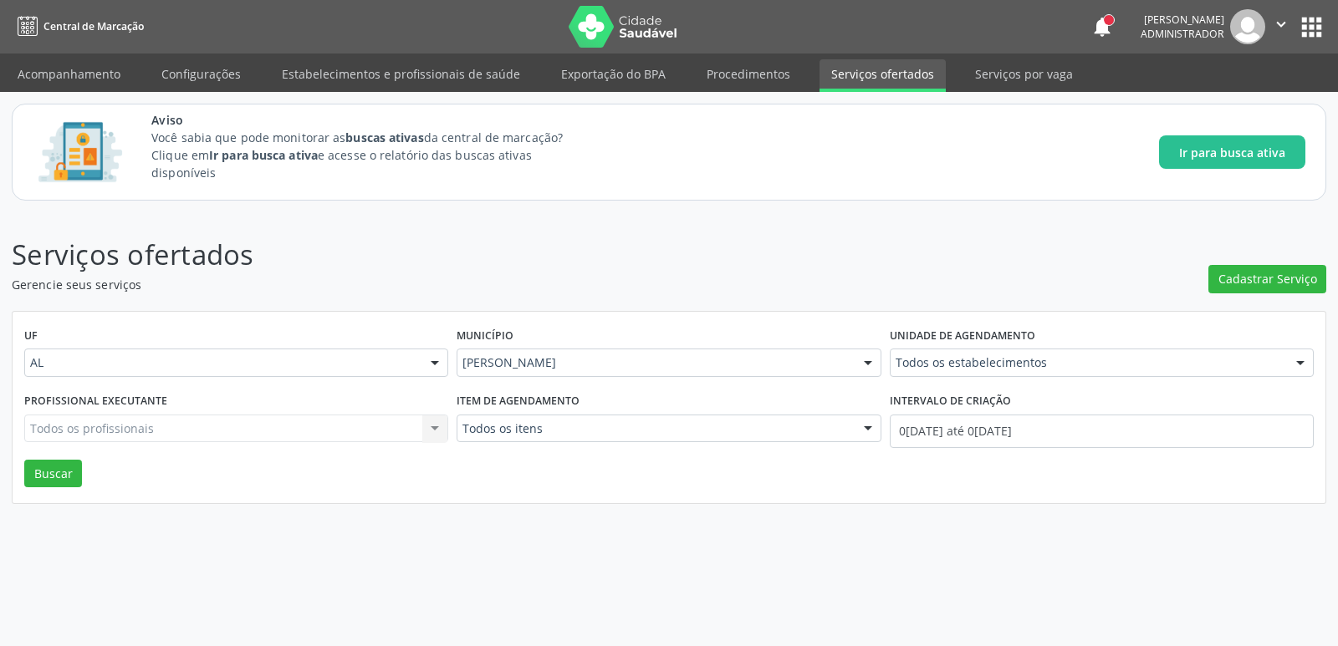
click at [305, 432] on div "Todos os profissionais Todos os profissionais Nenhum resultado encontrado para:…" at bounding box center [236, 429] width 424 height 28
click at [268, 431] on div "Todos os profissionais Todos os profissionais Nenhum resultado encontrado para:…" at bounding box center [236, 429] width 424 height 28
click at [87, 474] on div "UF AL AL Nenhum resultado encontrado para: " " Não há nenhuma opção para ser ex…" at bounding box center [669, 408] width 1313 height 192
click at [37, 480] on button "Buscar" at bounding box center [53, 474] width 58 height 28
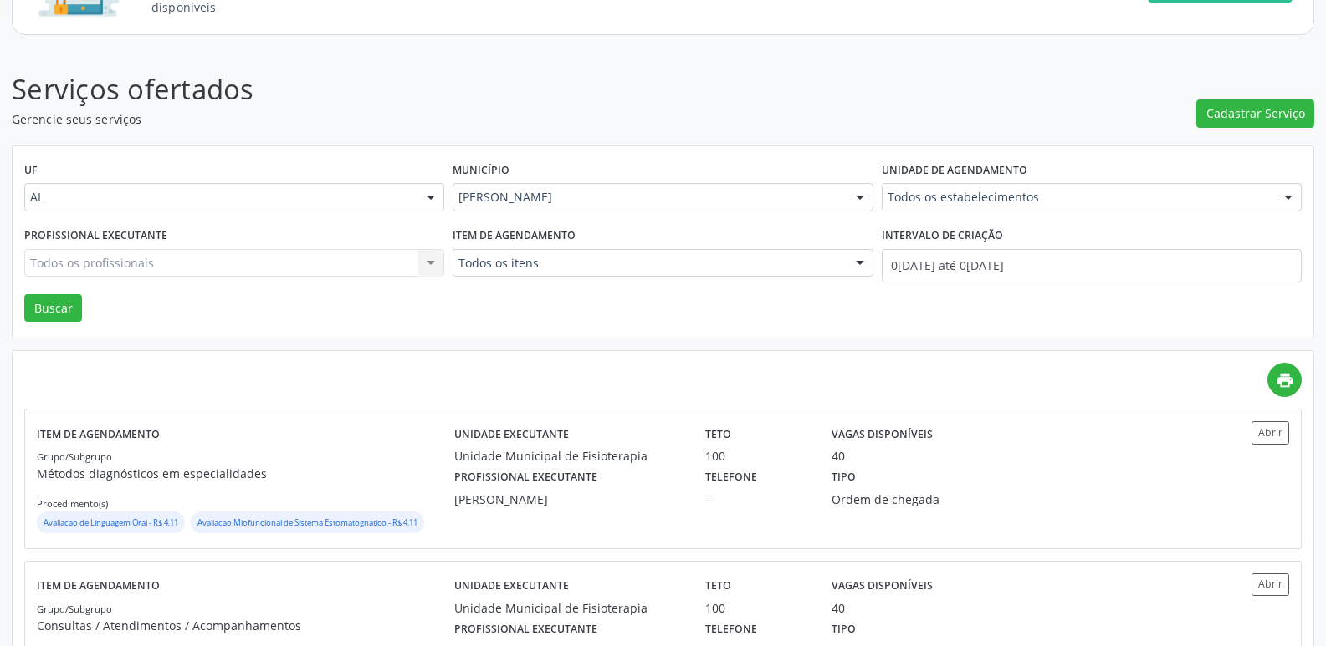
scroll to position [167, 0]
click at [279, 272] on div "Todos os profissionais Todos os profissionais Nenhum resultado encontrado para:…" at bounding box center [234, 262] width 420 height 28
click at [274, 252] on div "Todos os profissionais Todos os profissionais Nenhum resultado encontrado para:…" at bounding box center [234, 262] width 420 height 28
click at [441, 261] on div "Todos os profissionais Todos os profissionais Nenhum resultado encontrado para:…" at bounding box center [234, 262] width 420 height 28
click at [428, 257] on div "Todos os profissionais Todos os profissionais Nenhum resultado encontrado para:…" at bounding box center [234, 262] width 420 height 28
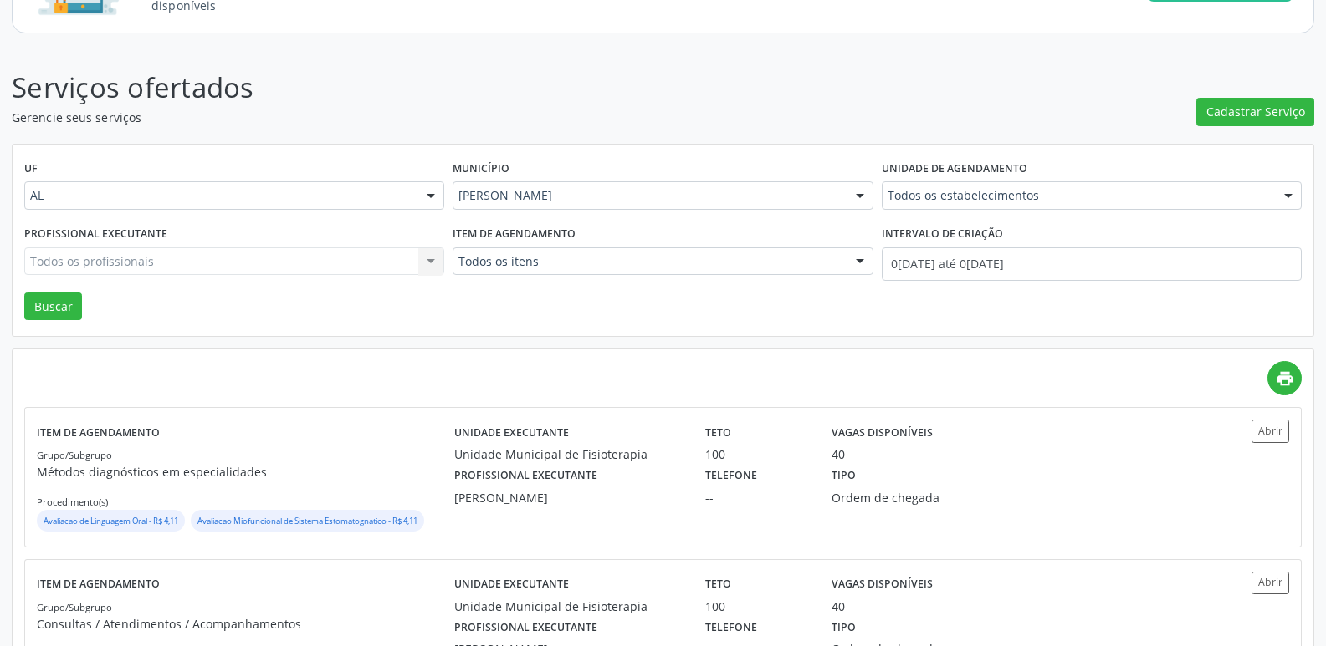
click at [428, 257] on div "Todos os profissionais Todos os profissionais Nenhum resultado encontrado para:…" at bounding box center [234, 262] width 420 height 28
click at [400, 266] on div "Todos os profissionais Todos os profissionais Nenhum resultado encontrado para:…" at bounding box center [234, 262] width 420 height 28
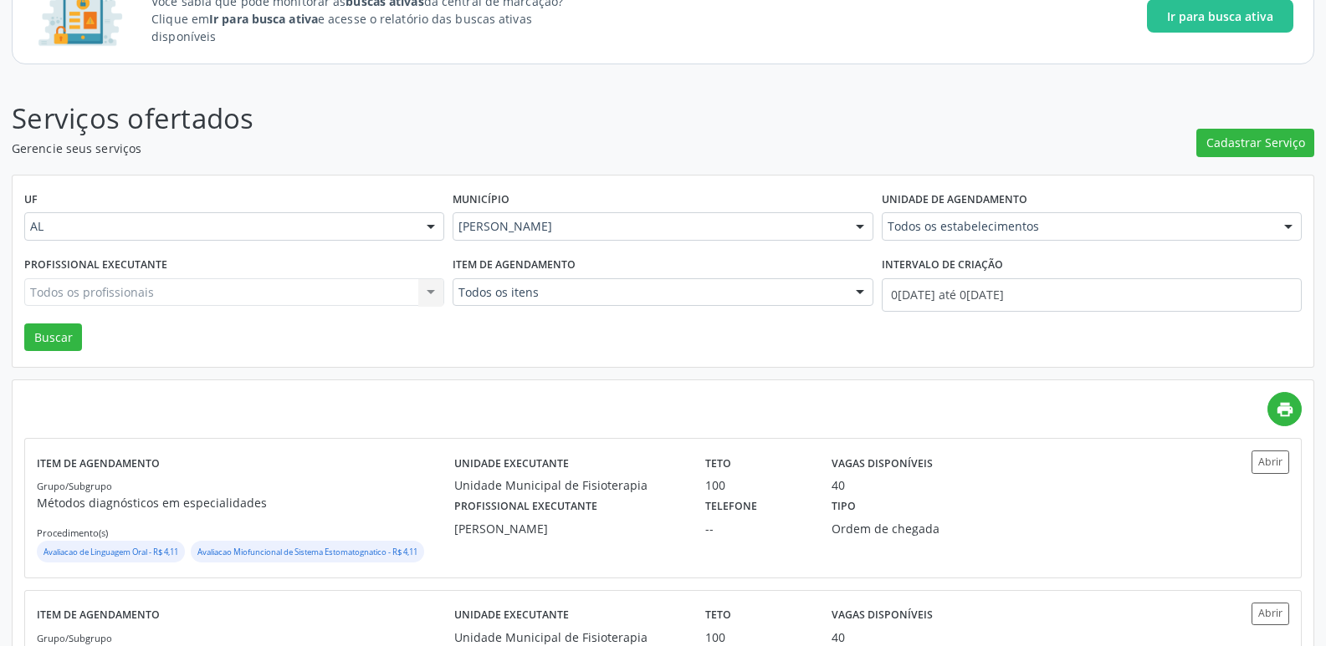
scroll to position [407, 0]
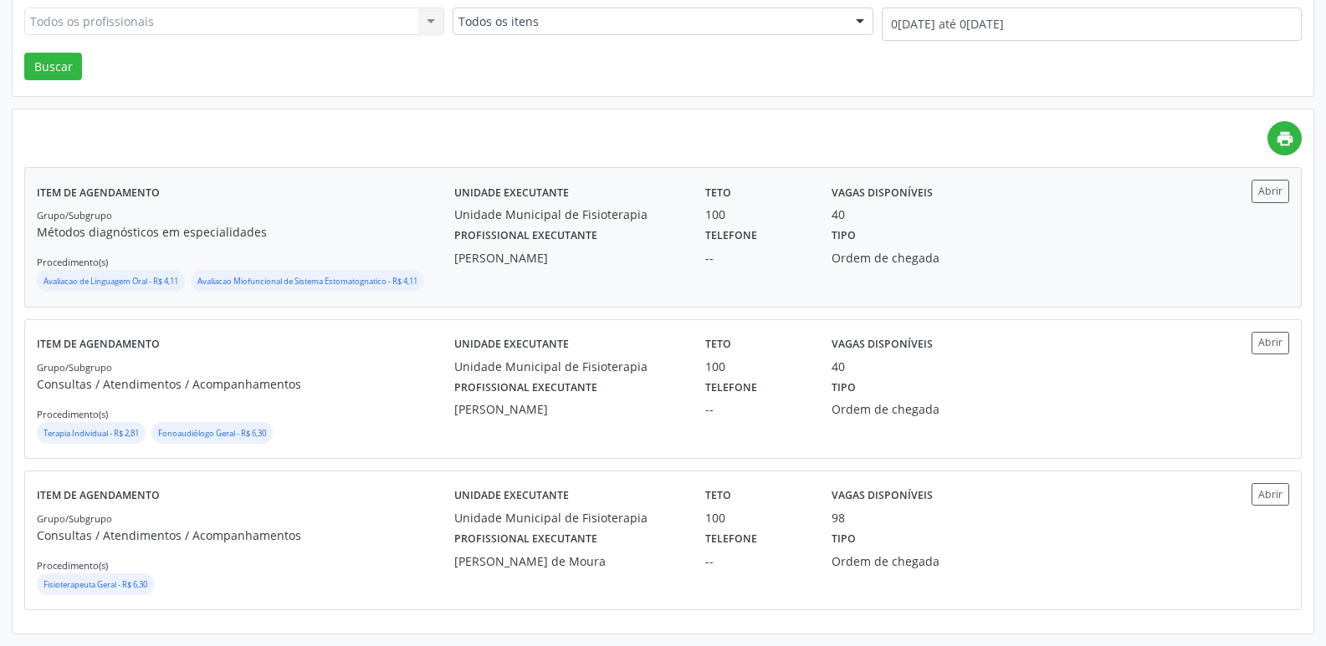
click at [488, 262] on div "[PERSON_NAME]" at bounding box center [567, 258] width 227 height 18
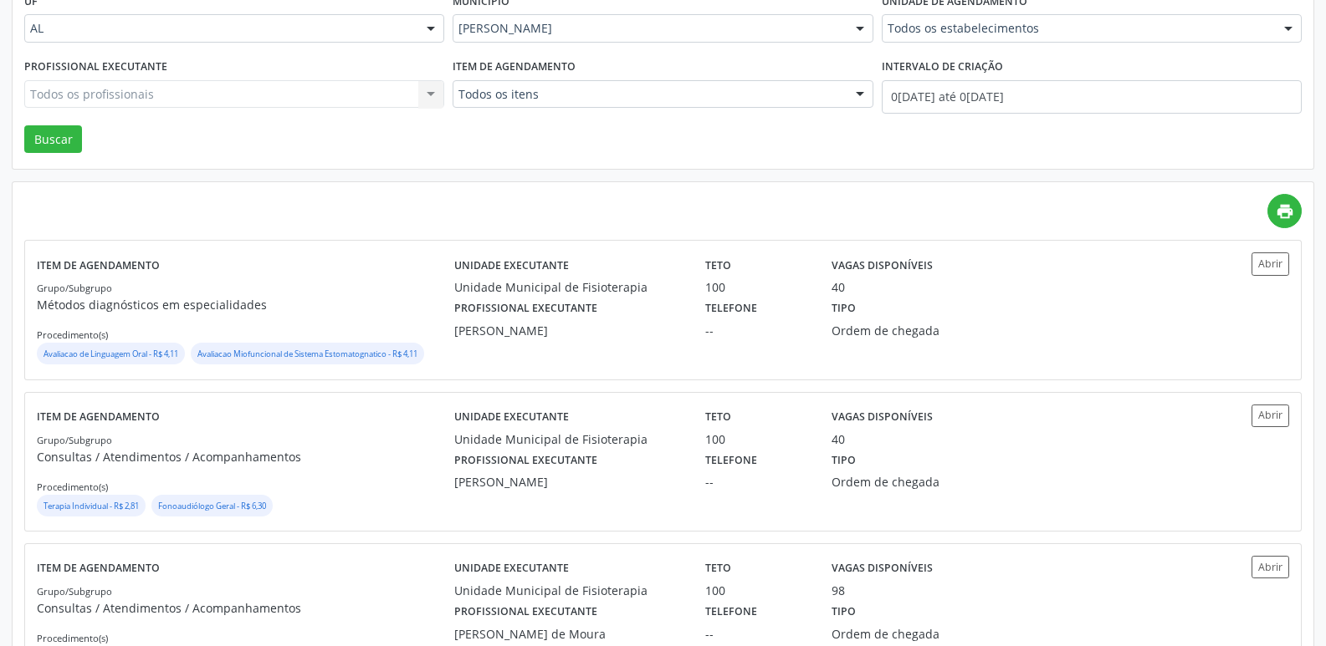
scroll to position [0, 0]
